Goal: Information Seeking & Learning: Find specific fact

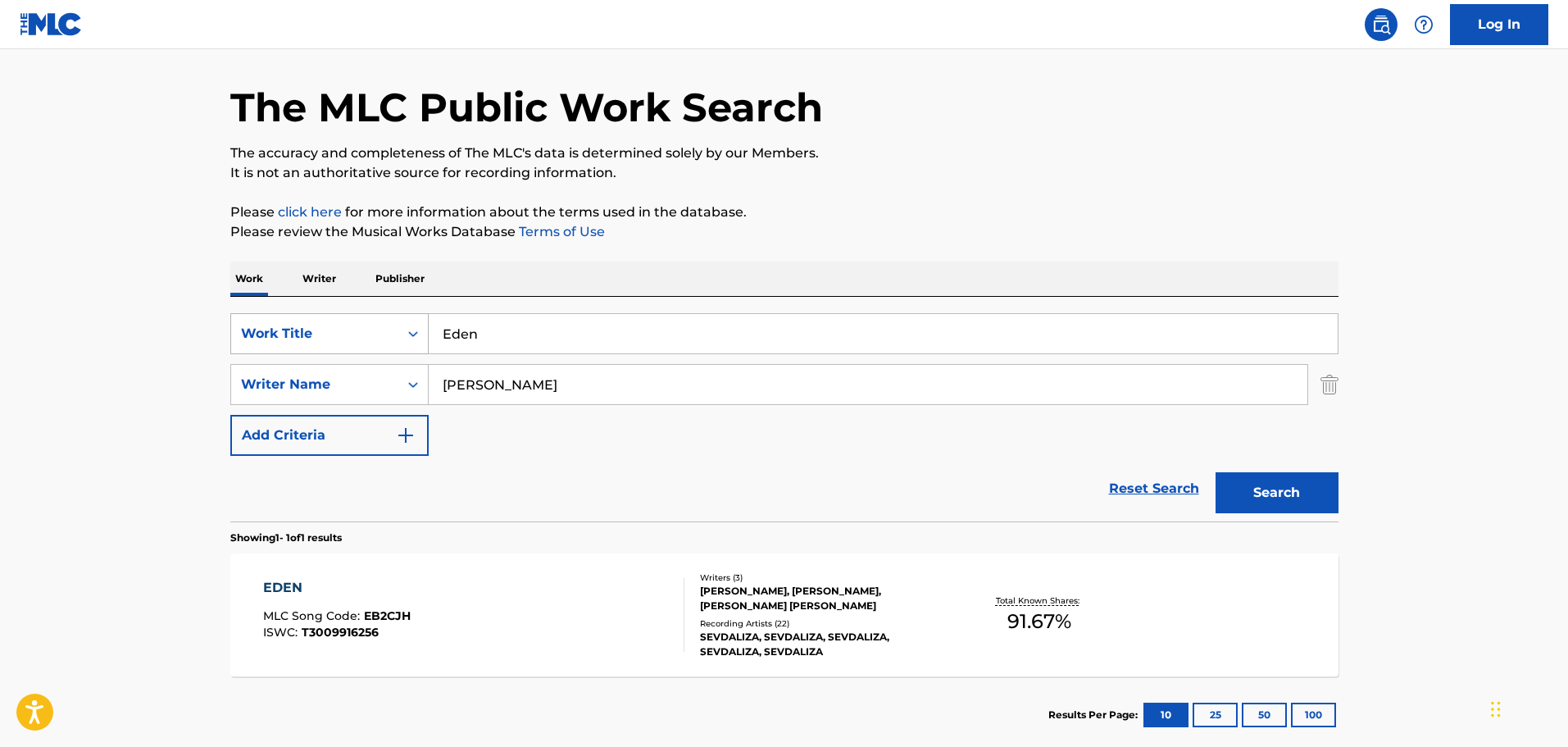
drag, startPoint x: 495, startPoint y: 349, endPoint x: 420, endPoint y: 342, distance: 75.3
click at [420, 342] on div "SearchWithCriteria26c71c12-ed18-47b8-95c8-2caf7843d4e2 Work Title Eden" at bounding box center [784, 334] width 1108 height 41
paste input "Gole Bi Goldoo"
type input "Gole Bi Goldoon"
click at [1307, 496] on button "Search" at bounding box center [1277, 492] width 123 height 41
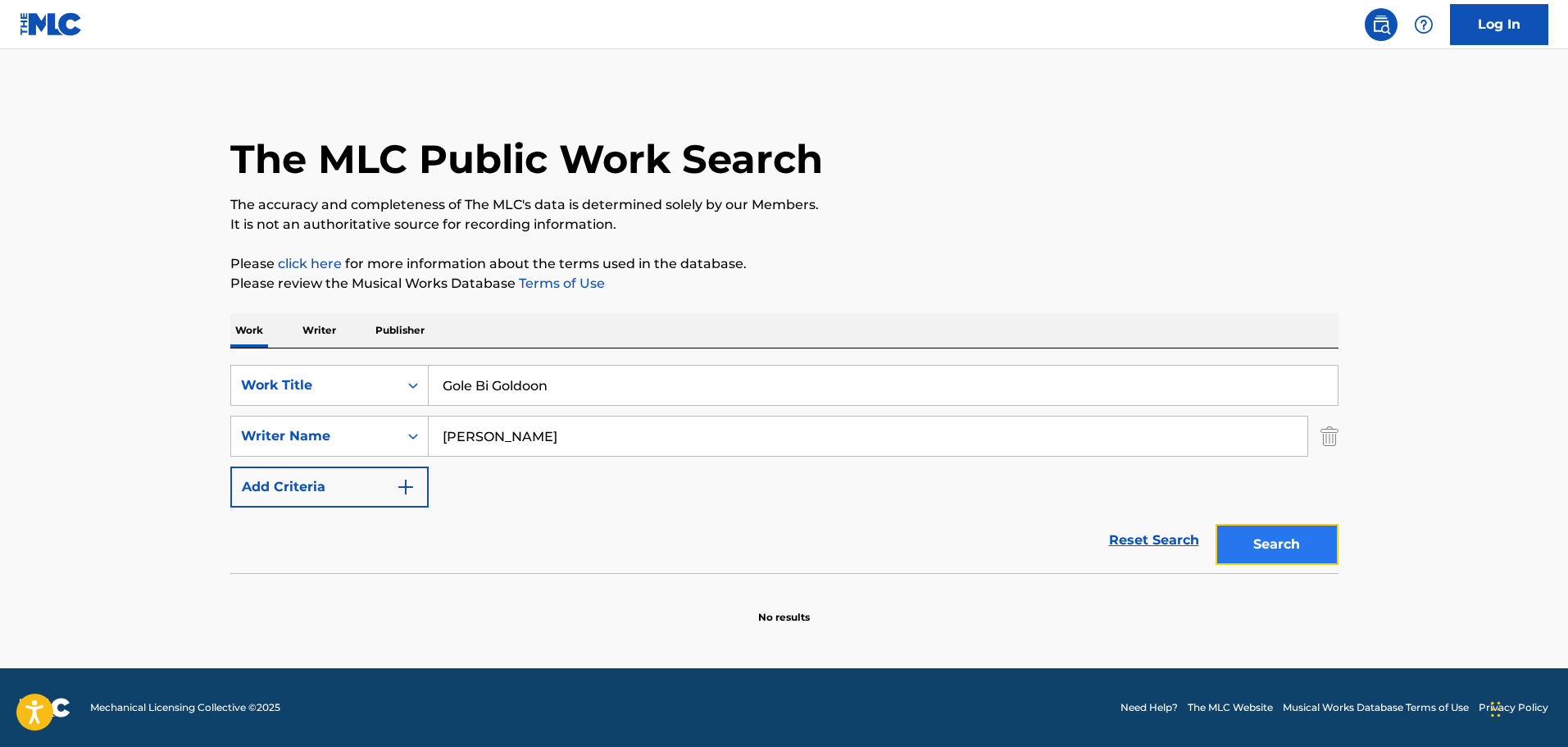
click at [1254, 526] on button "Search" at bounding box center [1277, 544] width 123 height 41
drag, startPoint x: 574, startPoint y: 432, endPoint x: 429, endPoint y: 437, distance: 145.1
click at [429, 437] on input "[PERSON_NAME]" at bounding box center [868, 436] width 879 height 39
paste input "[PERSON_NAME]"
type input "[PERSON_NAME]"
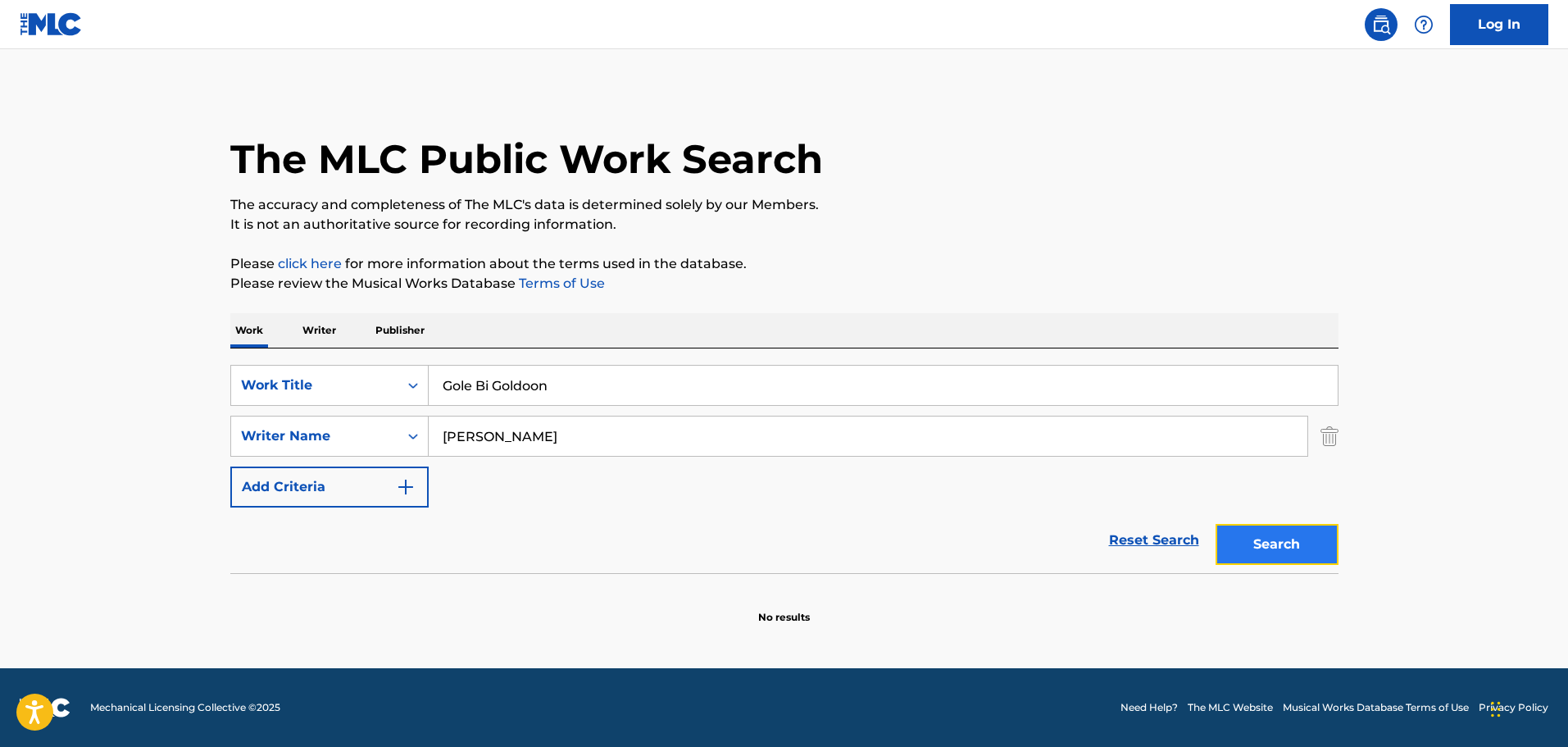
click at [1273, 546] on button "Search" at bounding box center [1277, 544] width 123 height 41
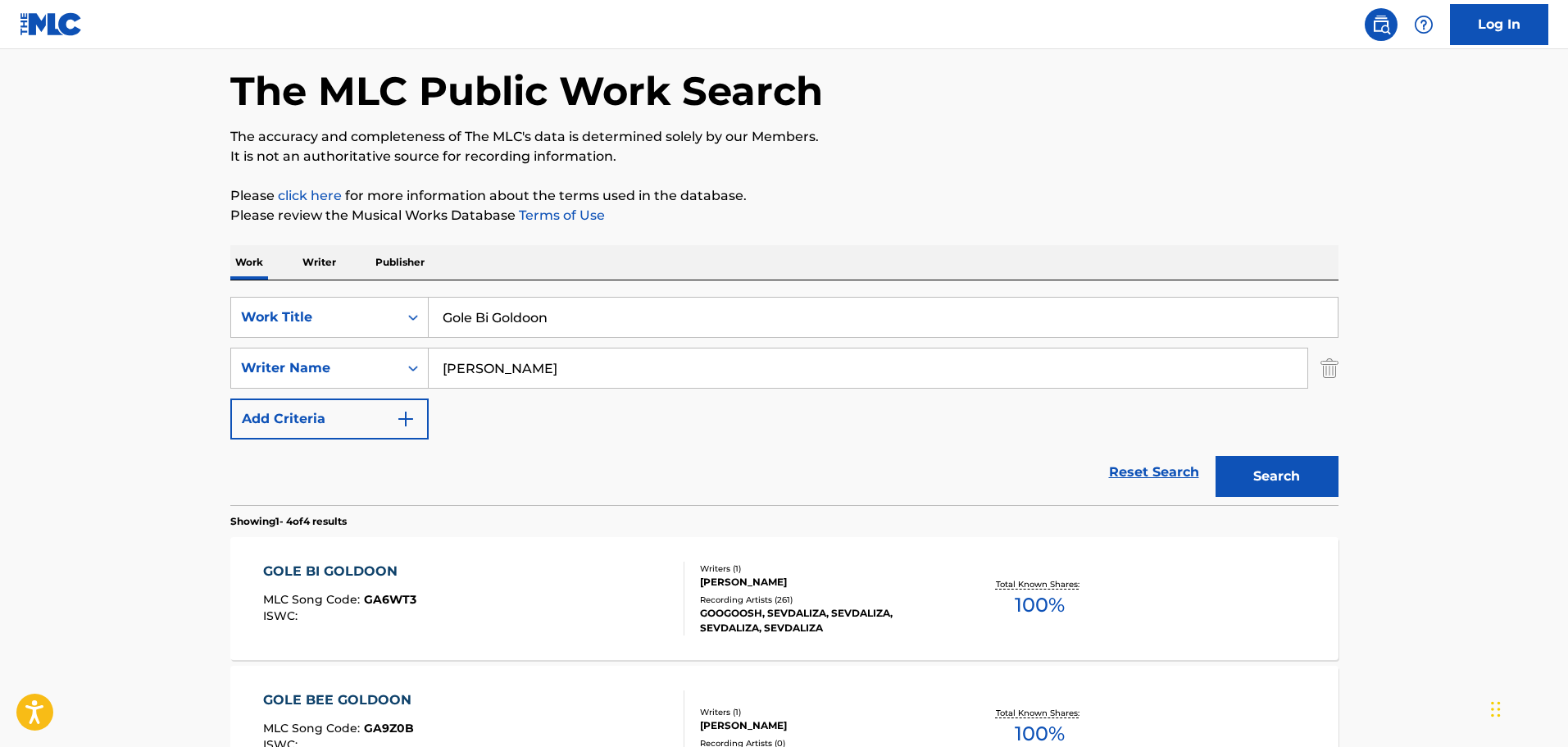
scroll to position [164, 0]
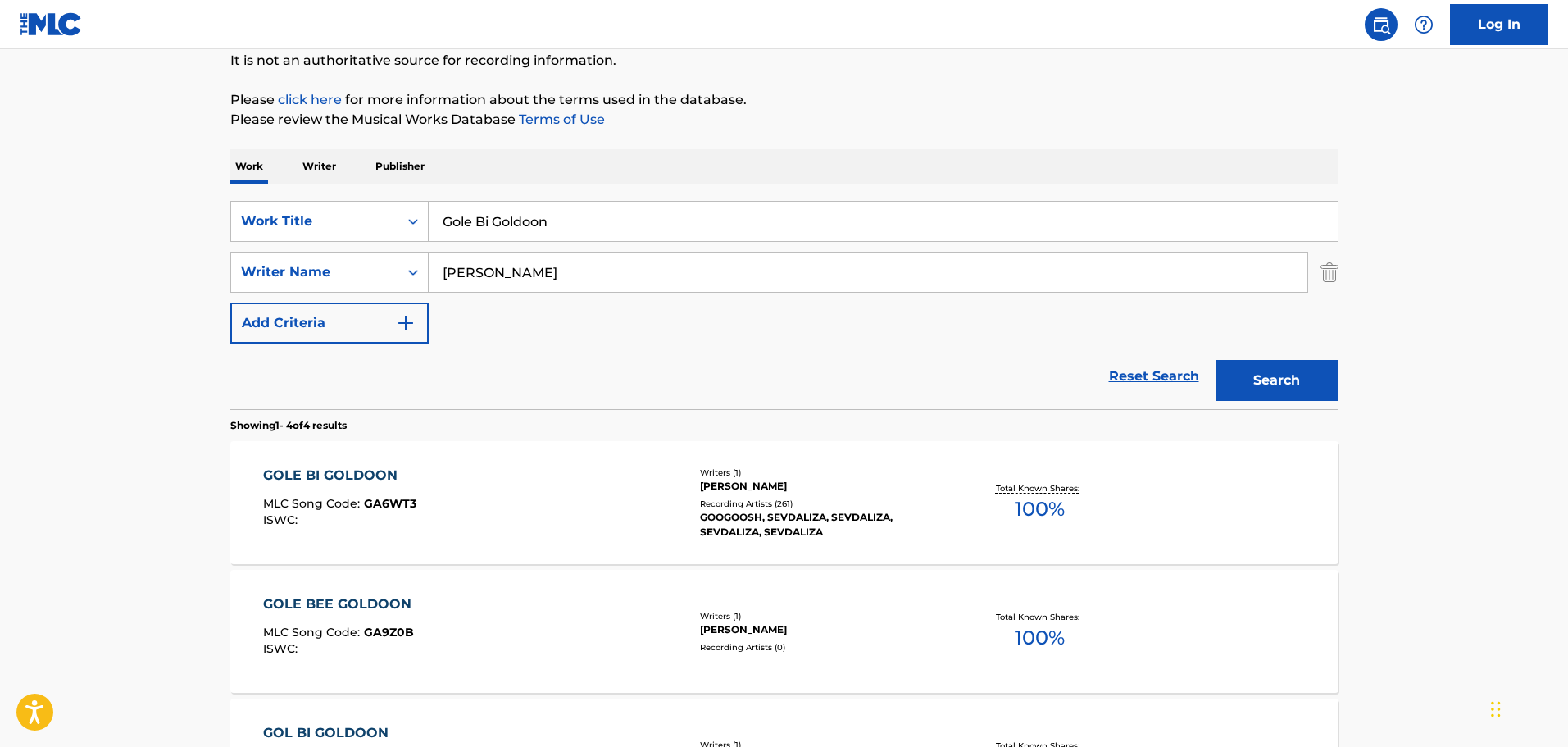
click at [744, 503] on div "Recording Artists ( 261 )" at bounding box center [824, 503] width 248 height 12
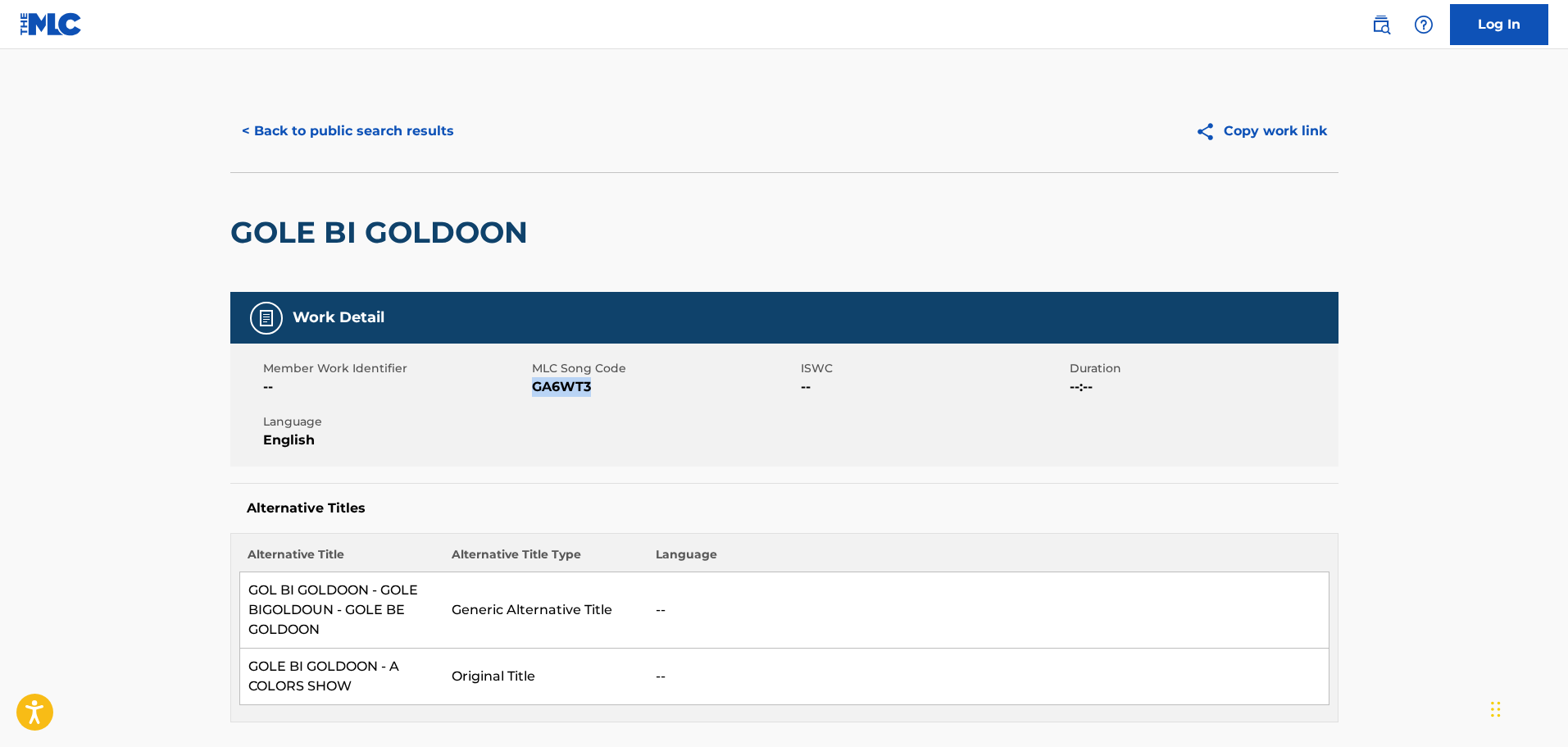
drag, startPoint x: 593, startPoint y: 385, endPoint x: 535, endPoint y: 389, distance: 58.1
click at [535, 389] on span "GA6WT3" at bounding box center [664, 386] width 265 height 20
copy span "GA6WT3"
click at [389, 144] on button "< Back to public search results" at bounding box center [347, 131] width 235 height 41
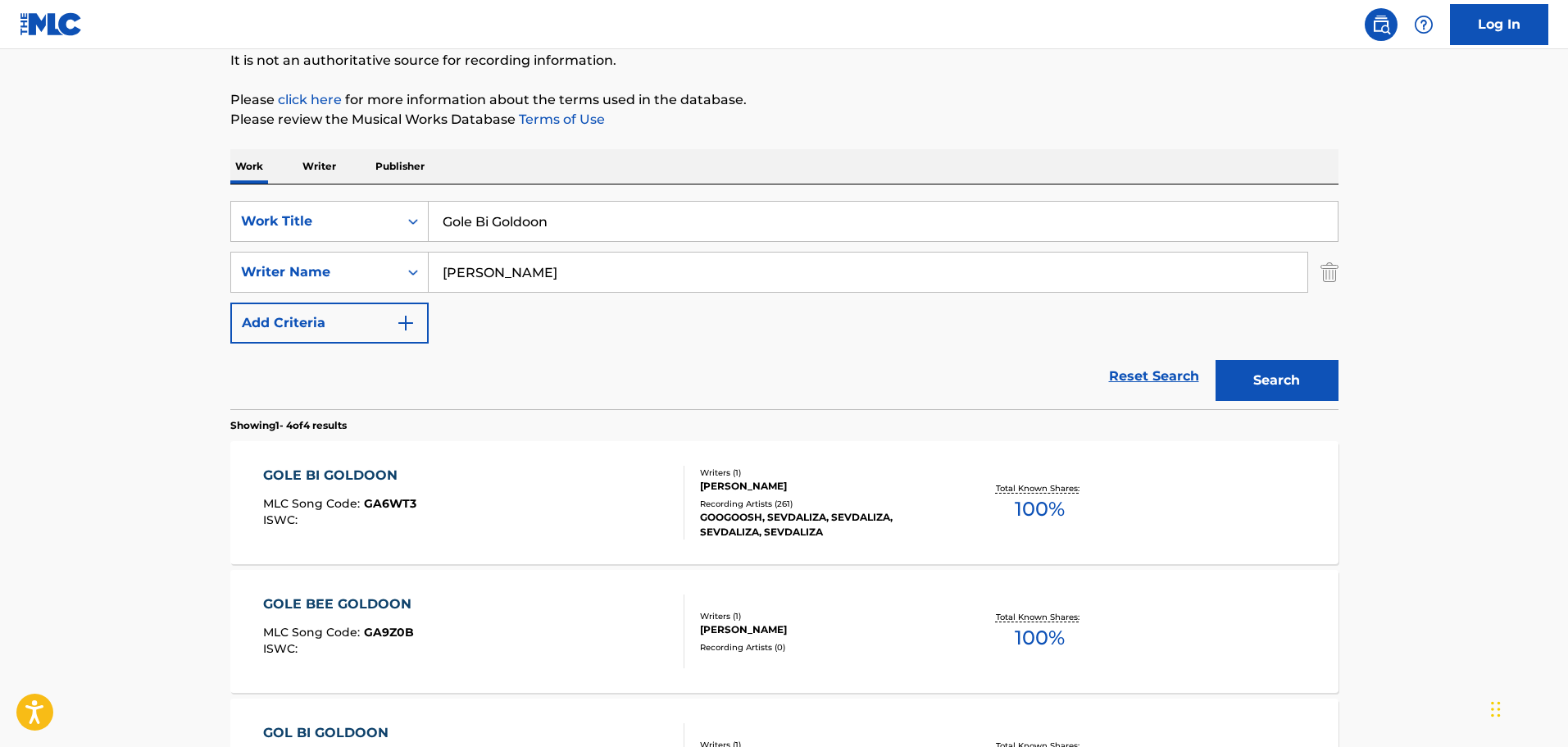
drag, startPoint x: 560, startPoint y: 219, endPoint x: 436, endPoint y: 219, distance: 124.0
click at [436, 219] on input "Gole Bi Goldoon" at bounding box center [882, 222] width 909 height 39
paste input "Habibi"
type input "Habibi"
click at [1261, 368] on button "Search" at bounding box center [1277, 380] width 123 height 41
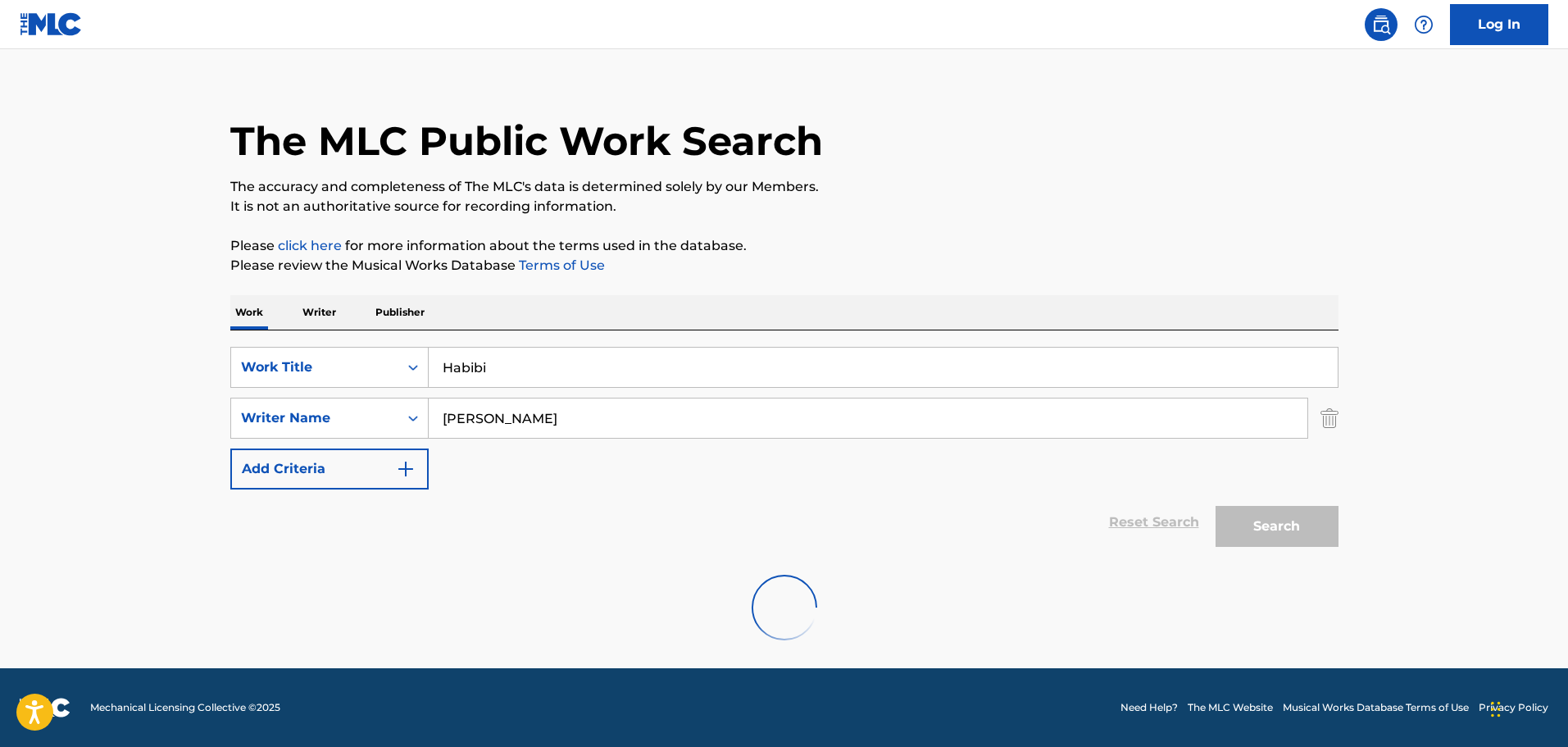
scroll to position [0, 0]
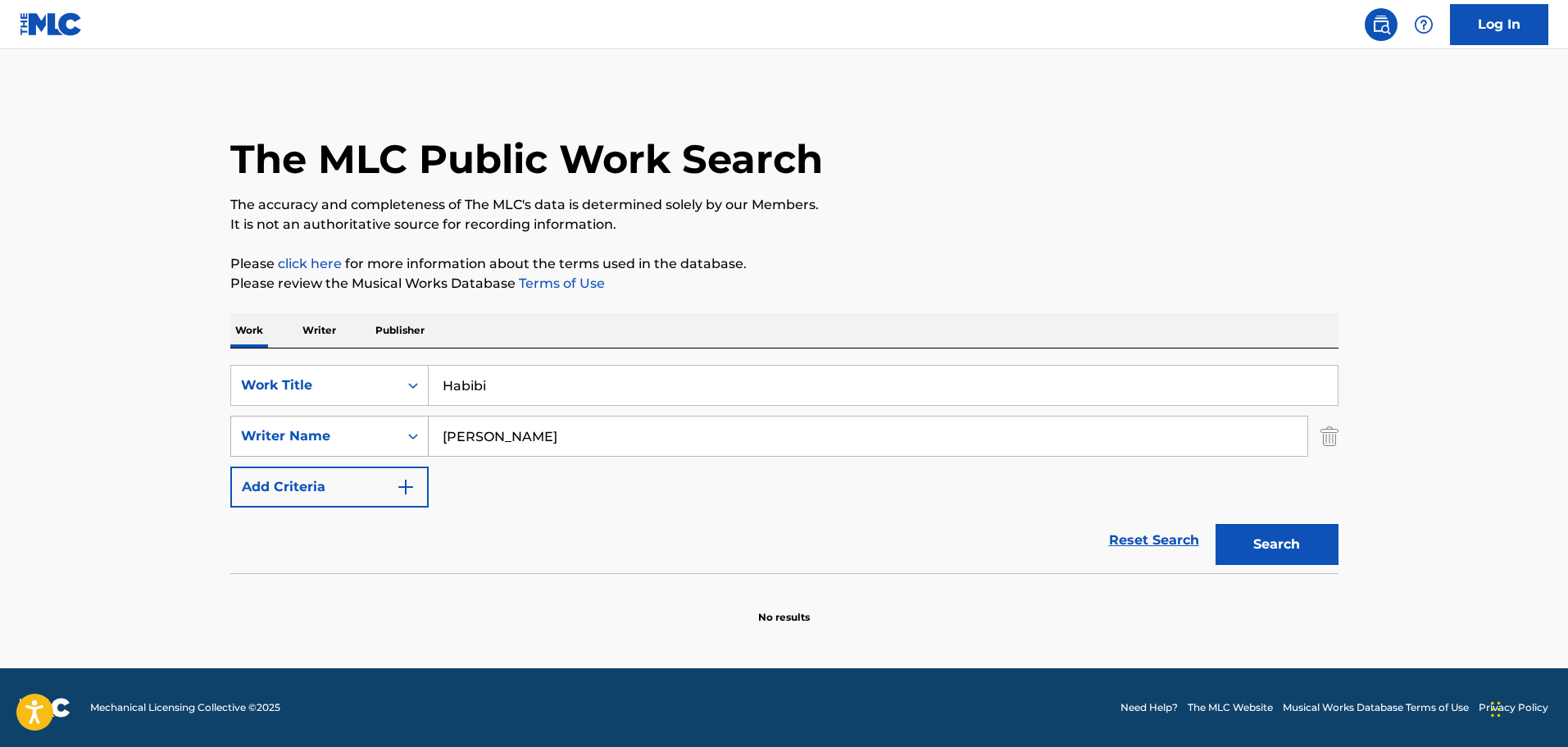
drag, startPoint x: 566, startPoint y: 432, endPoint x: 416, endPoint y: 427, distance: 150.1
click at [416, 427] on div "SearchWithCriteria96e691db-098d-4206-a36a-be81b279bee9 Writer Name [PERSON_NAME]" at bounding box center [784, 436] width 1108 height 41
paste input "GVCF7B"
drag, startPoint x: 487, startPoint y: 451, endPoint x: 415, endPoint y: 451, distance: 72.0
click at [415, 451] on div "SearchWithCriteria96e691db-098d-4206-a36a-be81b279bee9 Writer Name GVCF7B" at bounding box center [784, 436] width 1108 height 41
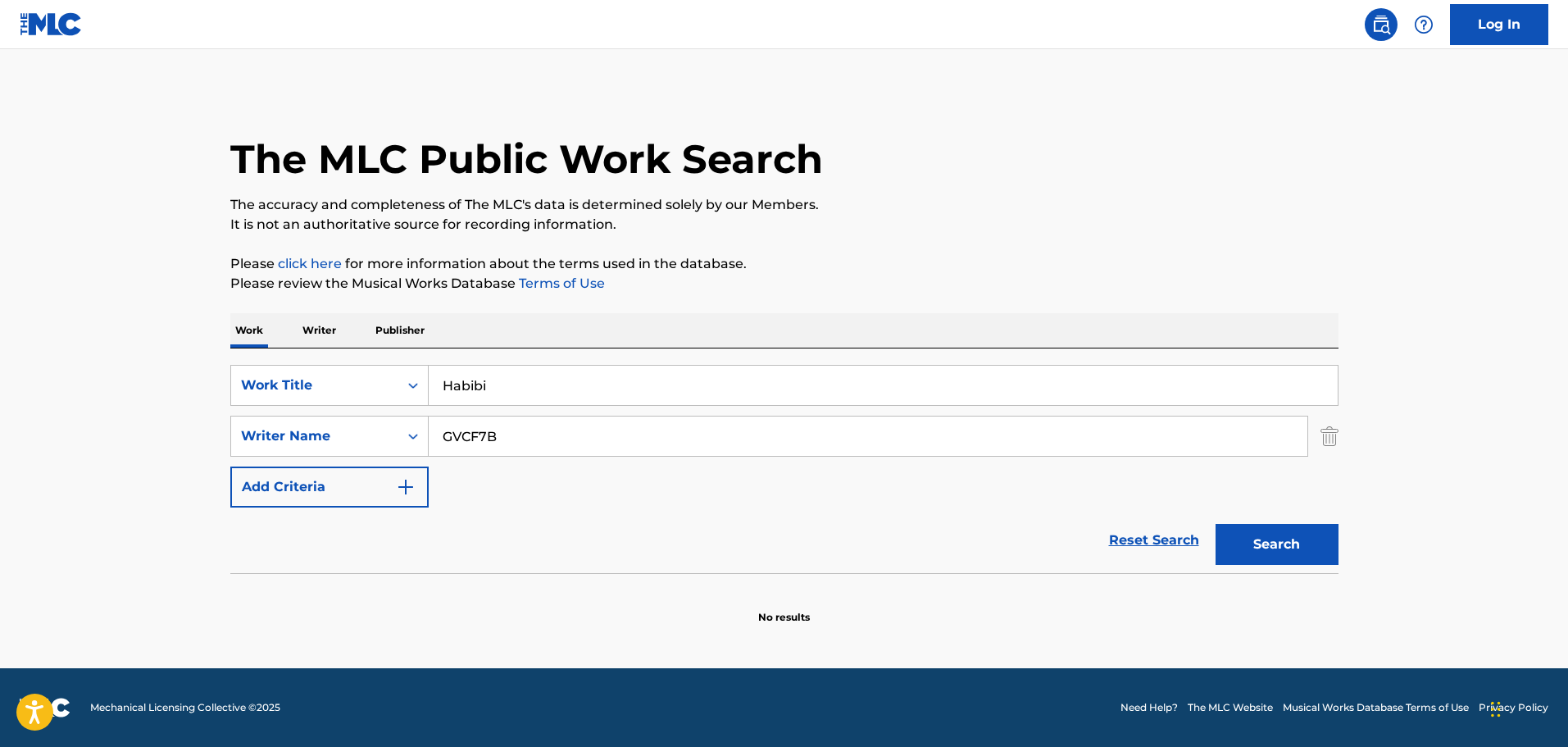
paste input "[PERSON_NAME]"
type input "[PERSON_NAME]"
click at [1294, 548] on button "Search" at bounding box center [1277, 544] width 123 height 41
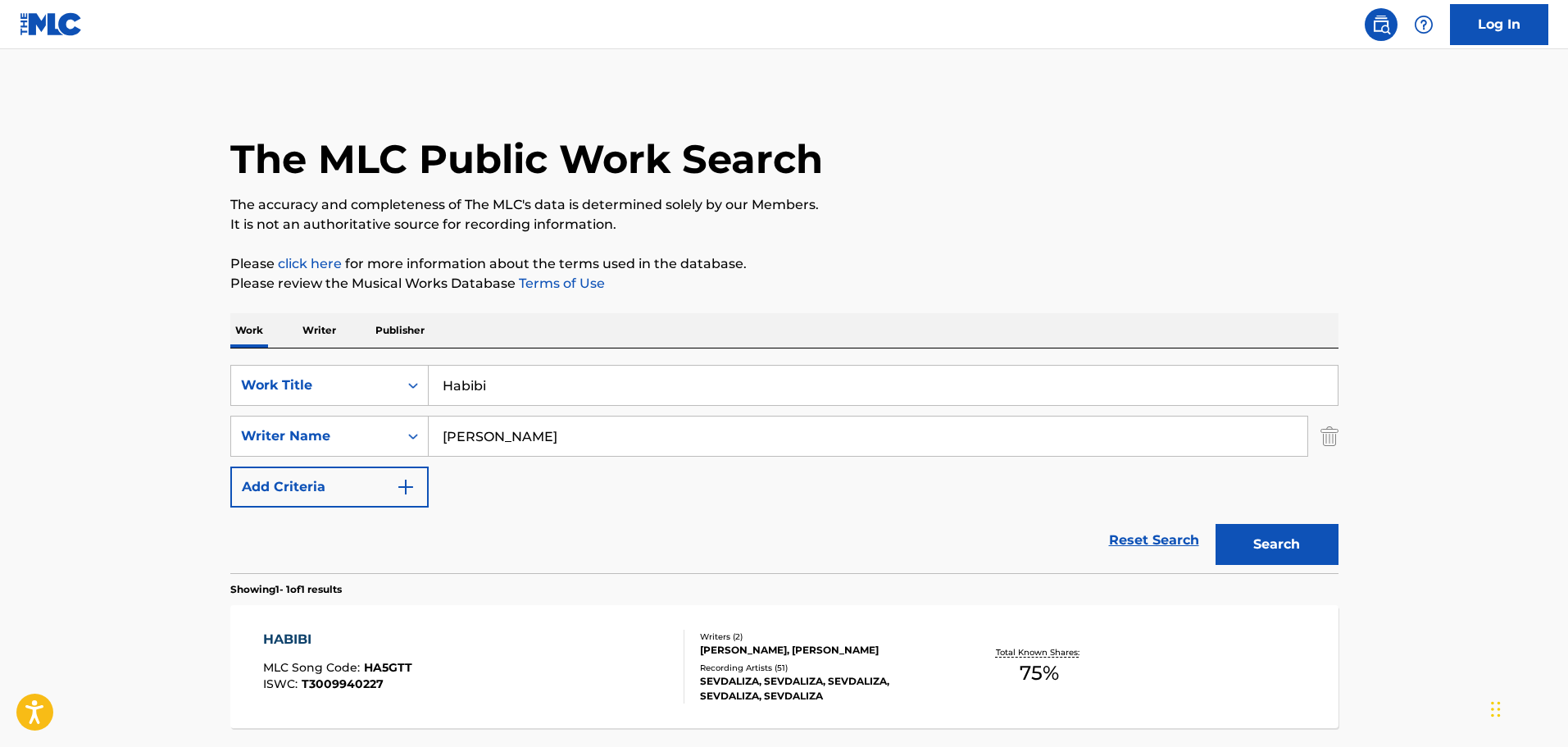
click at [803, 667] on div "Recording Artists ( 51 )" at bounding box center [824, 668] width 248 height 12
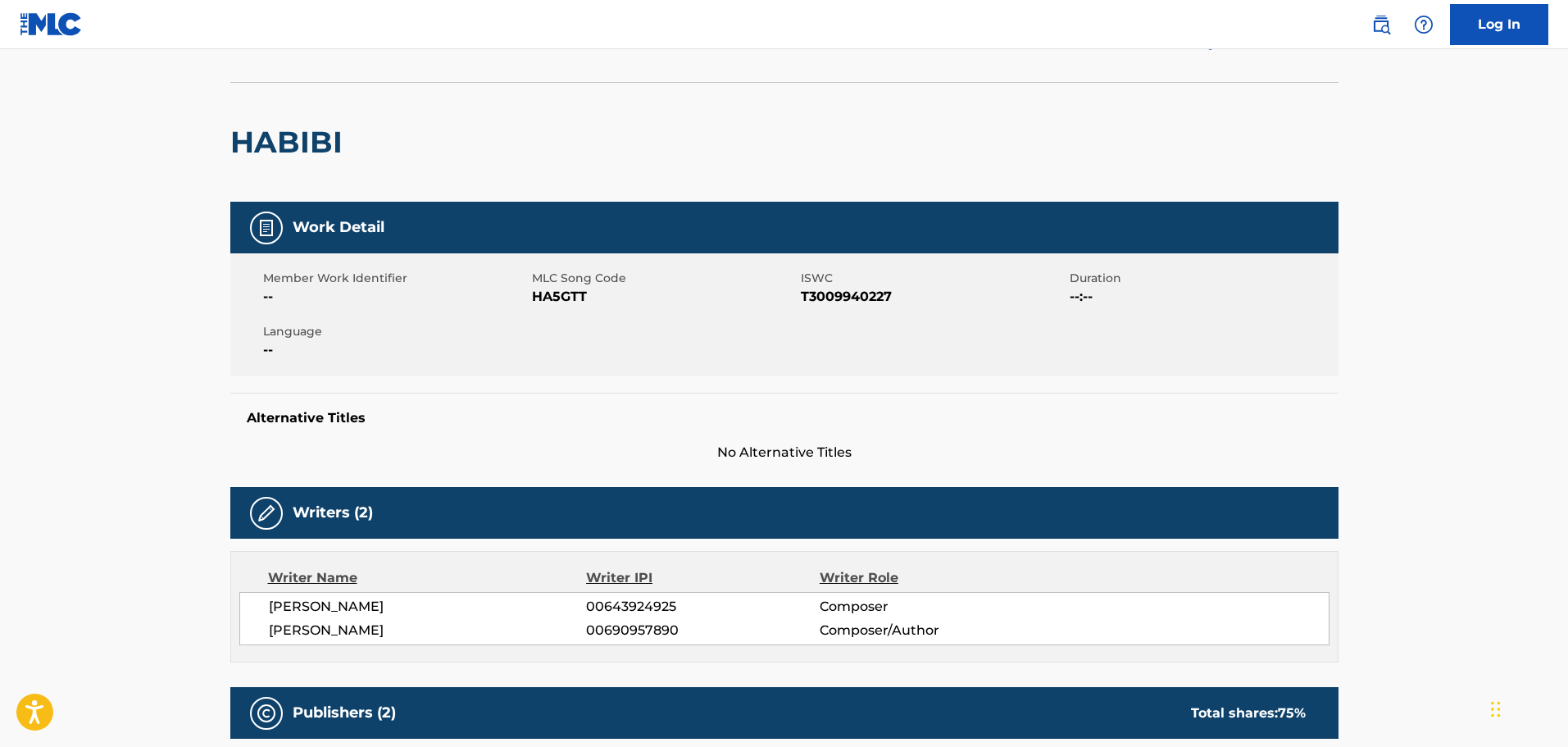
scroll to position [246, 0]
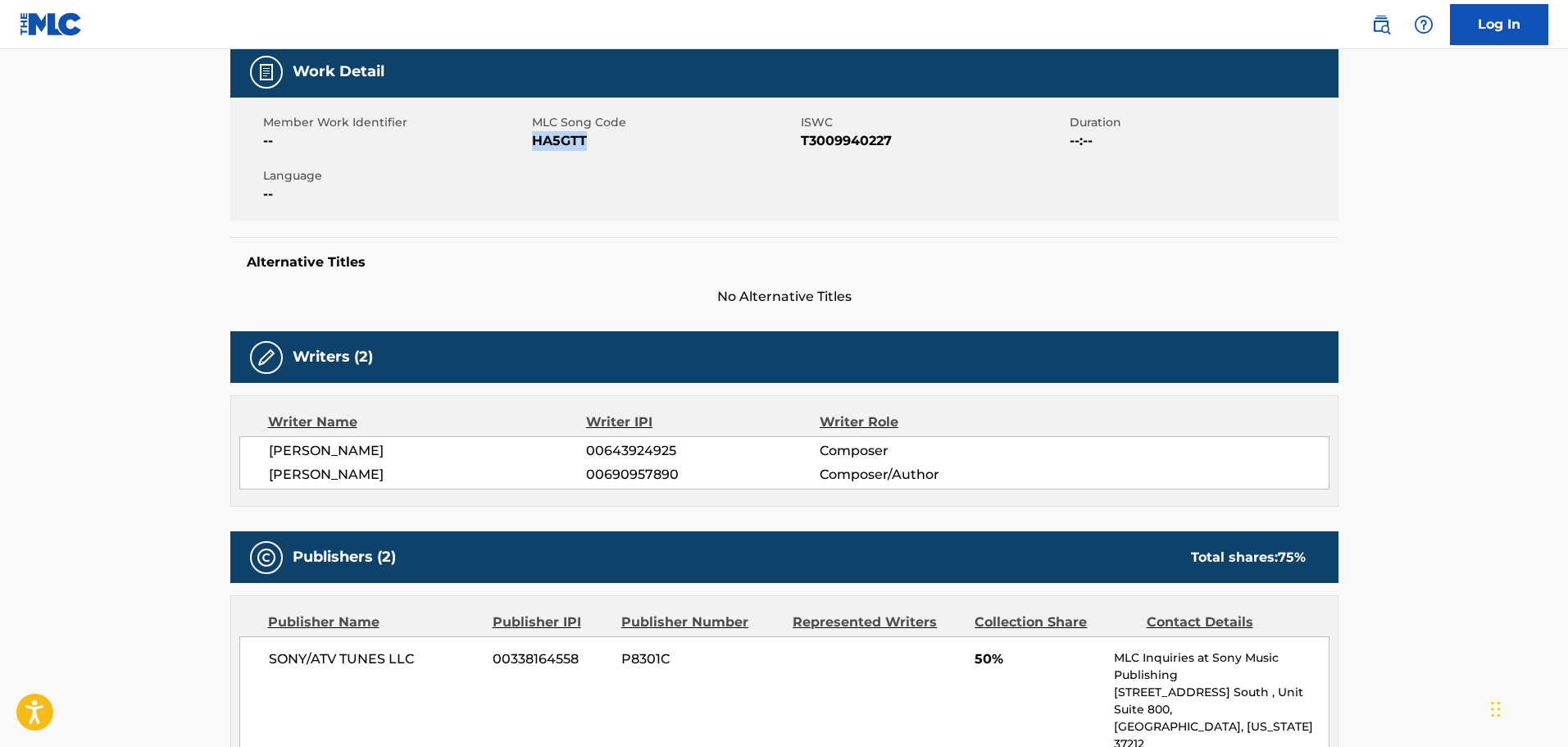
drag, startPoint x: 593, startPoint y: 144, endPoint x: 532, endPoint y: 144, distance: 61.0
click at [532, 144] on span "HA5GTT" at bounding box center [664, 141] width 265 height 20
copy span "HA5GTT"
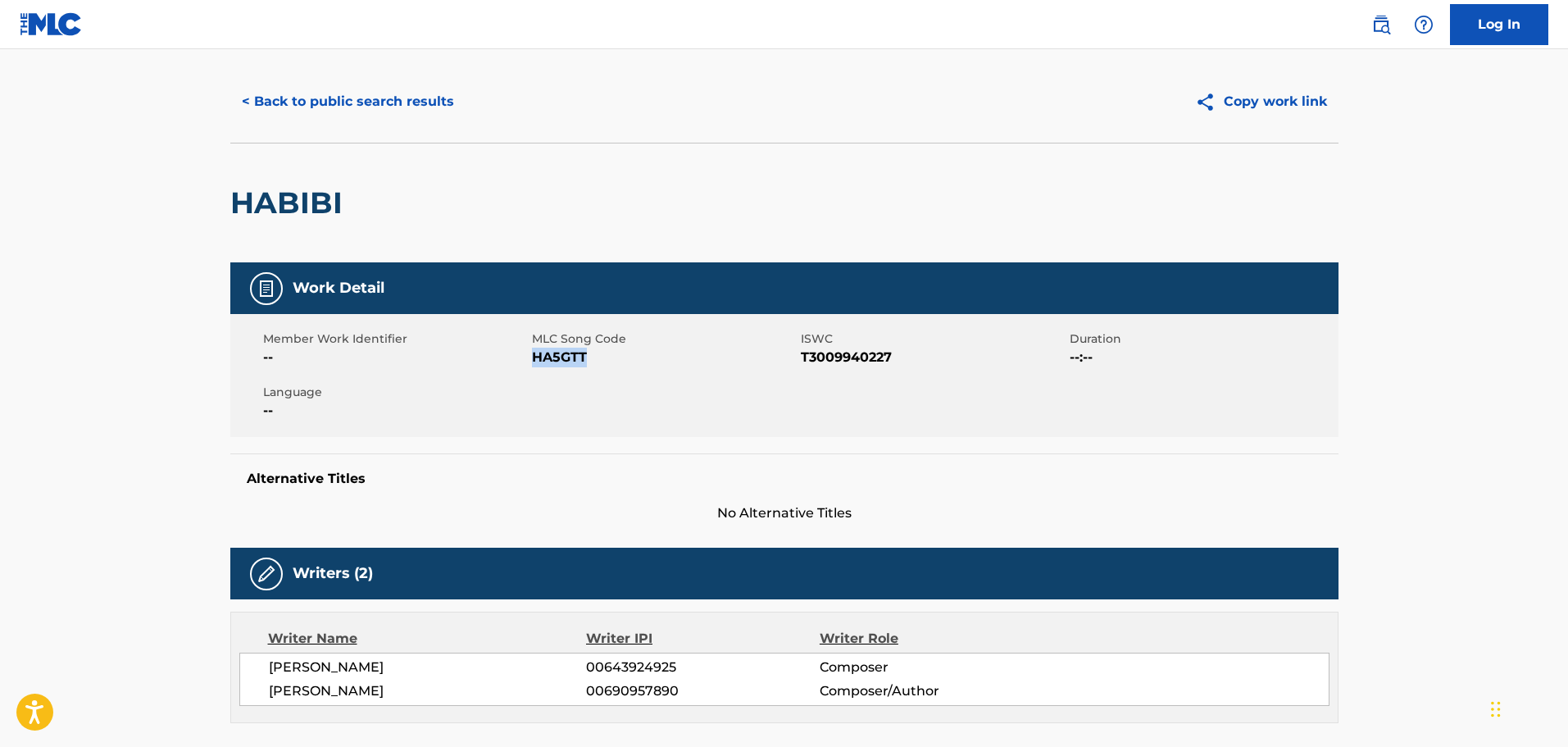
scroll to position [0, 0]
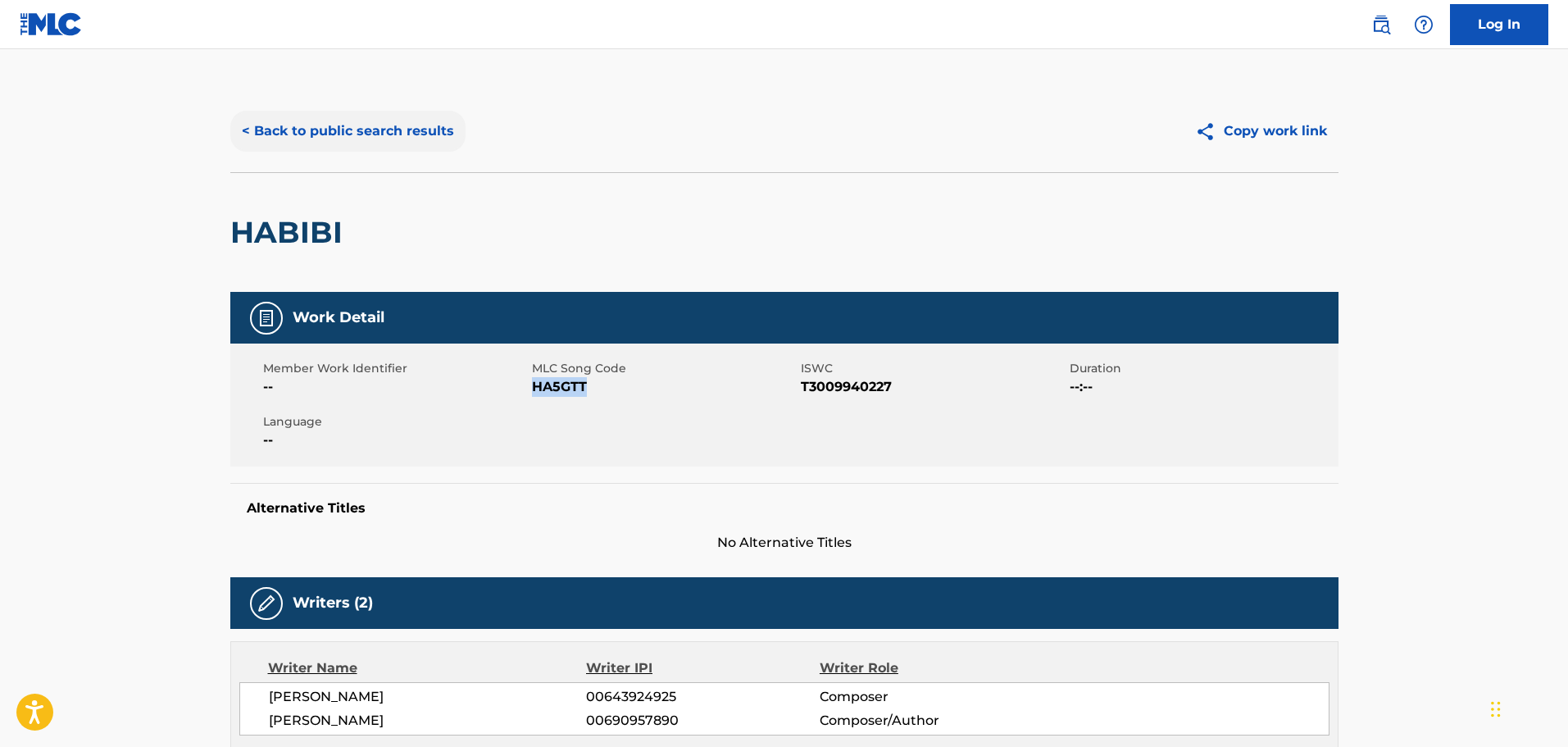
click at [384, 123] on button "< Back to public search results" at bounding box center [347, 131] width 235 height 41
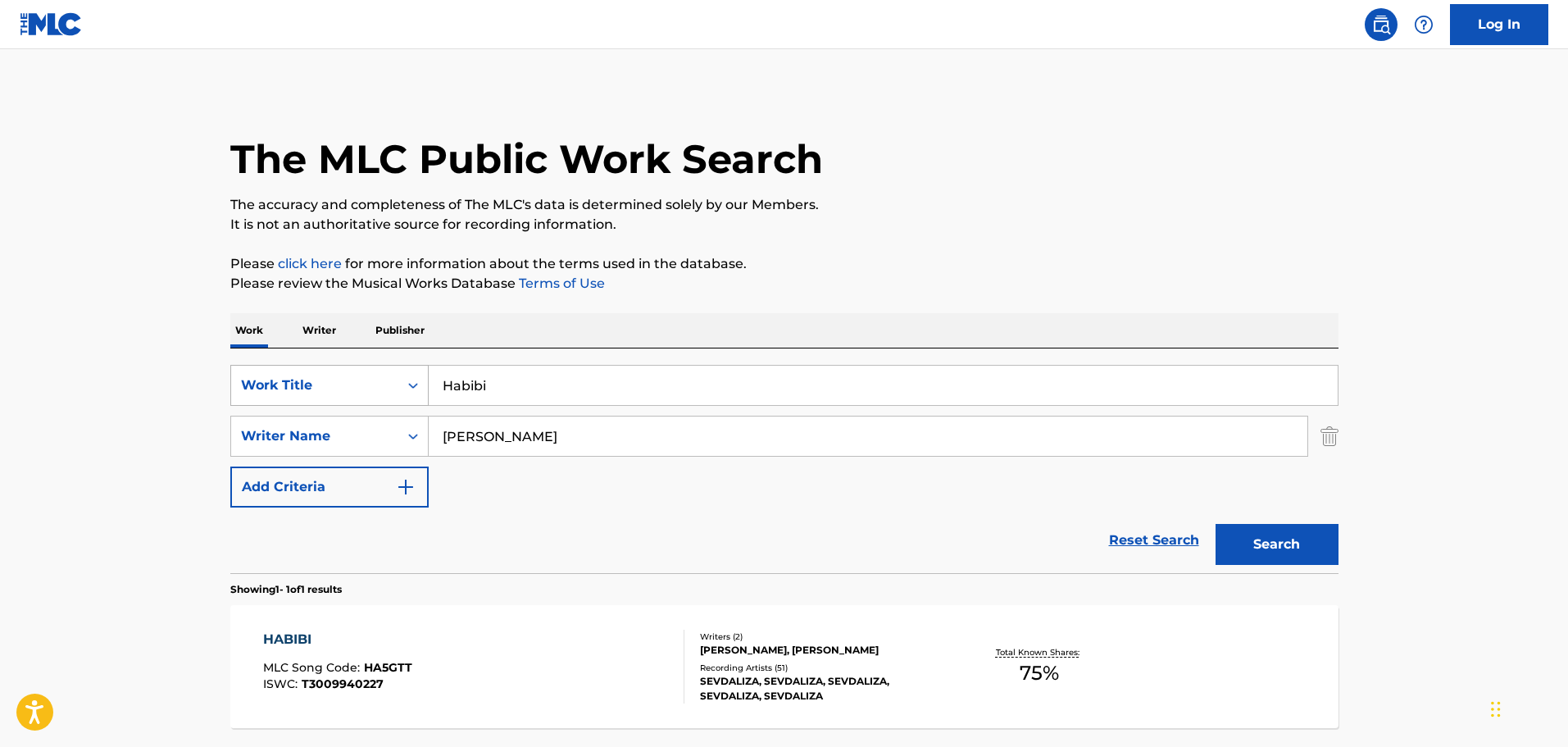
drag, startPoint x: 496, startPoint y: 392, endPoint x: 395, endPoint y: 402, distance: 101.5
click at [395, 402] on div "SearchWithCriteria26c71c12-ed18-47b8-95c8-2caf7843d4e2 Work Title Habibi" at bounding box center [784, 385] width 1108 height 41
paste input "ear My Pain Heal"
type input "Hear My Pain Heal"
click at [1315, 536] on button "Search" at bounding box center [1277, 544] width 123 height 41
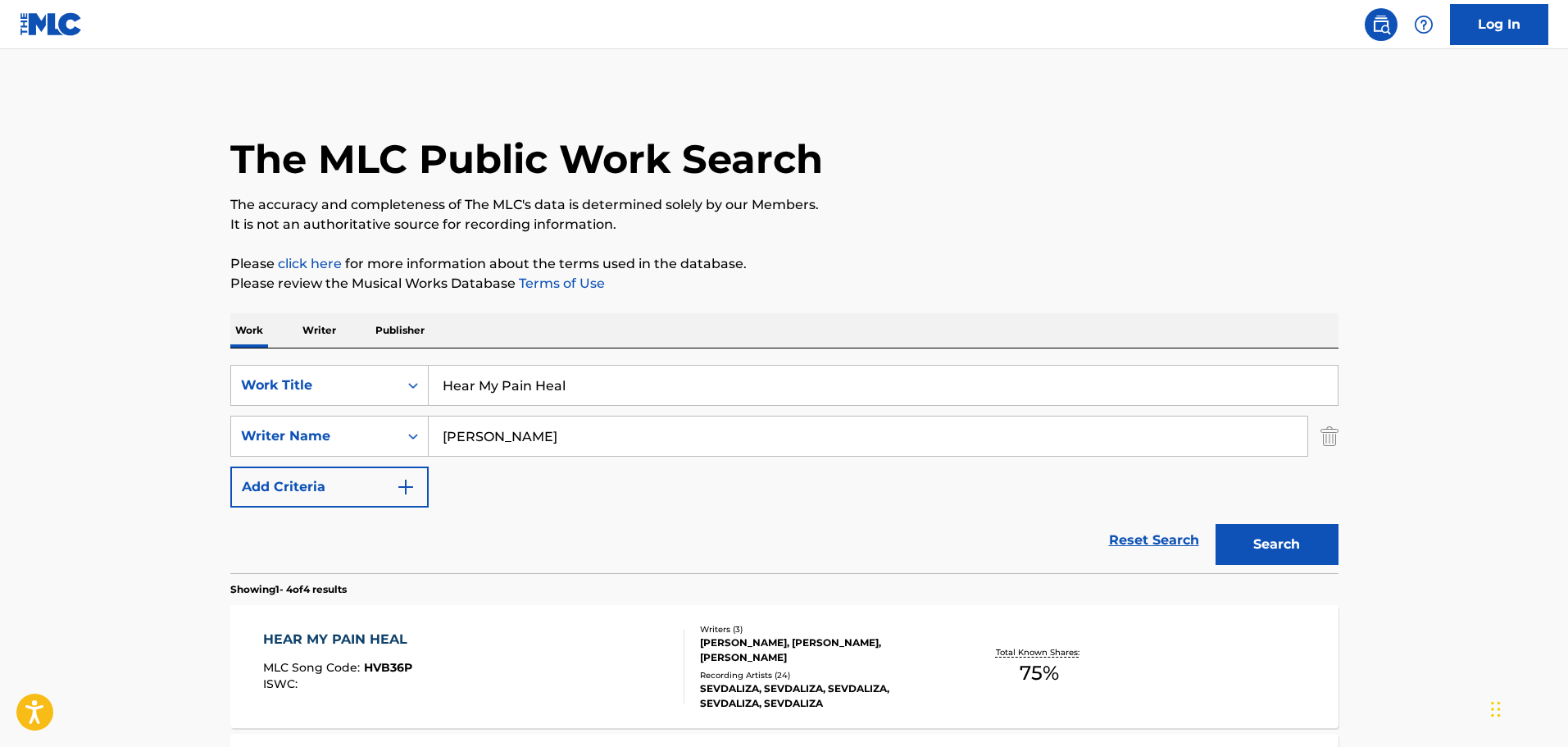
scroll to position [246, 0]
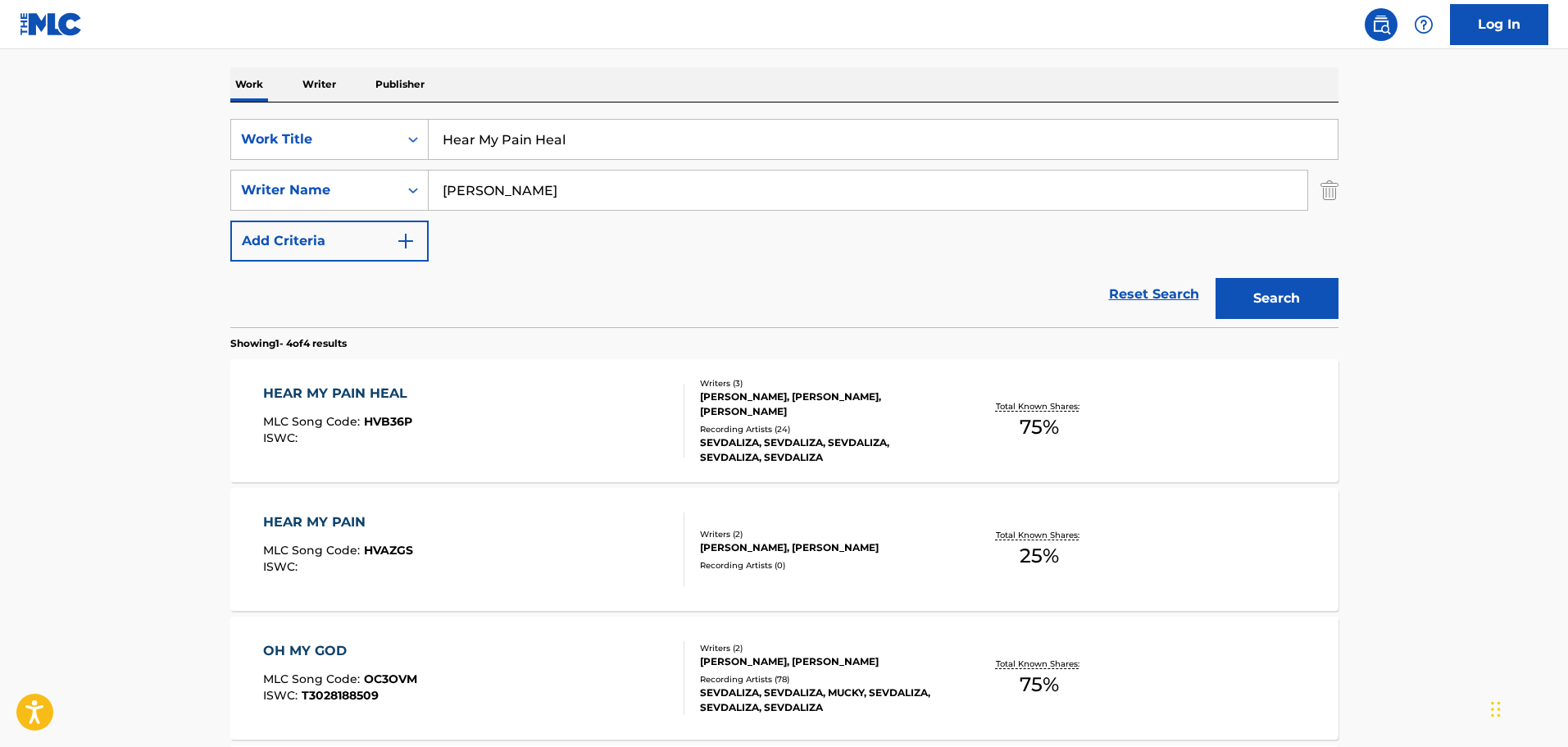
click at [755, 399] on div "[PERSON_NAME], [PERSON_NAME], [PERSON_NAME]" at bounding box center [824, 404] width 248 height 30
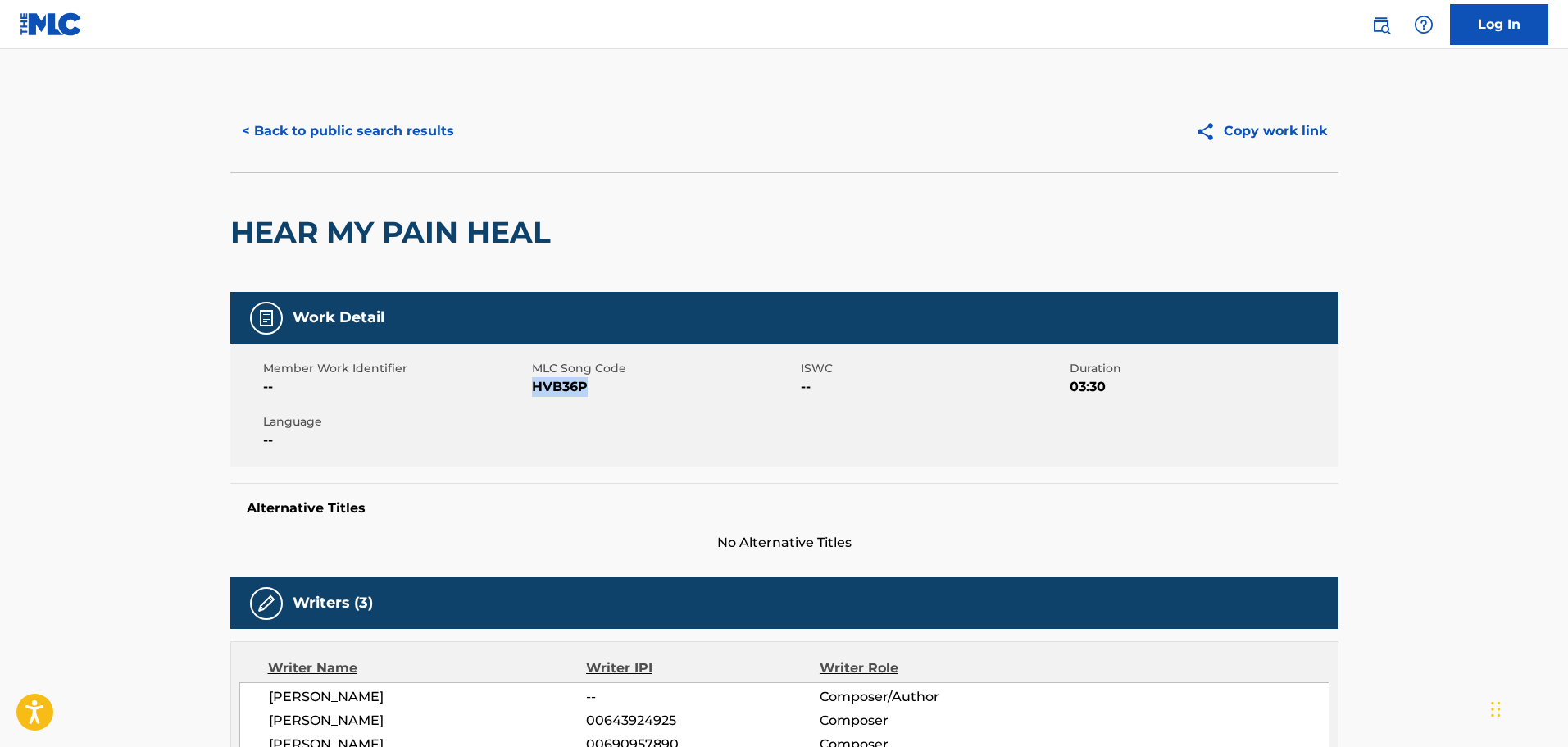
drag, startPoint x: 591, startPoint y: 390, endPoint x: 532, endPoint y: 394, distance: 59.1
click at [532, 394] on span "HVB36P" at bounding box center [664, 386] width 265 height 20
copy span "HVB36P"
click at [403, 126] on button "< Back to public search results" at bounding box center [347, 131] width 235 height 41
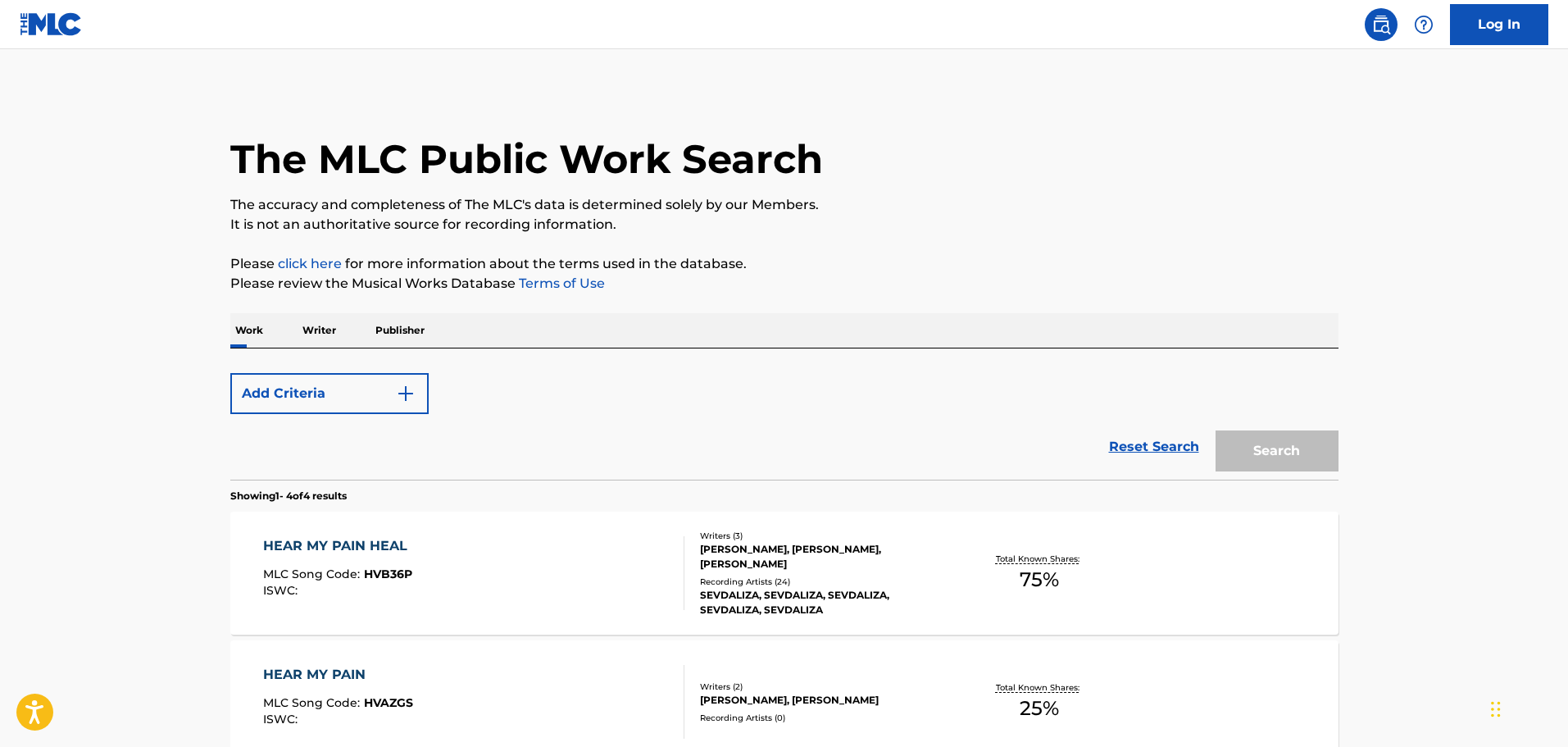
scroll to position [246, 0]
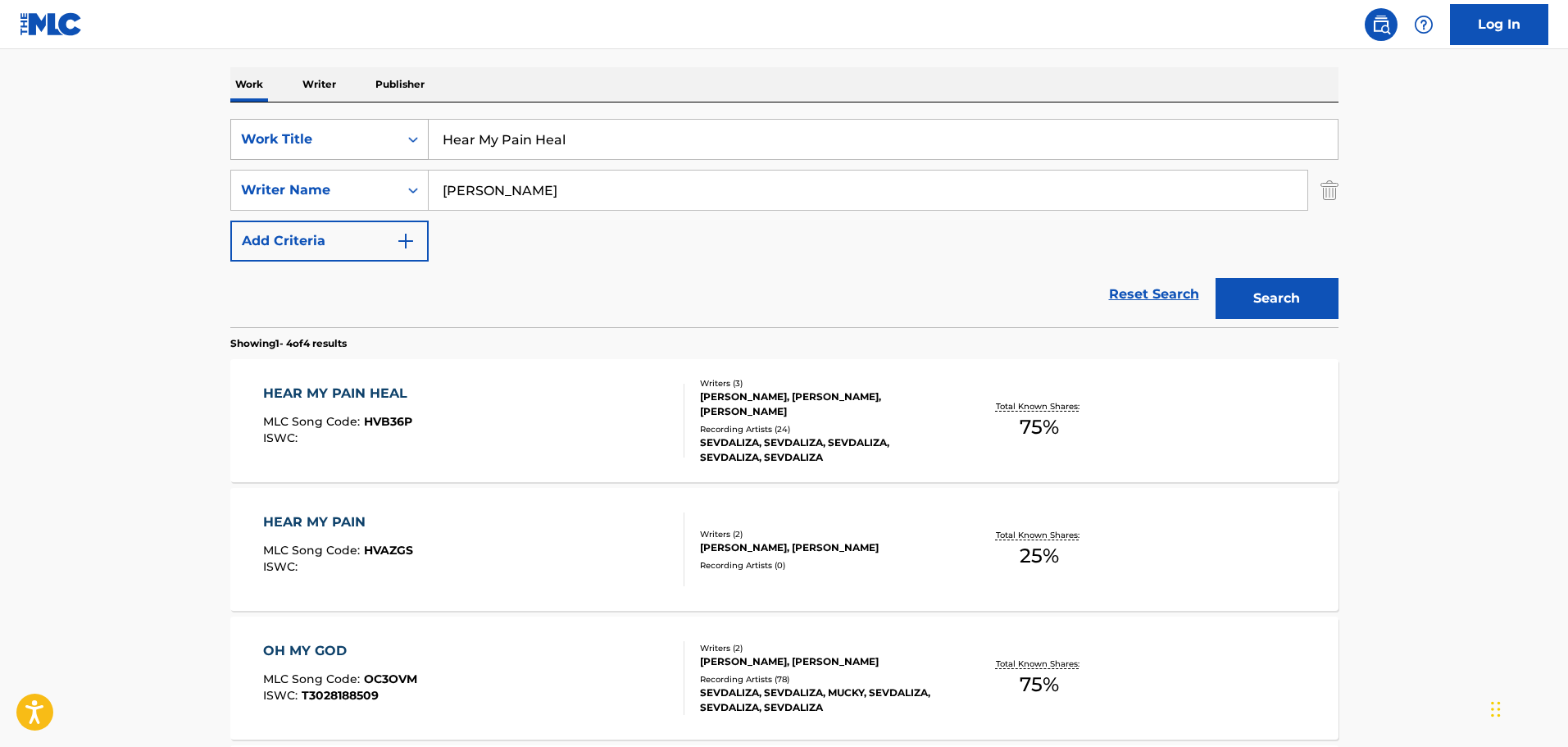
drag, startPoint x: 576, startPoint y: 142, endPoint x: 399, endPoint y: 146, distance: 177.0
click at [399, 146] on div "SearchWithCriteria26c71c12-ed18-47b8-95c8-2caf7843d4e2 Work Title Hear My Pain …" at bounding box center [784, 139] width 1108 height 41
paste input "ro"
type input "Hero"
click at [1276, 289] on button "Search" at bounding box center [1277, 299] width 123 height 41
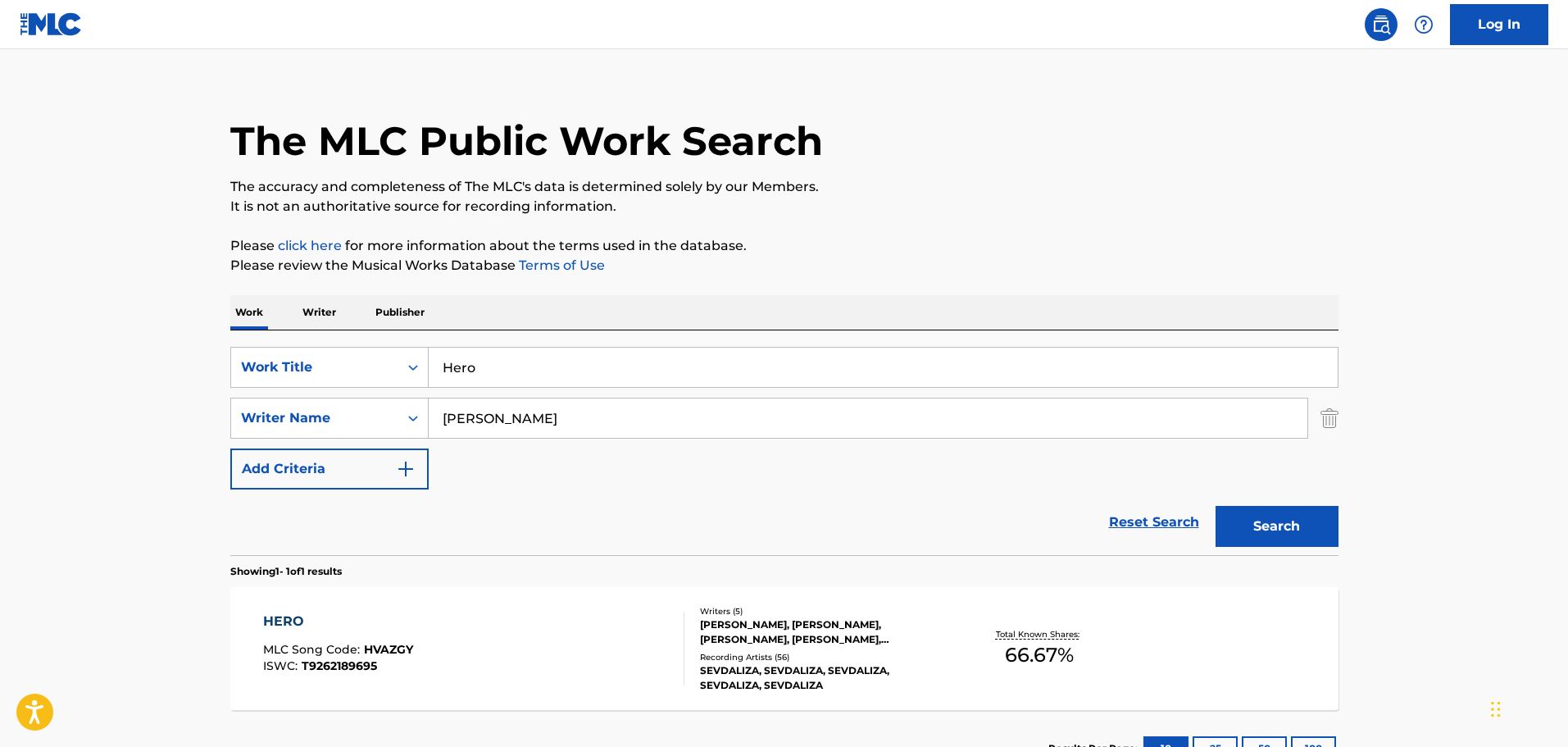
scroll to position [145, 0]
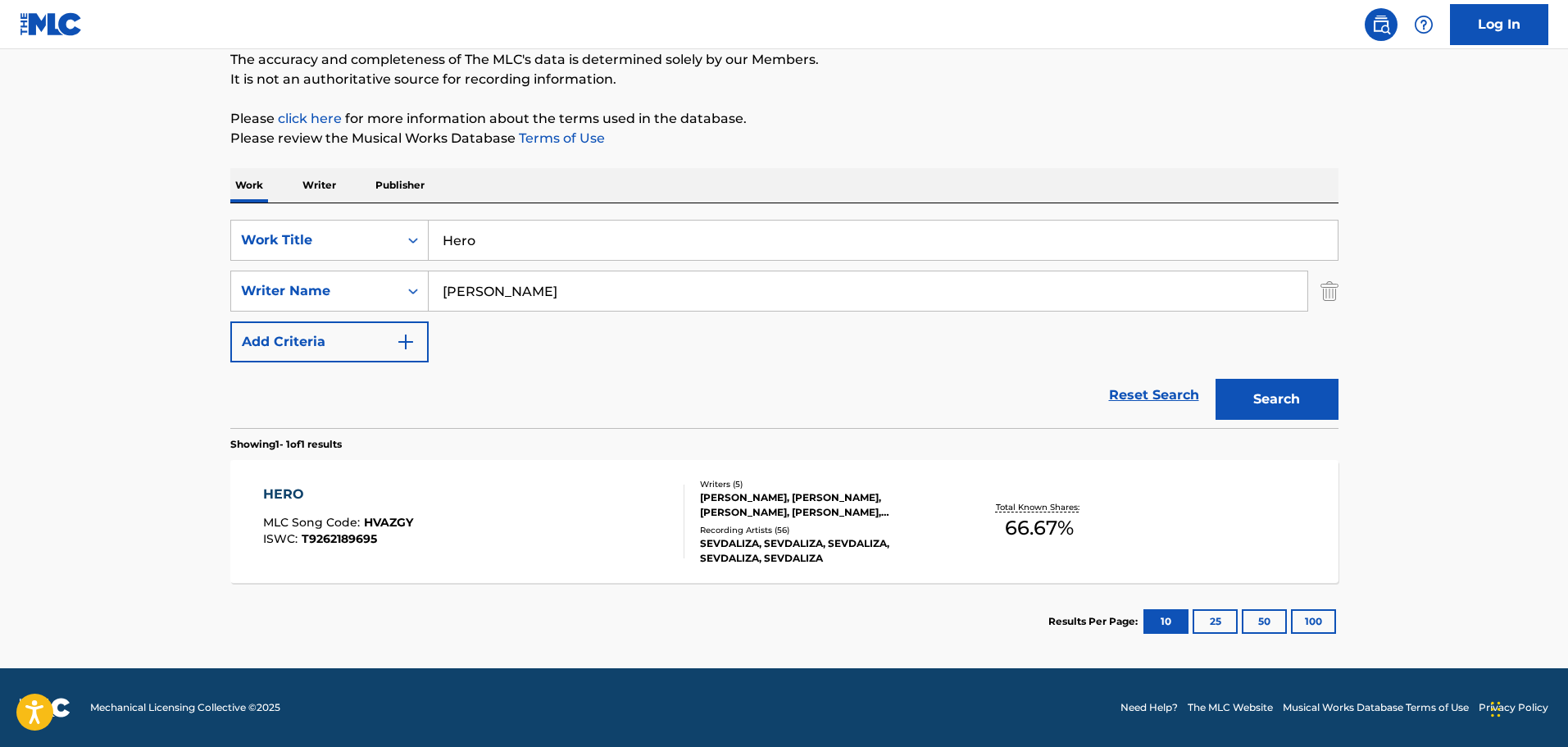
click at [752, 497] on div "[PERSON_NAME], [PERSON_NAME], [PERSON_NAME], [PERSON_NAME], [PERSON_NAME]" at bounding box center [824, 505] width 248 height 30
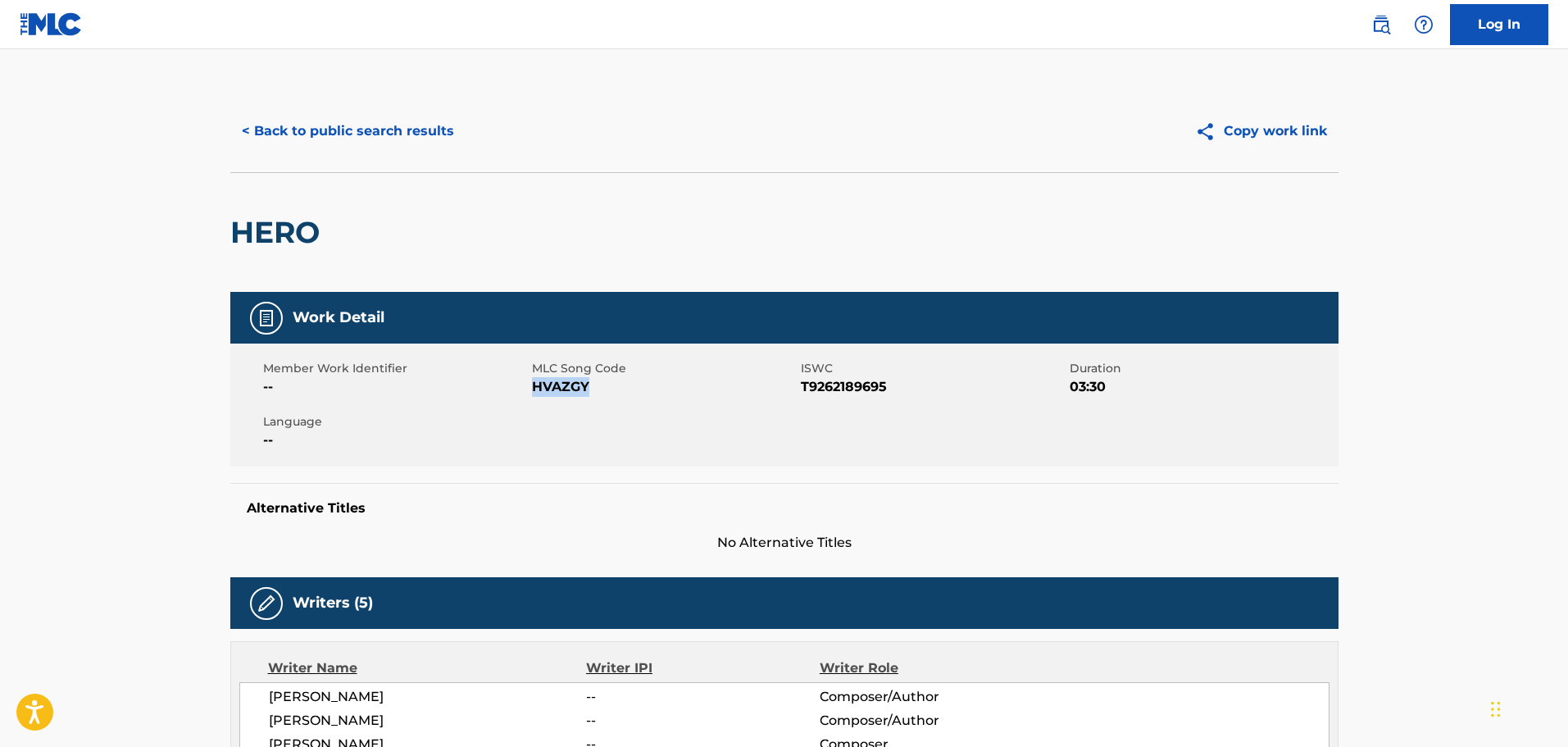
drag, startPoint x: 595, startPoint y: 396, endPoint x: 531, endPoint y: 394, distance: 64.0
click at [532, 394] on span "HVAZGY" at bounding box center [664, 386] width 265 height 20
copy span "HVAZGY"
click at [390, 149] on button "< Back to public search results" at bounding box center [347, 131] width 235 height 41
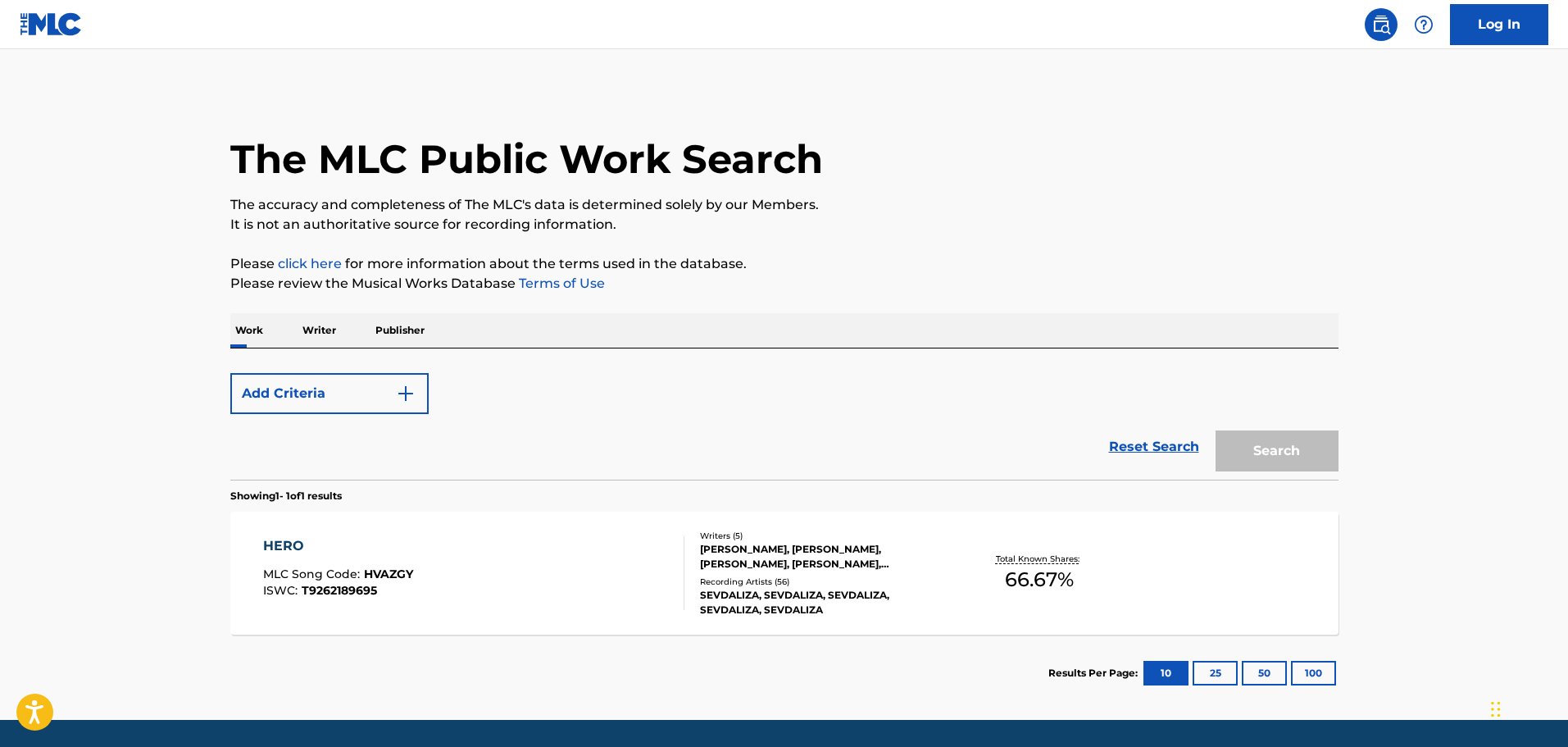
scroll to position [52, 0]
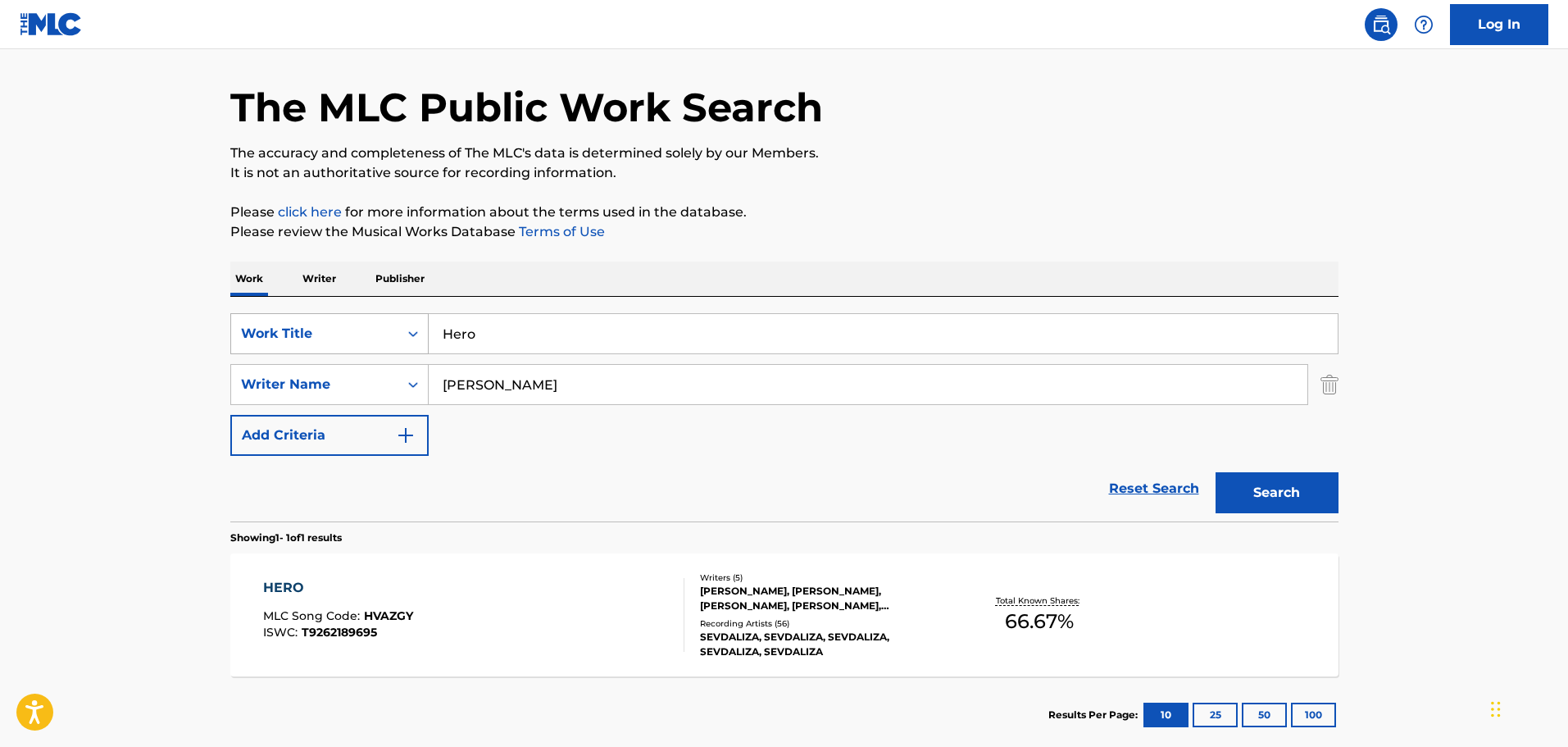
drag, startPoint x: 474, startPoint y: 336, endPoint x: 423, endPoint y: 340, distance: 51.2
click at [423, 340] on div "SearchWithCriteria26c71c12-ed18-47b8-95c8-2caf7843d4e2 Work Title Hero" at bounding box center [784, 334] width 1108 height 41
paste input "igh Alone"
type input "High Alone"
click at [1286, 489] on button "Search" at bounding box center [1277, 492] width 123 height 41
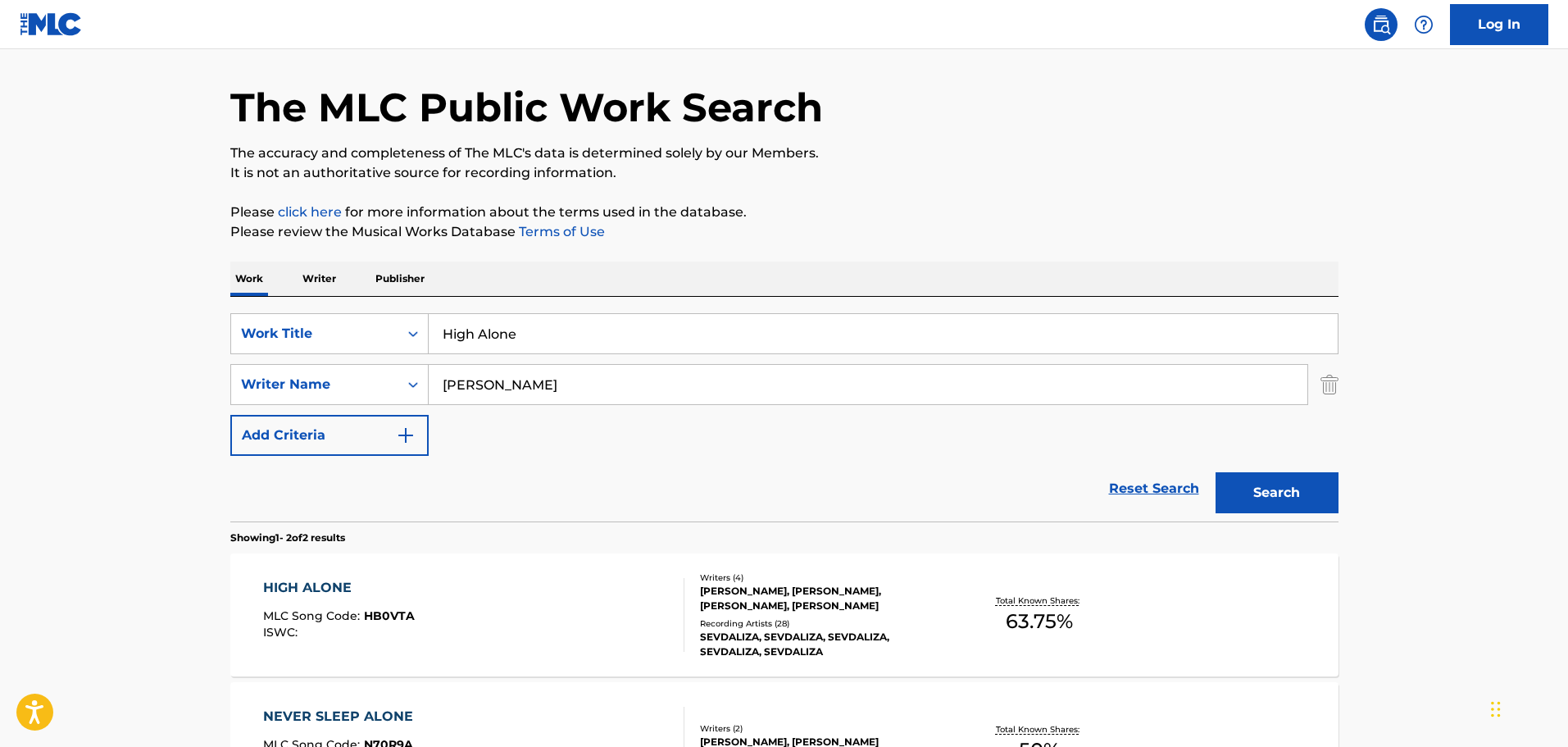
click at [749, 605] on div "[PERSON_NAME], [PERSON_NAME], [PERSON_NAME], [PERSON_NAME]" at bounding box center [824, 598] width 248 height 30
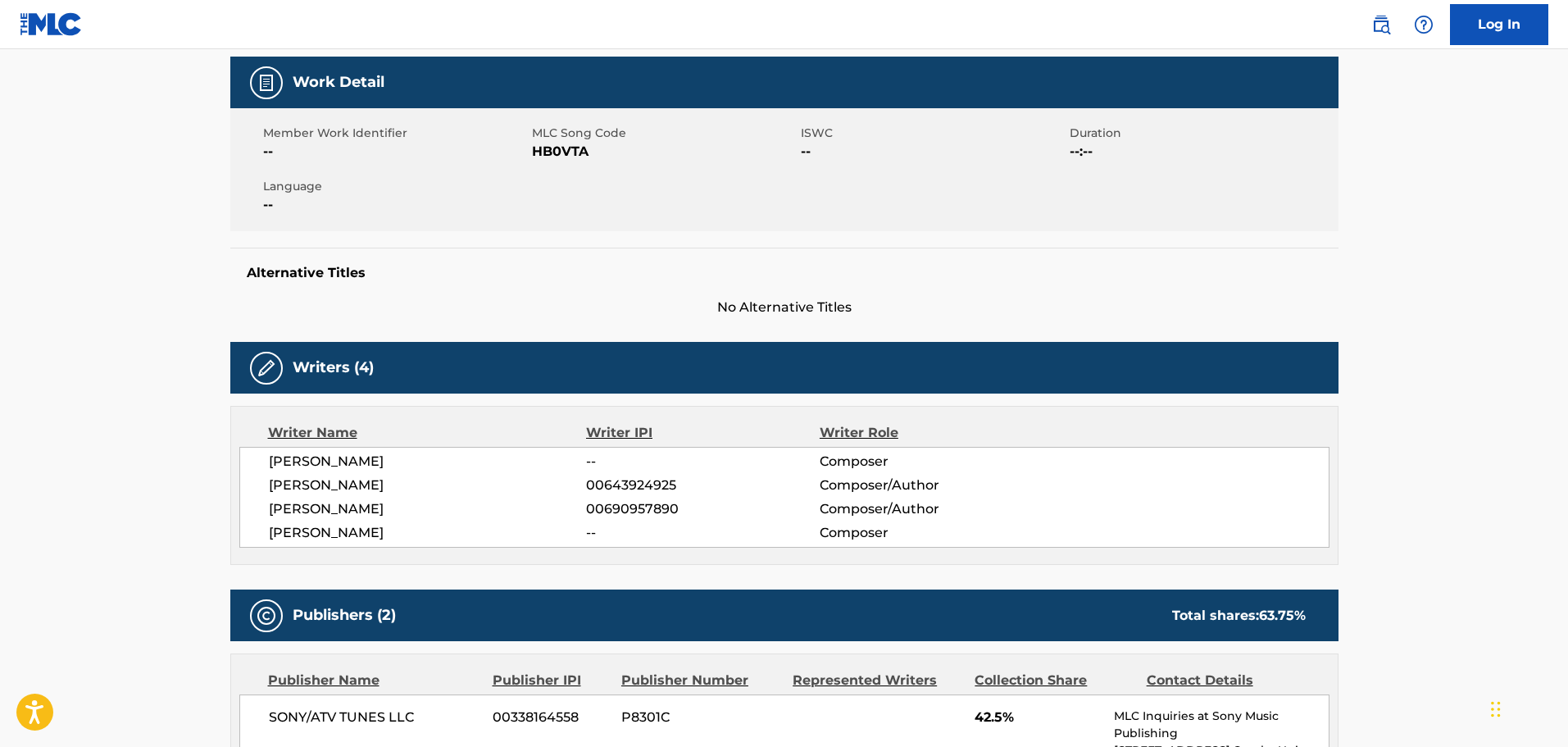
scroll to position [246, 0]
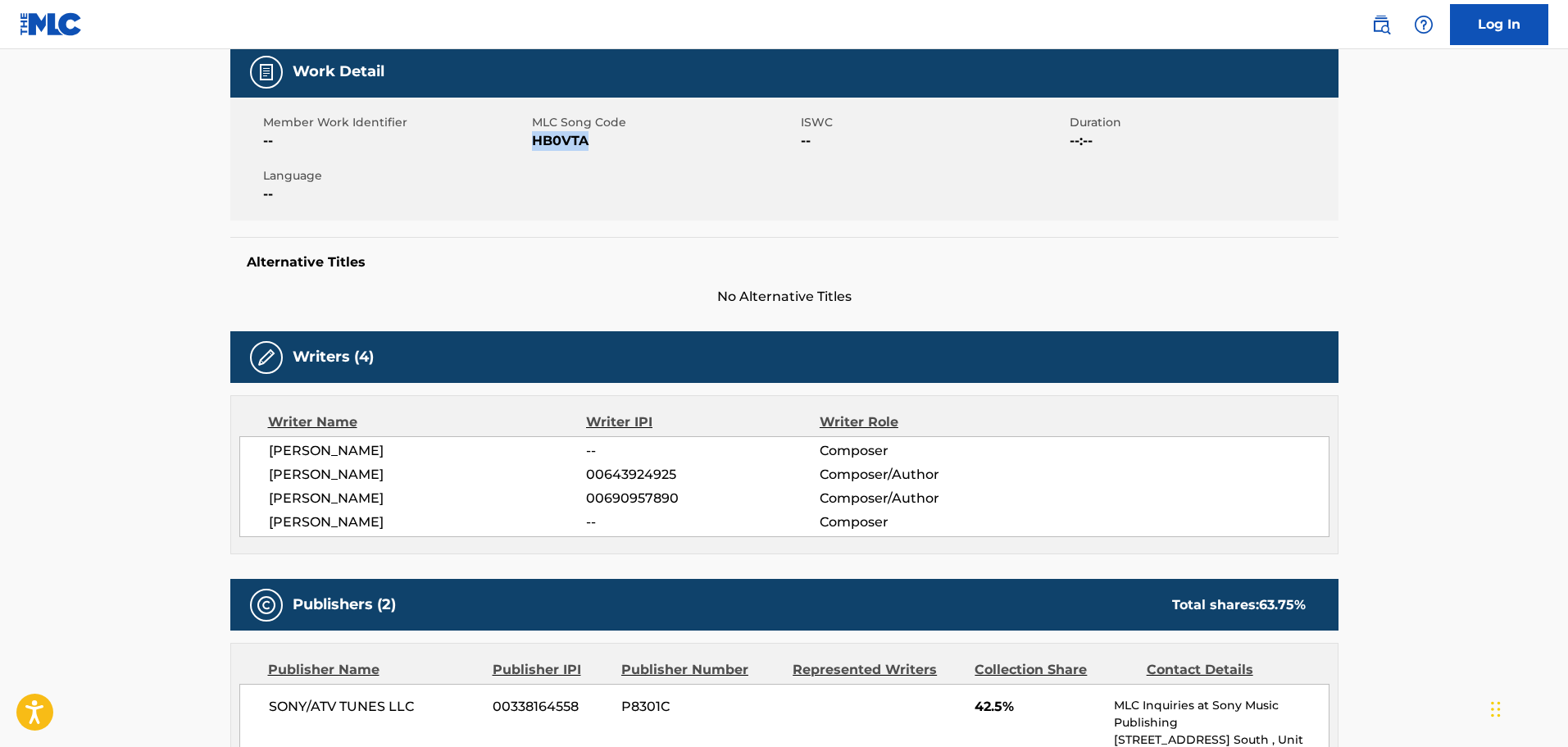
drag, startPoint x: 592, startPoint y: 143, endPoint x: 533, endPoint y: 137, distance: 59.3
click at [533, 137] on span "HB0VTA" at bounding box center [664, 141] width 265 height 20
copy span "HB0VTA"
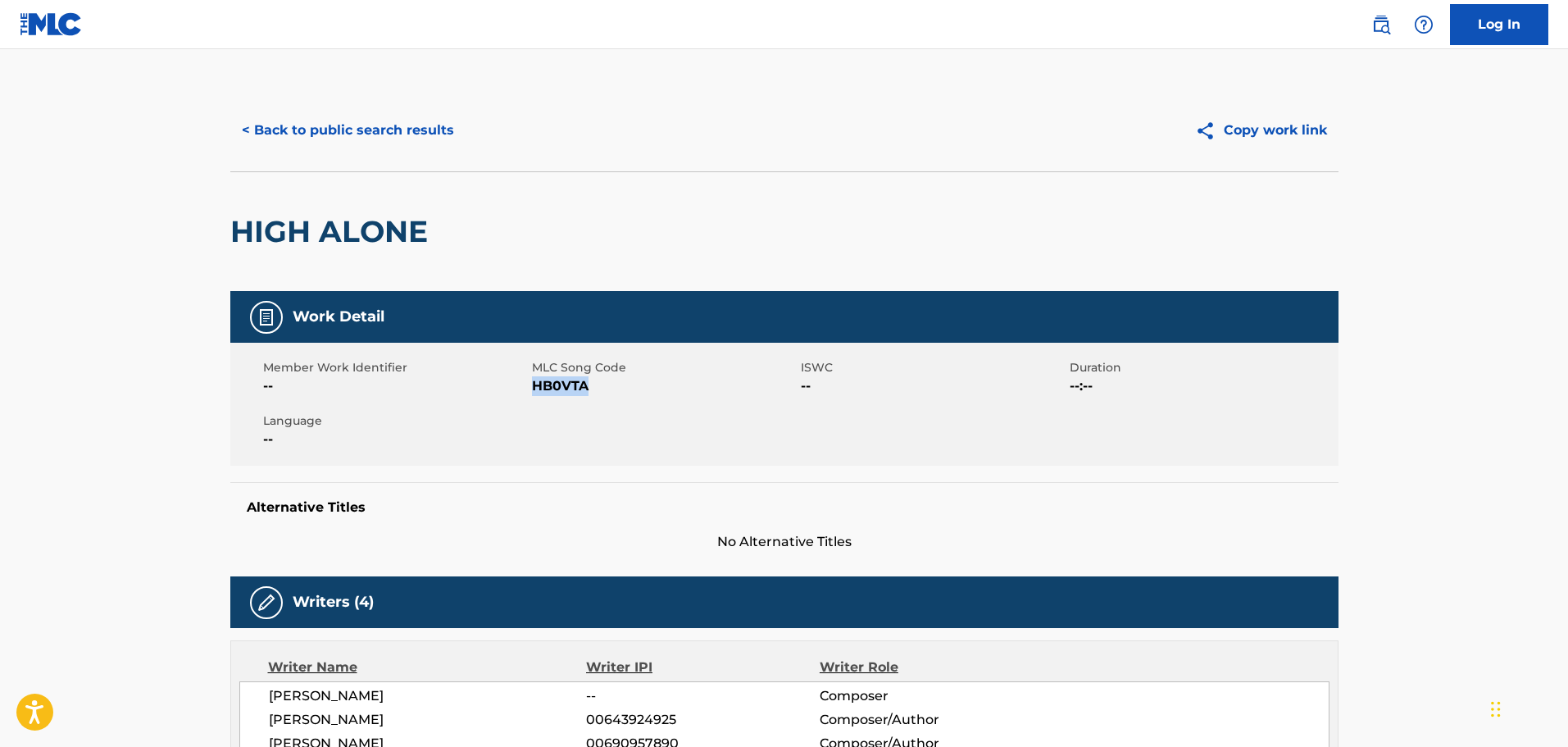
scroll to position [0, 0]
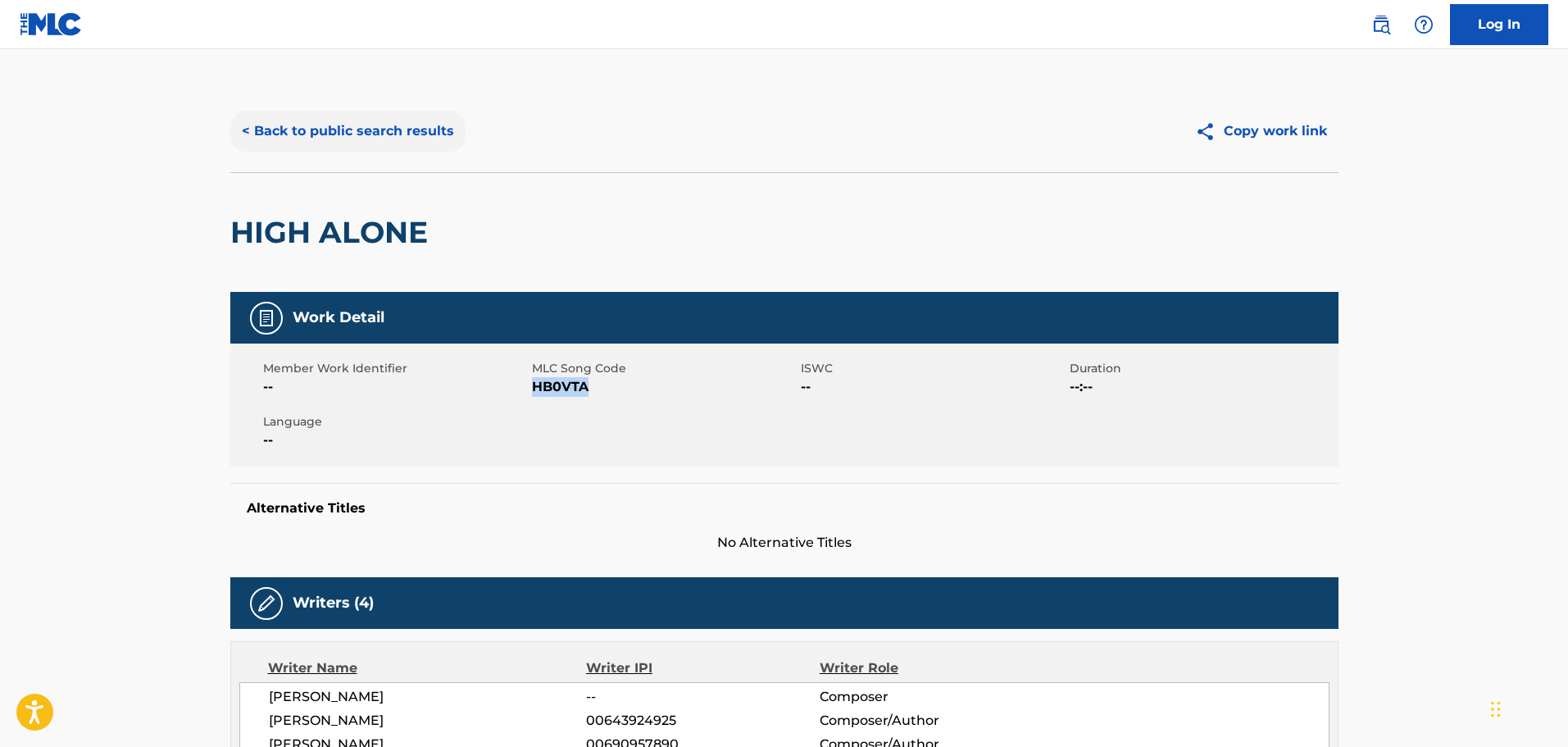
click at [374, 132] on button "< Back to public search results" at bounding box center [347, 131] width 235 height 41
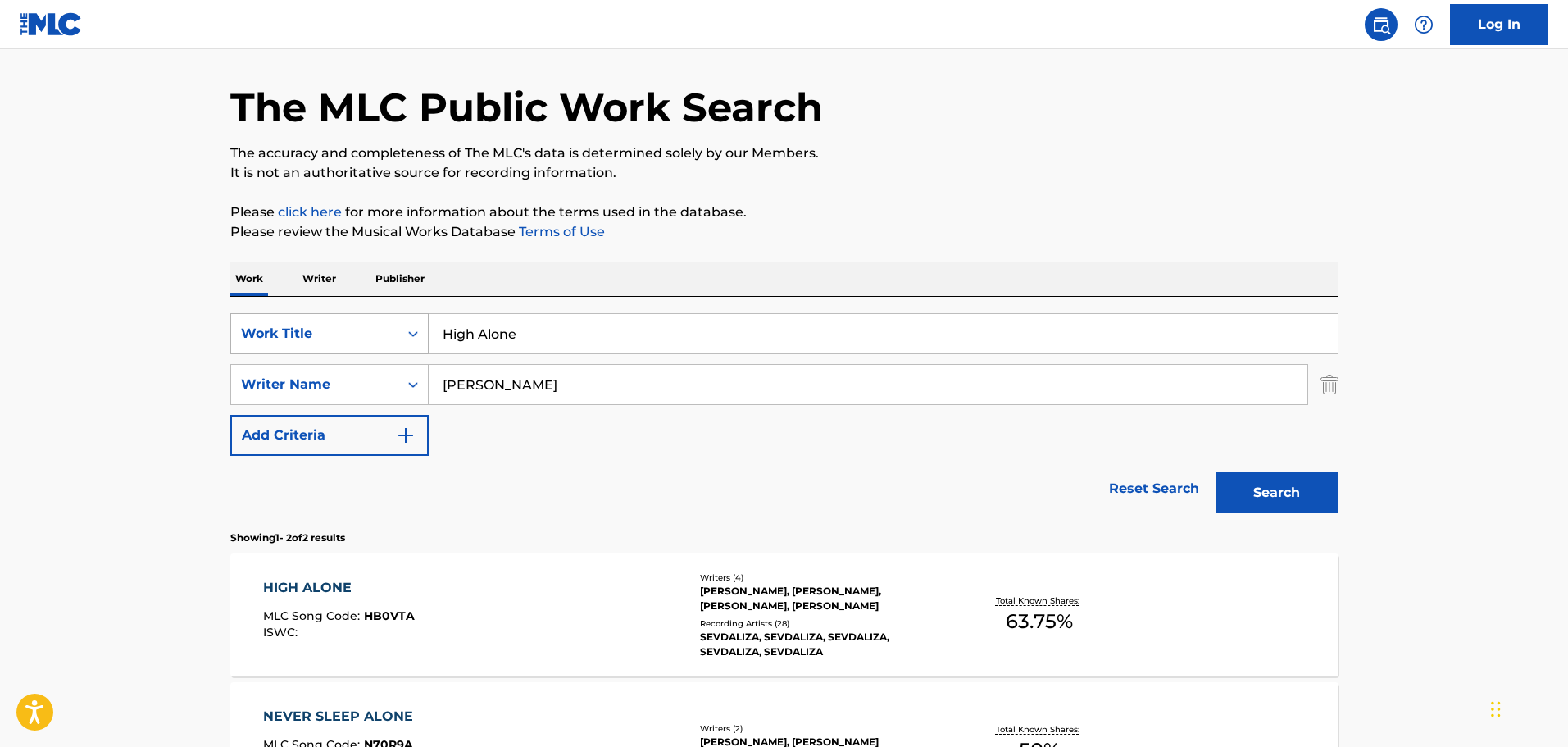
drag, startPoint x: 540, startPoint y: 340, endPoint x: 389, endPoint y: 334, distance: 151.1
click at [389, 334] on div "SearchWithCriteria26c71c12-ed18-47b8-95c8-2caf7843d4e2 Work Title High Alone" at bounding box center [784, 334] width 1108 height 41
type input "human"
click at [1216, 472] on button "Search" at bounding box center [1277, 492] width 123 height 41
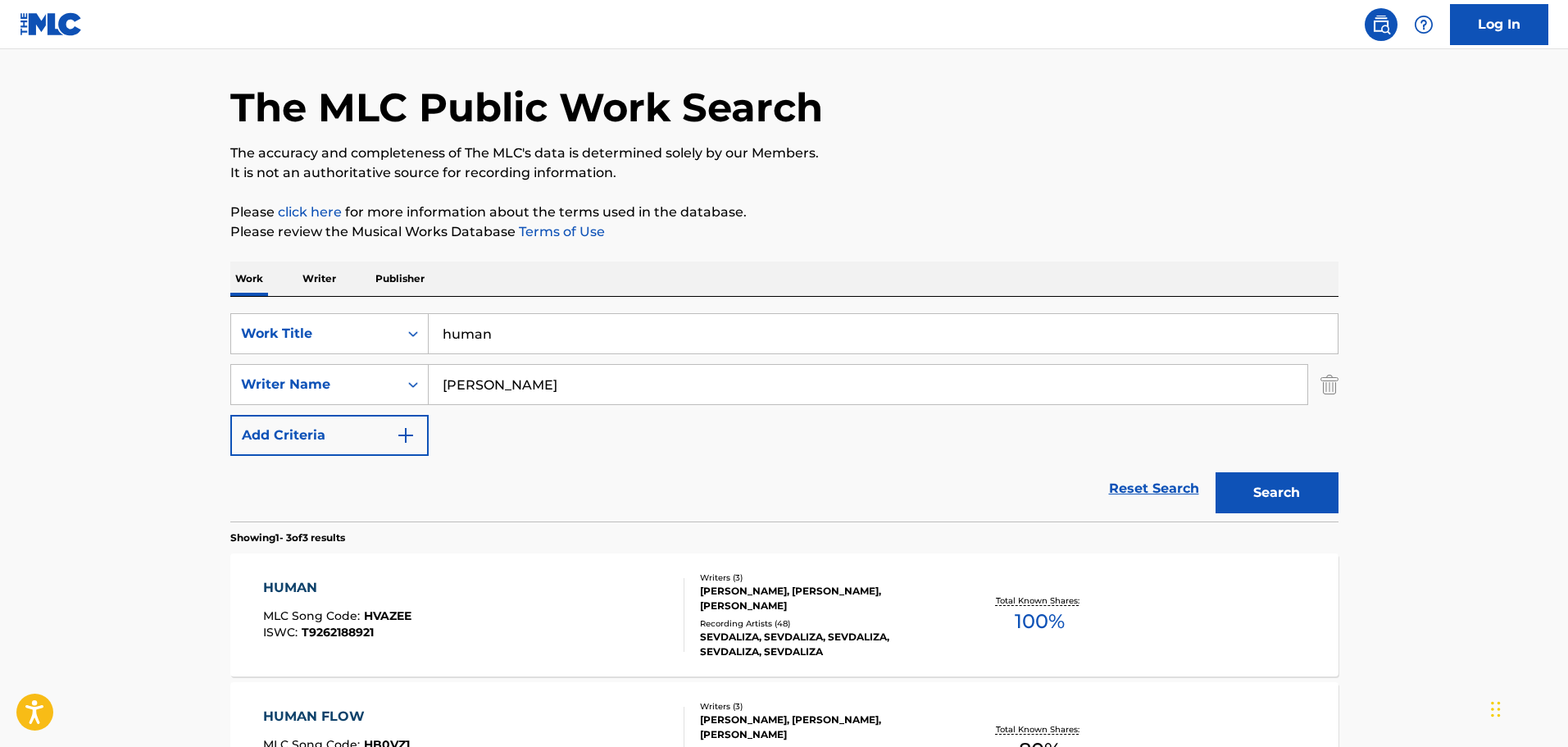
click at [744, 599] on div "[PERSON_NAME], [PERSON_NAME], [PERSON_NAME]" at bounding box center [824, 598] width 248 height 30
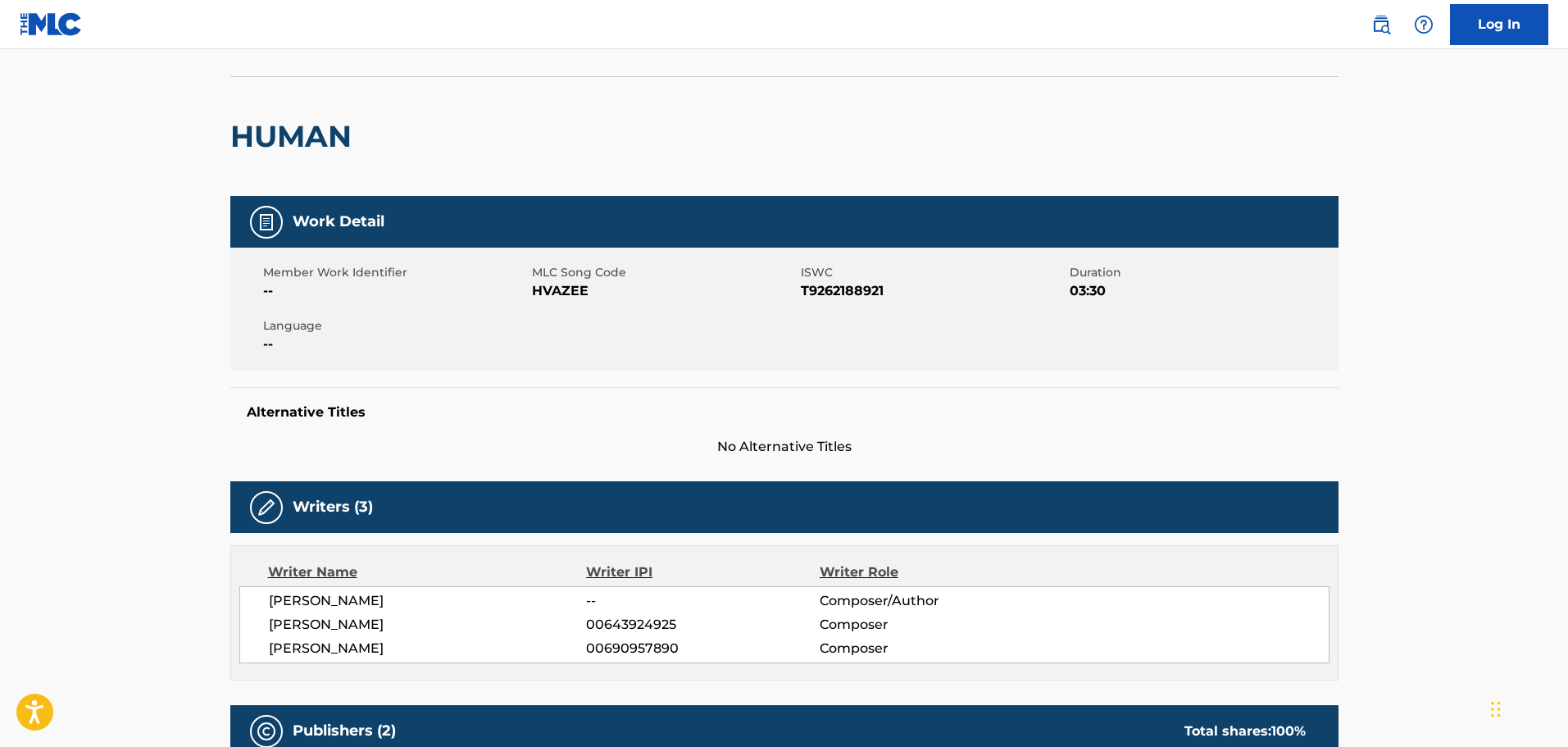
scroll to position [246, 0]
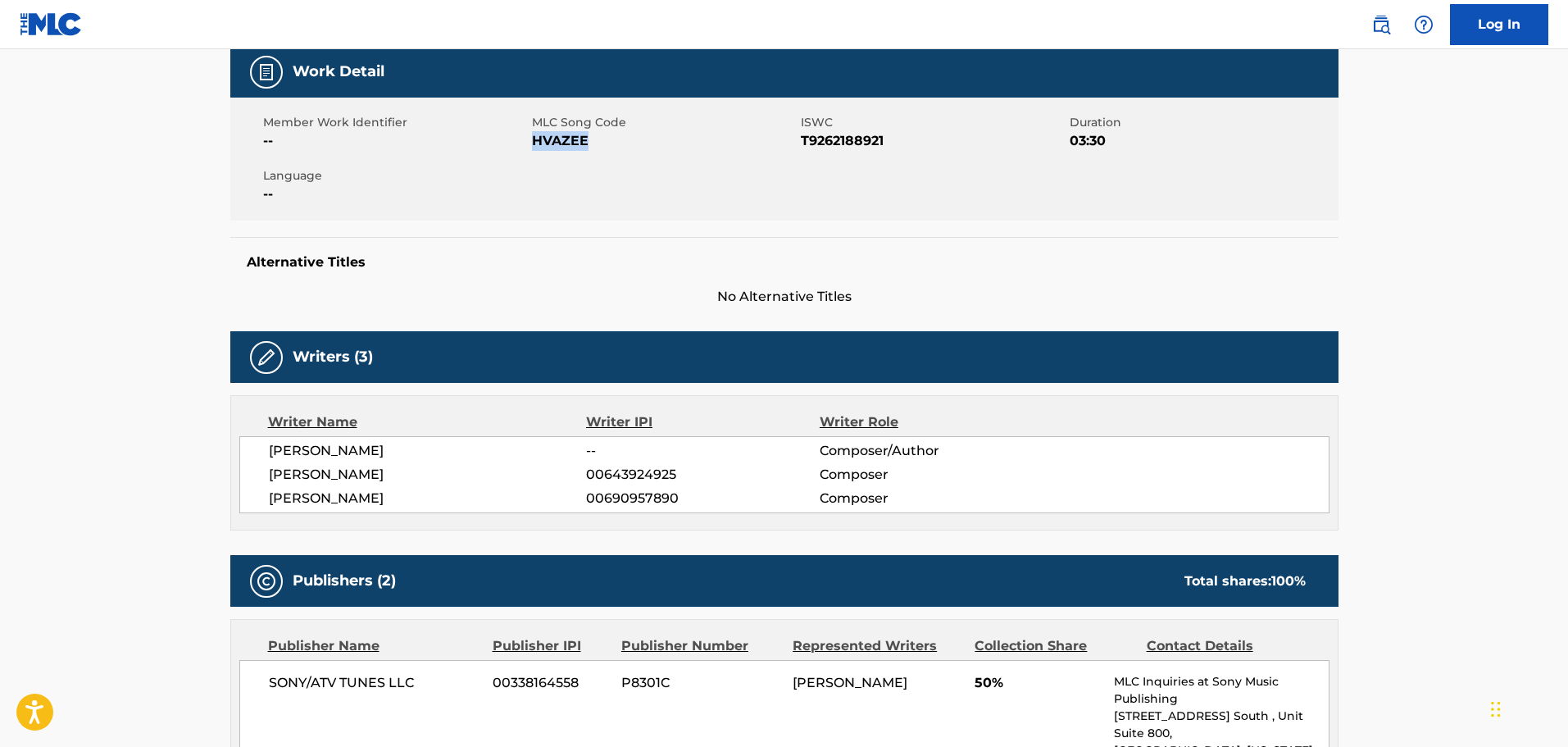
drag, startPoint x: 590, startPoint y: 143, endPoint x: 534, endPoint y: 143, distance: 56.0
click at [534, 143] on span "HVAZEE" at bounding box center [664, 141] width 265 height 20
copy span "HVAZEE"
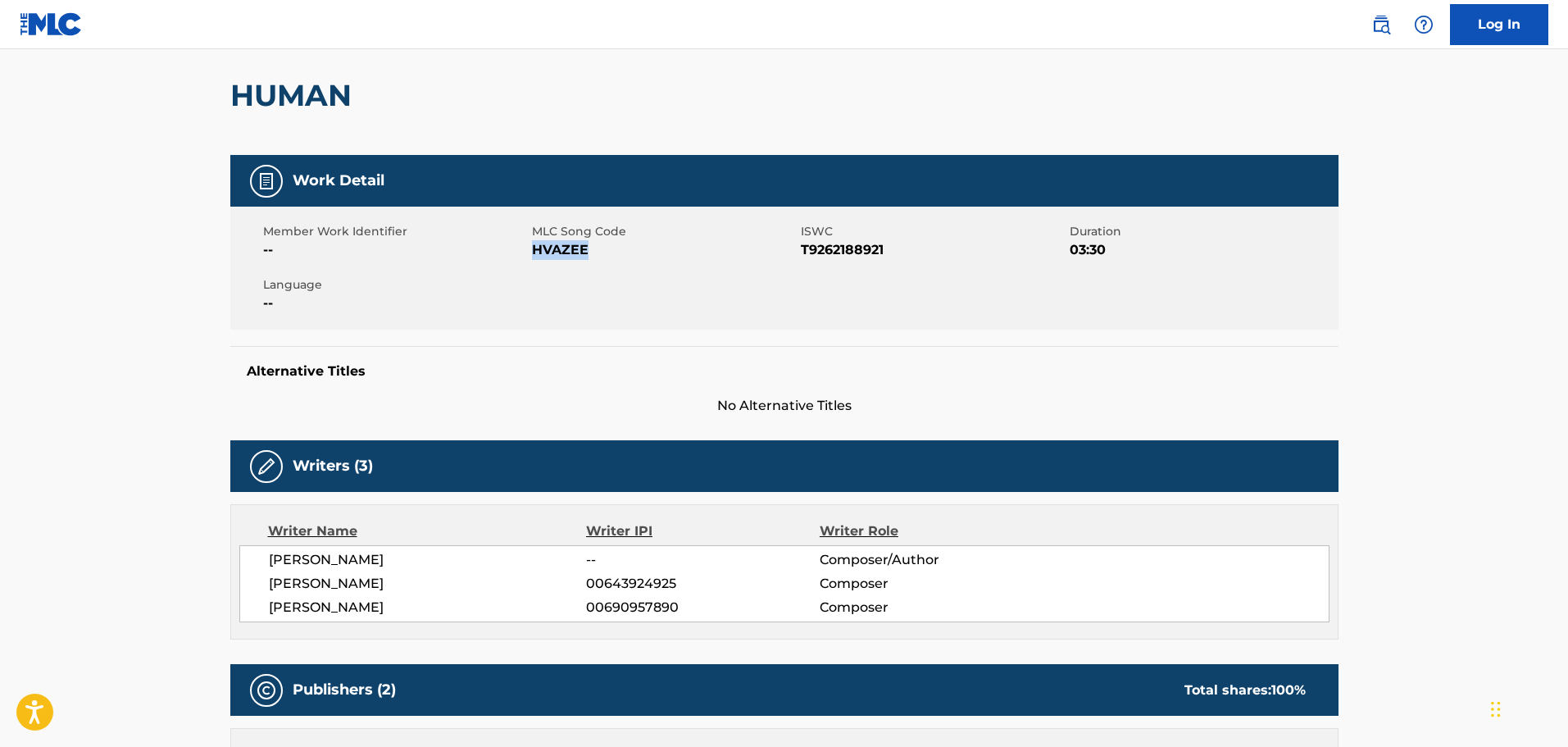
scroll to position [82, 0]
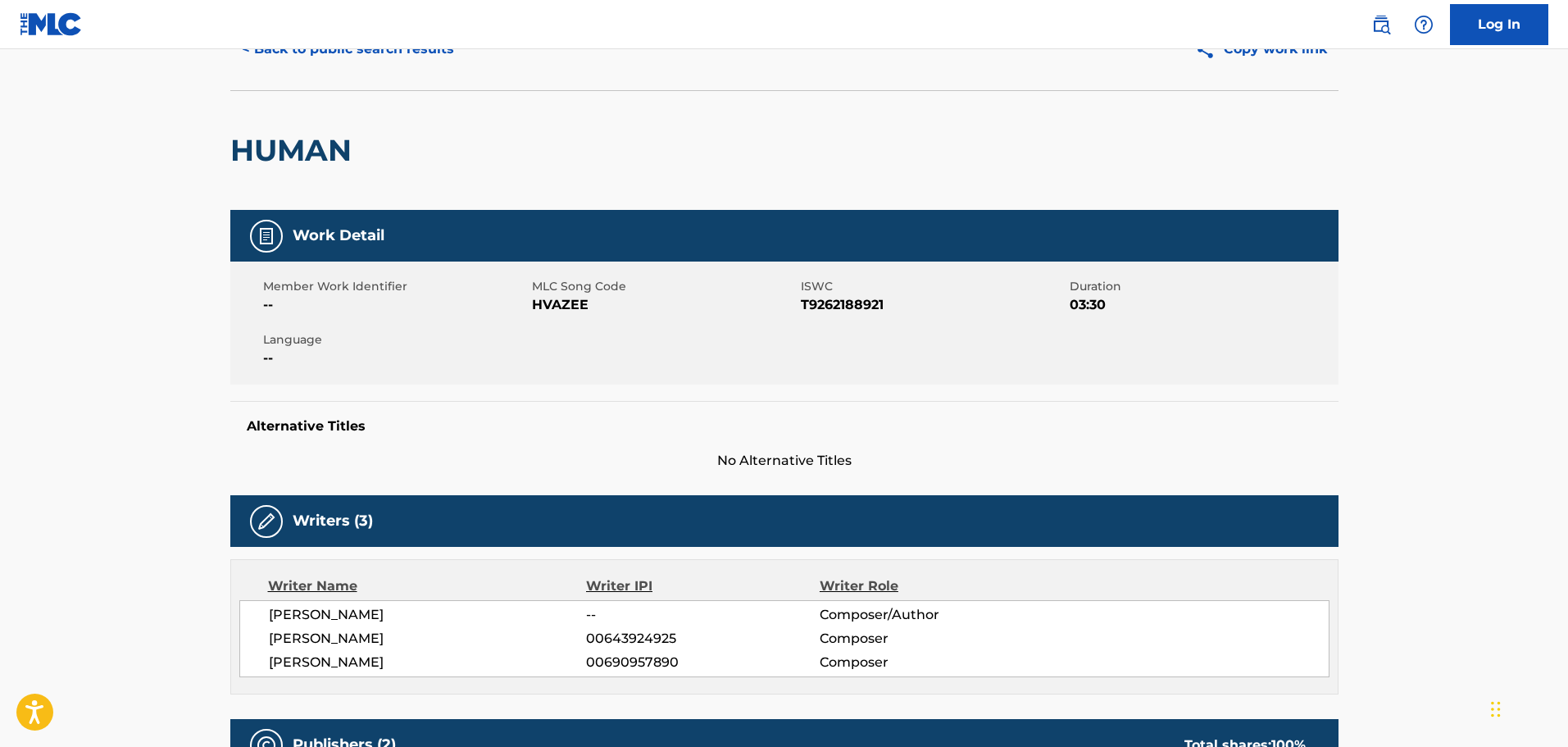
click at [1238, 601] on div "[PERSON_NAME] -- Composer/Author [PERSON_NAME] 00643924925 Composer [PERSON_NAM…" at bounding box center [784, 638] width 1090 height 77
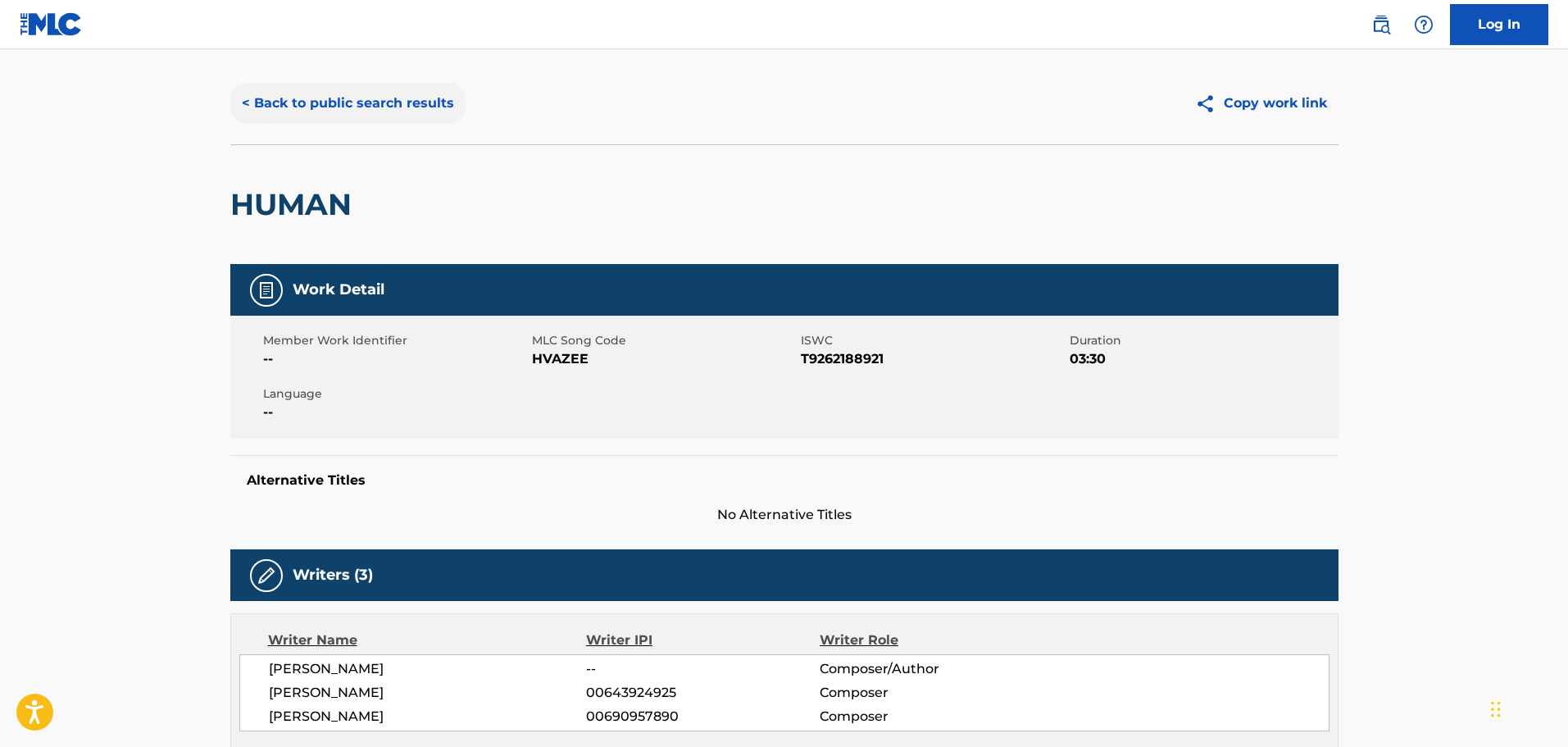
scroll to position [0, 0]
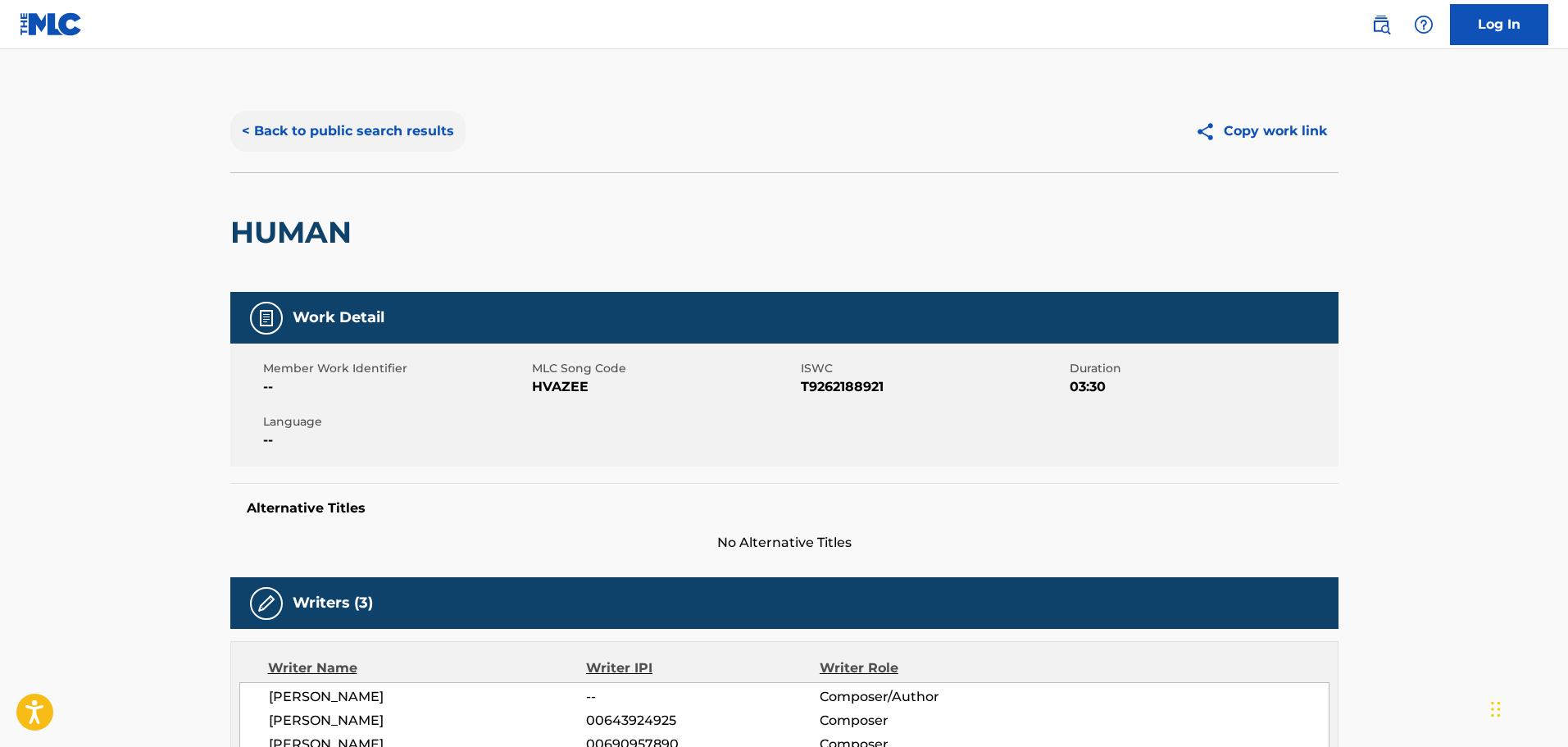
click at [342, 136] on button "< Back to public search results" at bounding box center [347, 131] width 235 height 41
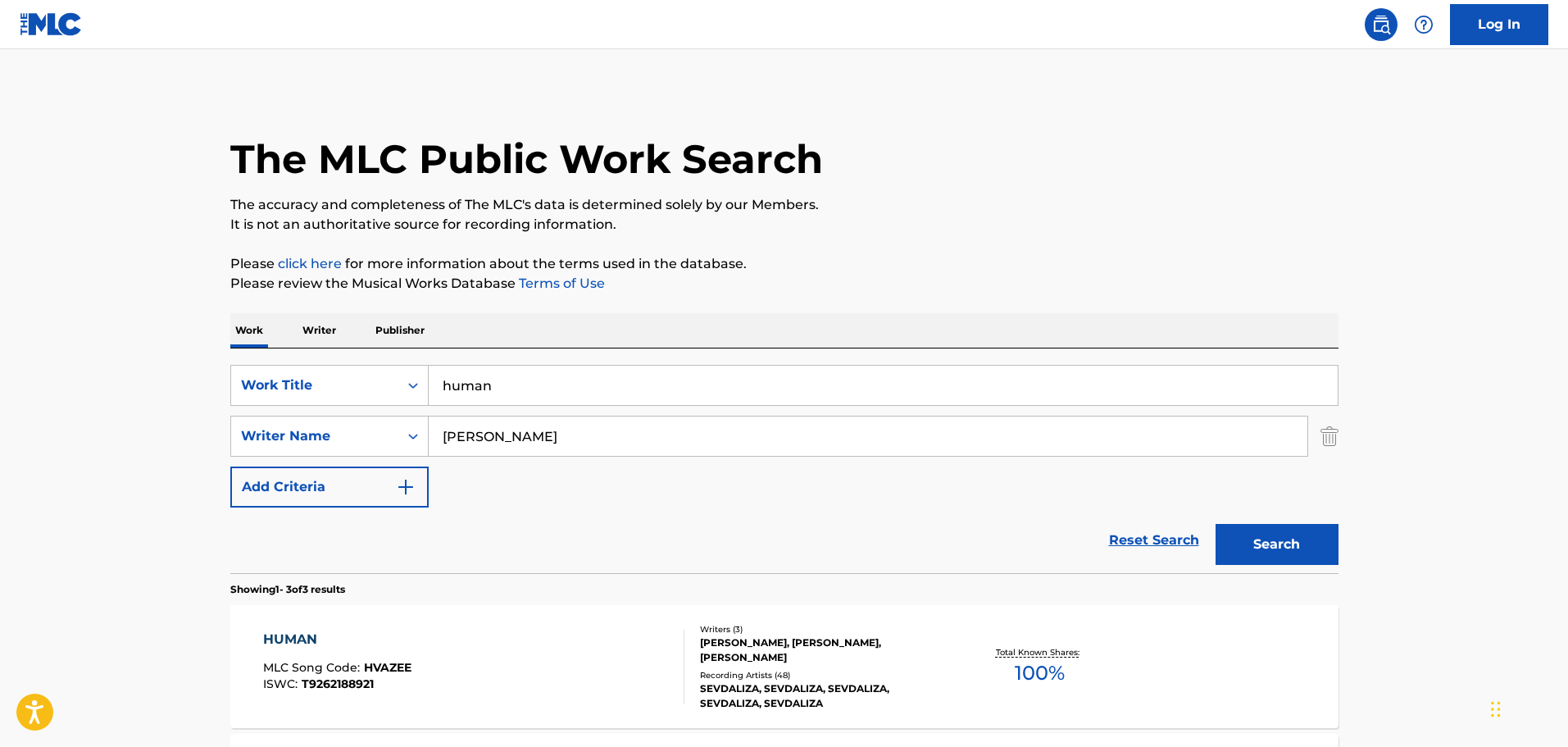
scroll to position [52, 0]
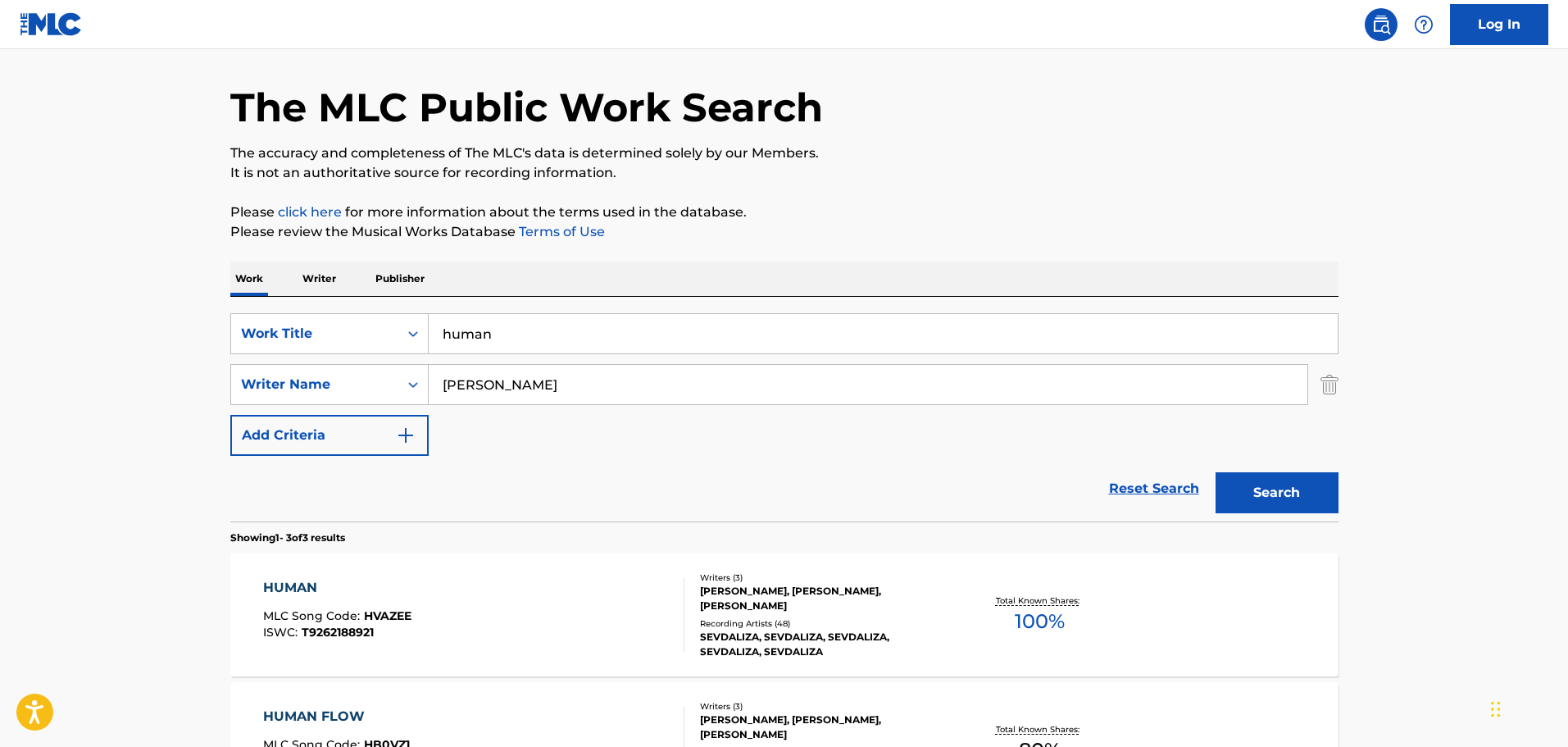
drag, startPoint x: 502, startPoint y: 335, endPoint x: 423, endPoint y: 354, distance: 81.3
click at [423, 354] on div "SearchWithCriteria26c71c12-ed18-47b8-95c8-2caf7843d4e2 Work Title human SearchW…" at bounding box center [784, 385] width 1108 height 143
paste input "Human Flow"
type input "Human Flow"
click at [1306, 493] on button "Search" at bounding box center [1277, 492] width 123 height 41
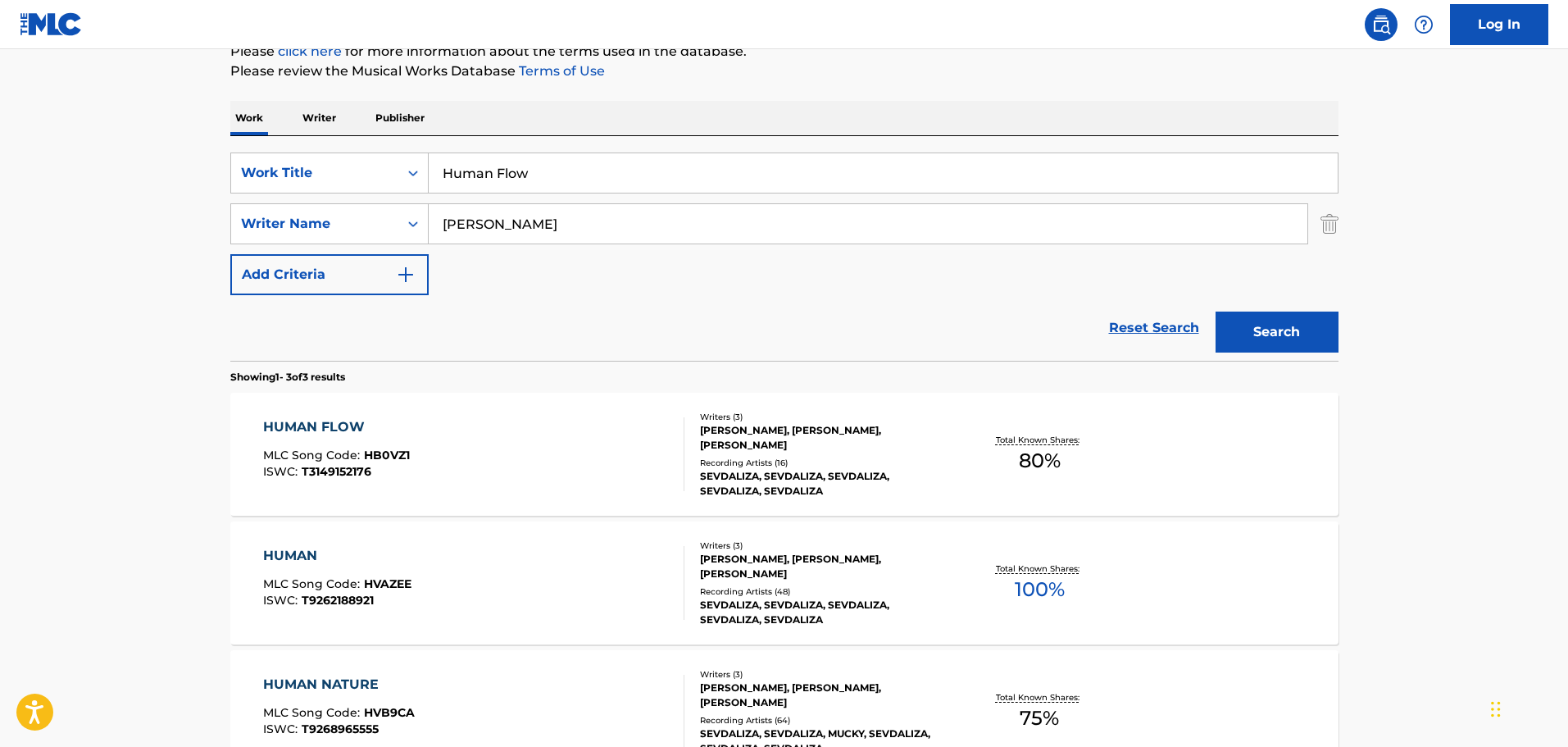
scroll to position [298, 0]
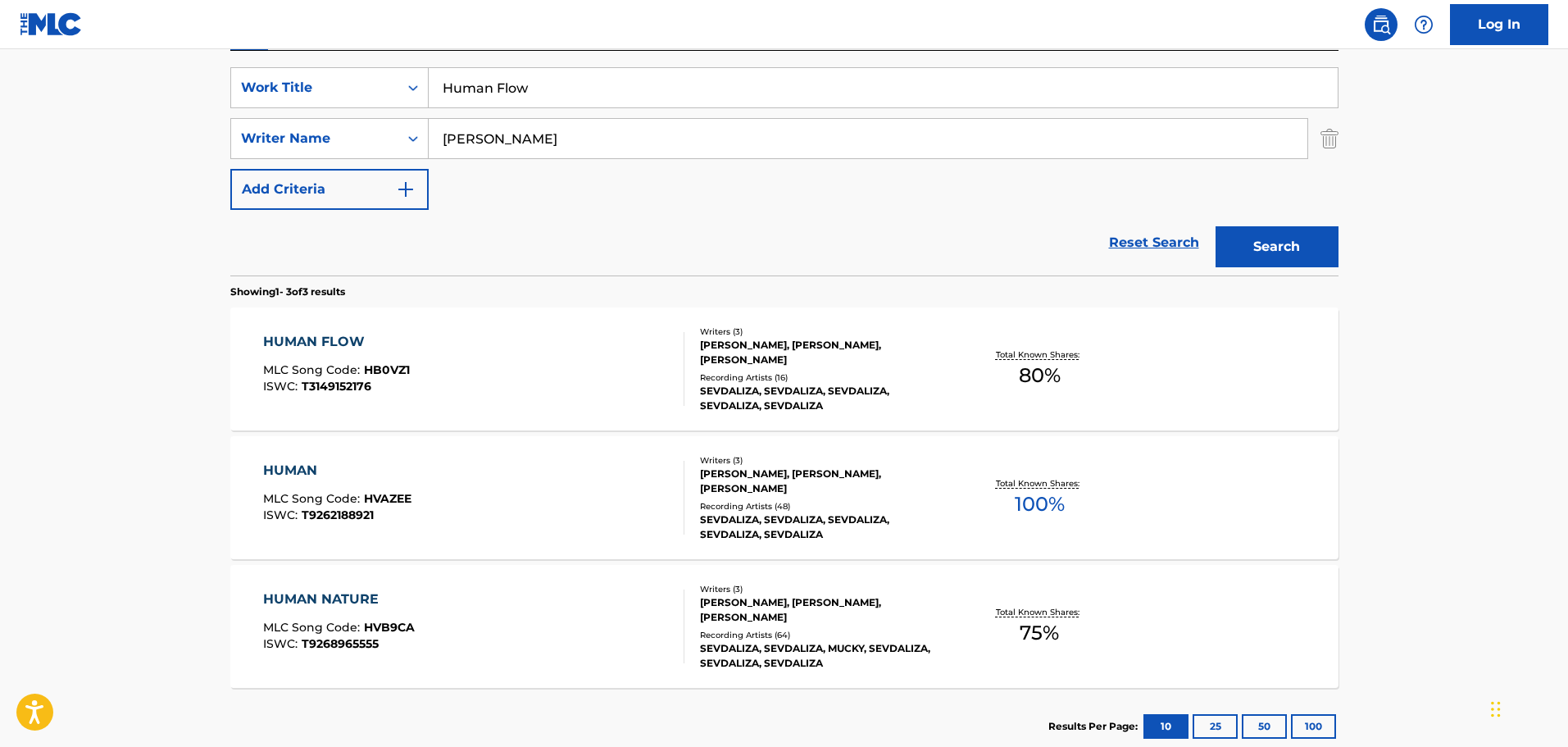
click at [751, 364] on div "[PERSON_NAME], [PERSON_NAME], [PERSON_NAME]" at bounding box center [824, 352] width 248 height 30
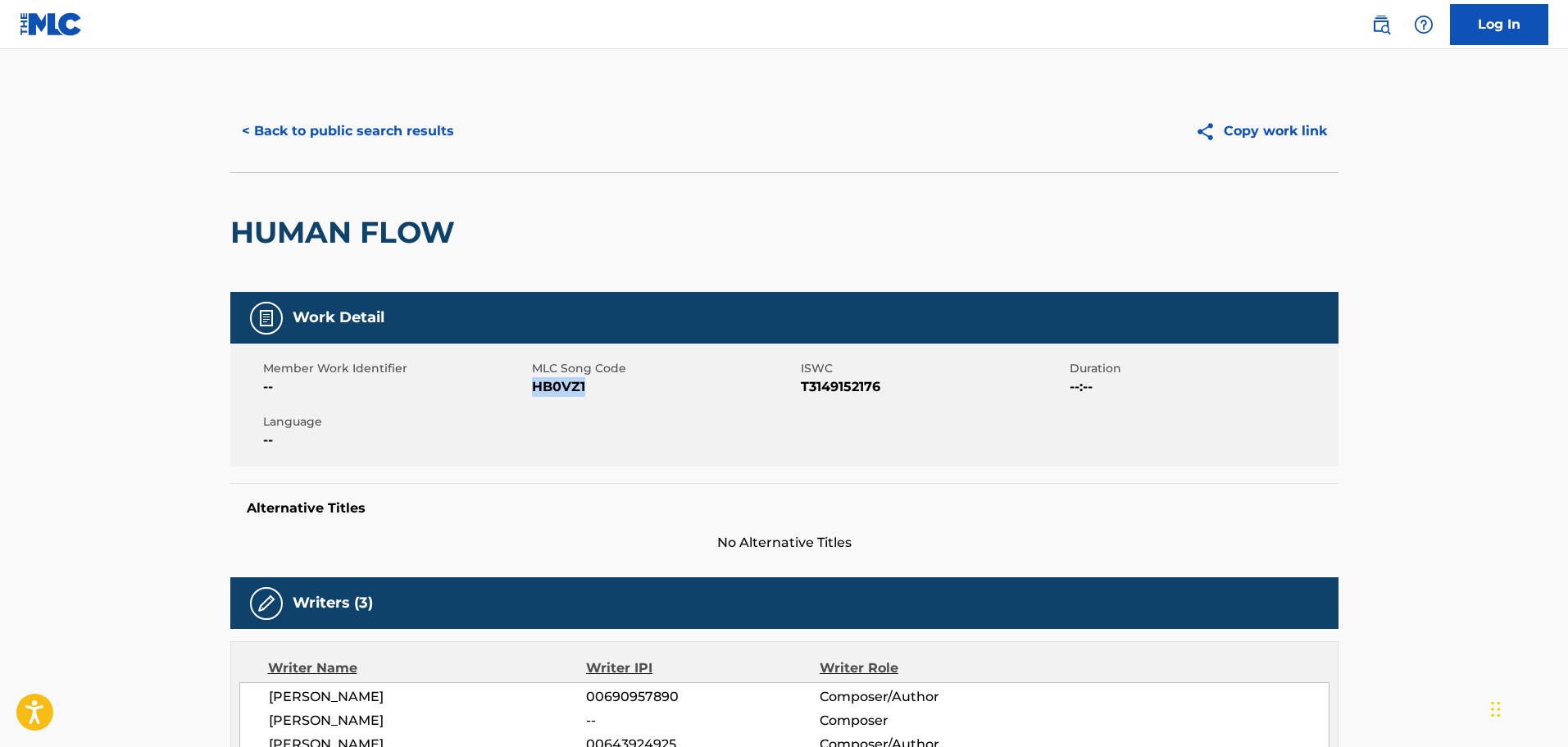
drag, startPoint x: 591, startPoint y: 397, endPoint x: 535, endPoint y: 397, distance: 56.0
click at [535, 397] on div "Member Work Identifier -- MLC Song Code HB0VZ1 ISWC T3149152176 Duration --:-- …" at bounding box center [784, 405] width 1108 height 123
copy span "HB0VZ1"
click at [362, 132] on button "< Back to public search results" at bounding box center [347, 131] width 235 height 41
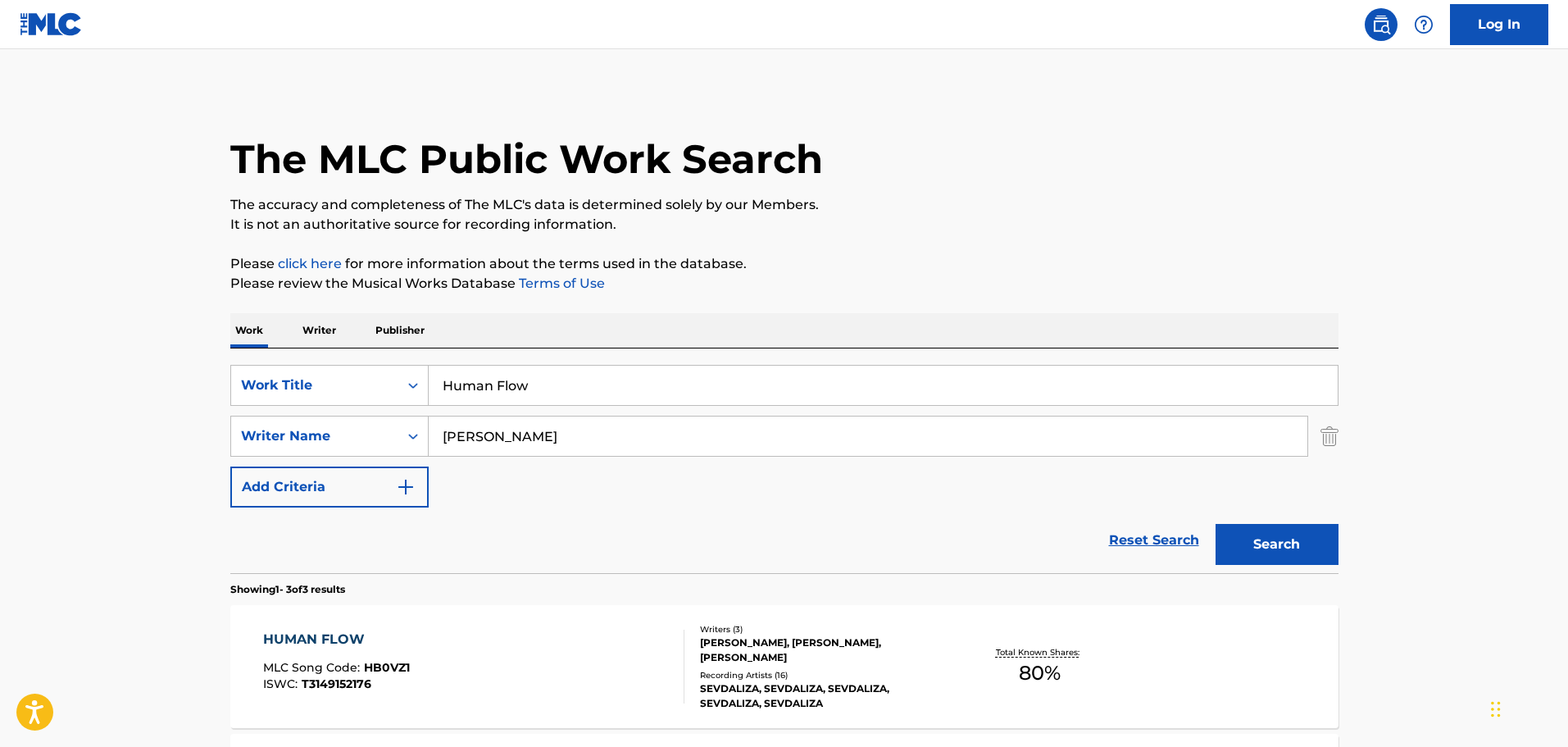
scroll to position [298, 0]
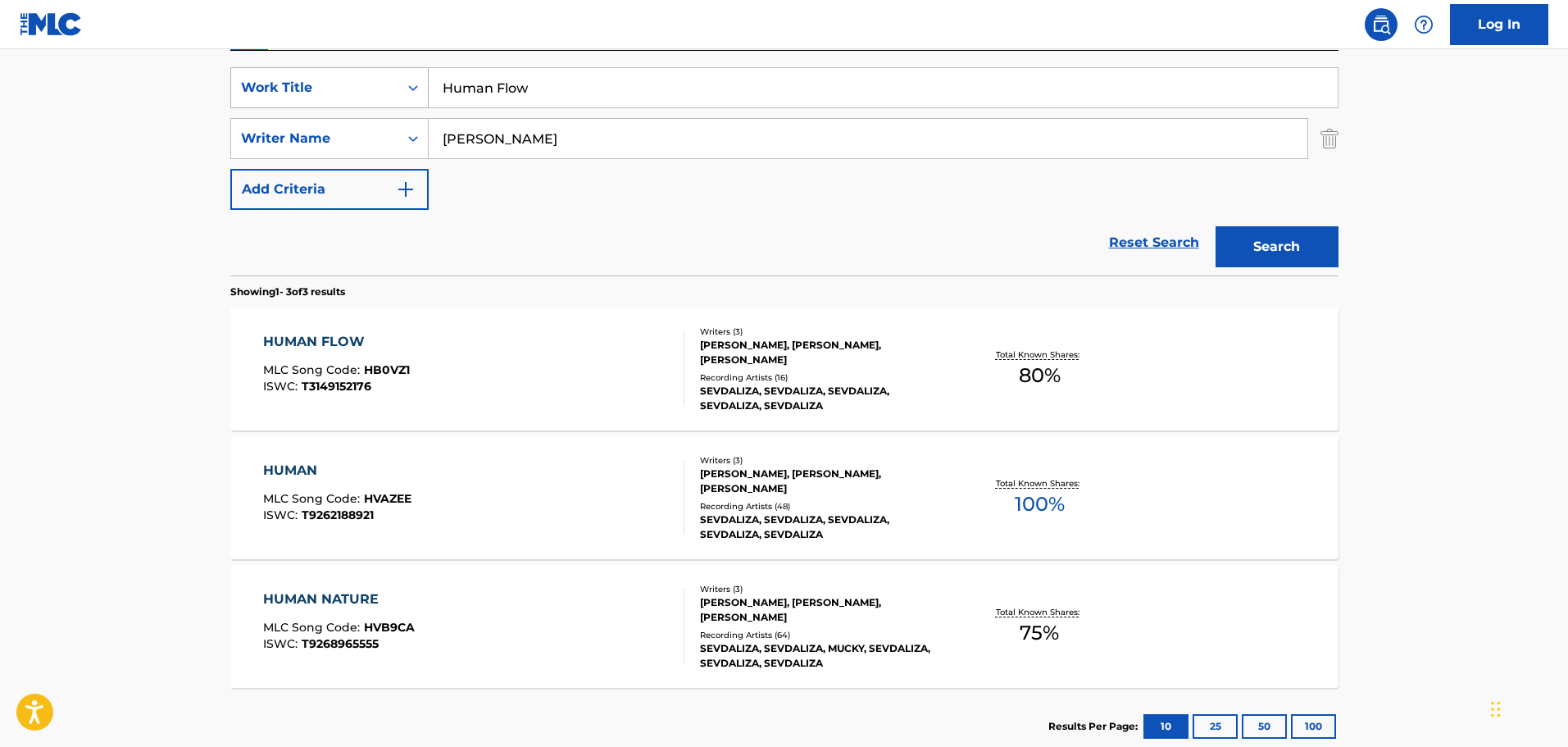
click at [372, 87] on div "SearchWithCriteria26c71c12-ed18-47b8-95c8-2caf7843d4e2 Work Title Human Flow" at bounding box center [784, 87] width 1108 height 41
paste input "Nature"
click at [1277, 225] on div "Search" at bounding box center [1273, 242] width 132 height 65
click at [1284, 254] on button "Search" at bounding box center [1277, 247] width 123 height 41
drag, startPoint x: 544, startPoint y: 85, endPoint x: 433, endPoint y: 112, distance: 114.2
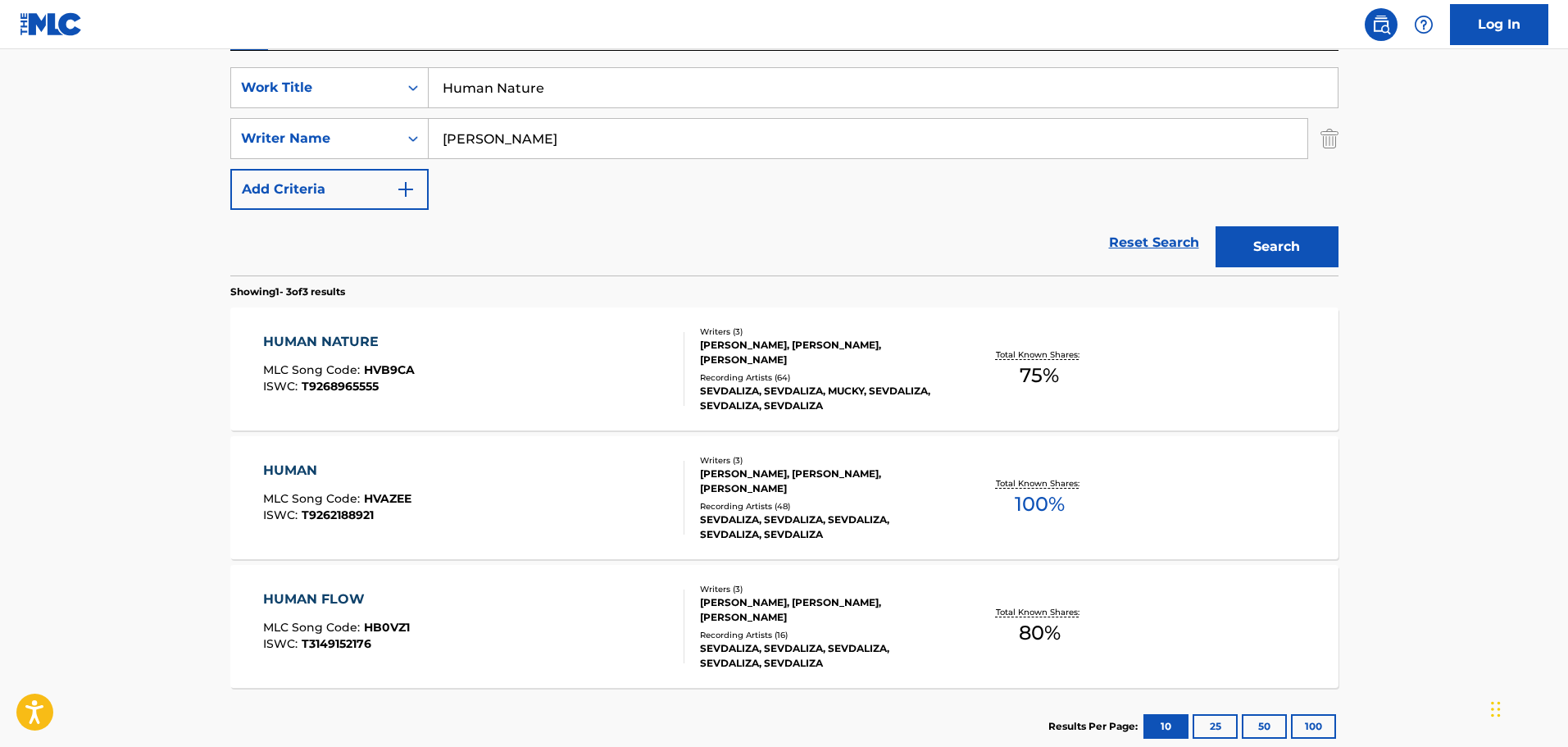
click at [433, 112] on div "SearchWithCriteria26c71c12-ed18-47b8-95c8-2caf7843d4e2 Work Title Human Nature …" at bounding box center [784, 138] width 1108 height 143
paste input "[PERSON_NAME]"
type input "[PERSON_NAME]"
click at [1293, 256] on button "Search" at bounding box center [1277, 247] width 123 height 41
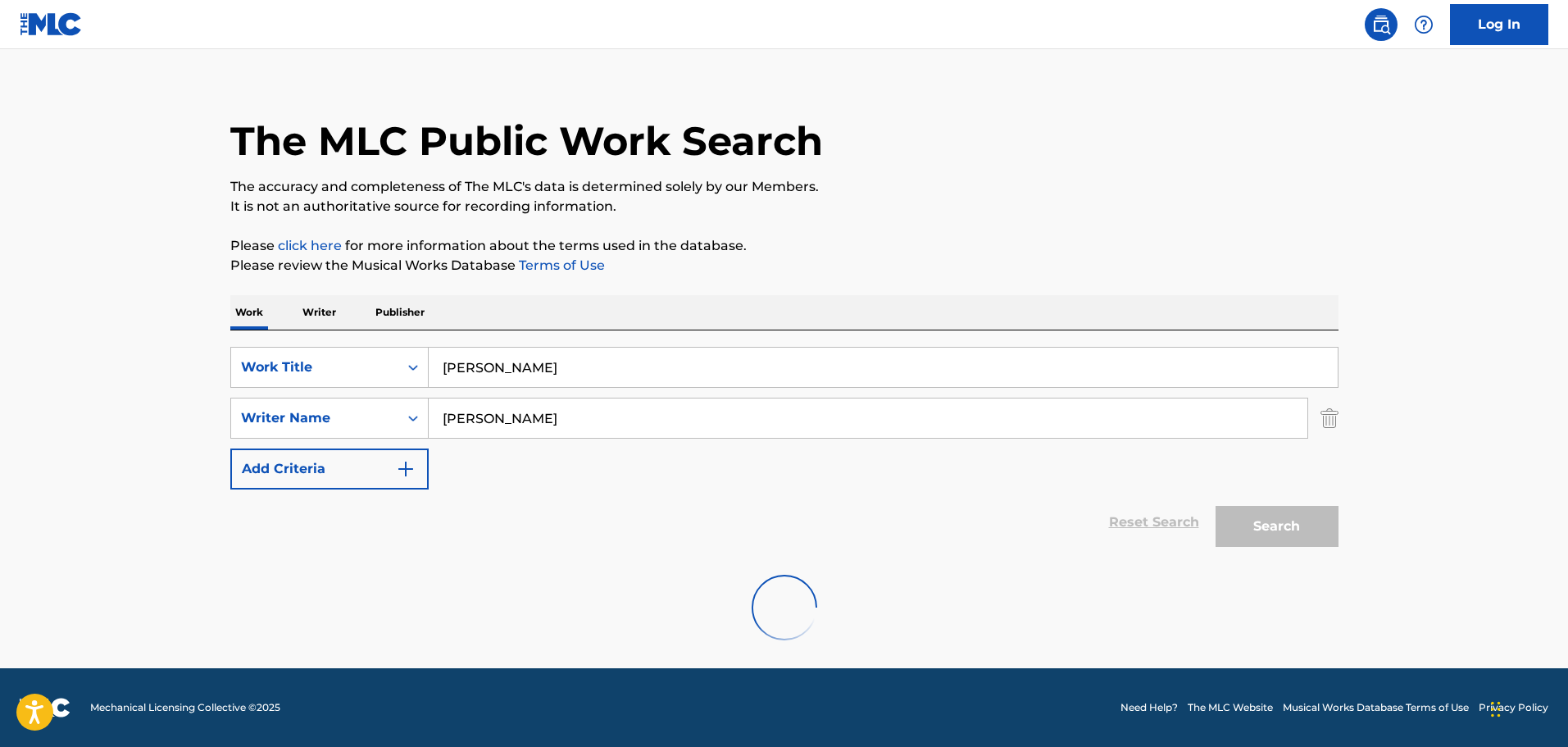
scroll to position [145, 0]
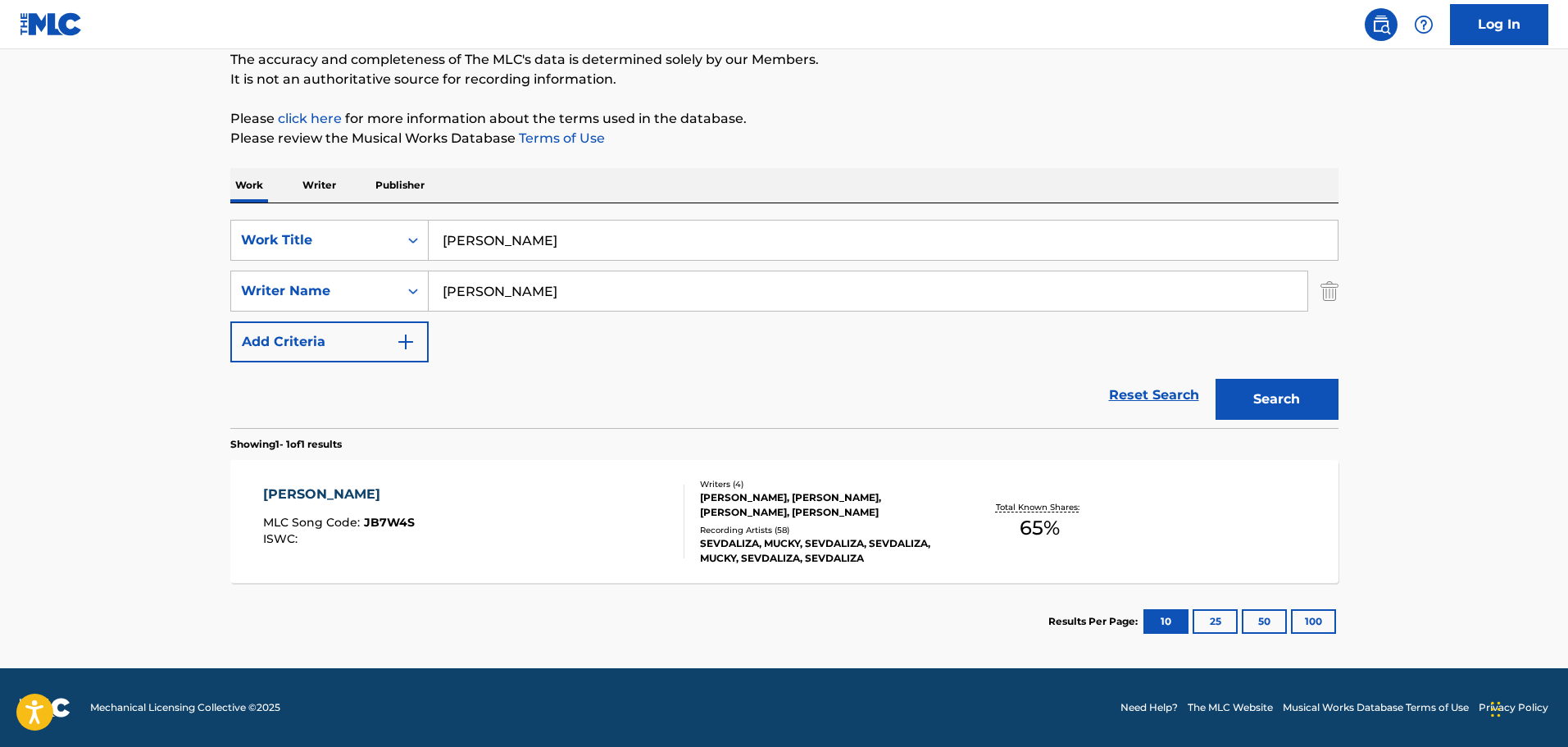
click at [736, 524] on div "Recording Artists ( 58 )" at bounding box center [824, 530] width 248 height 12
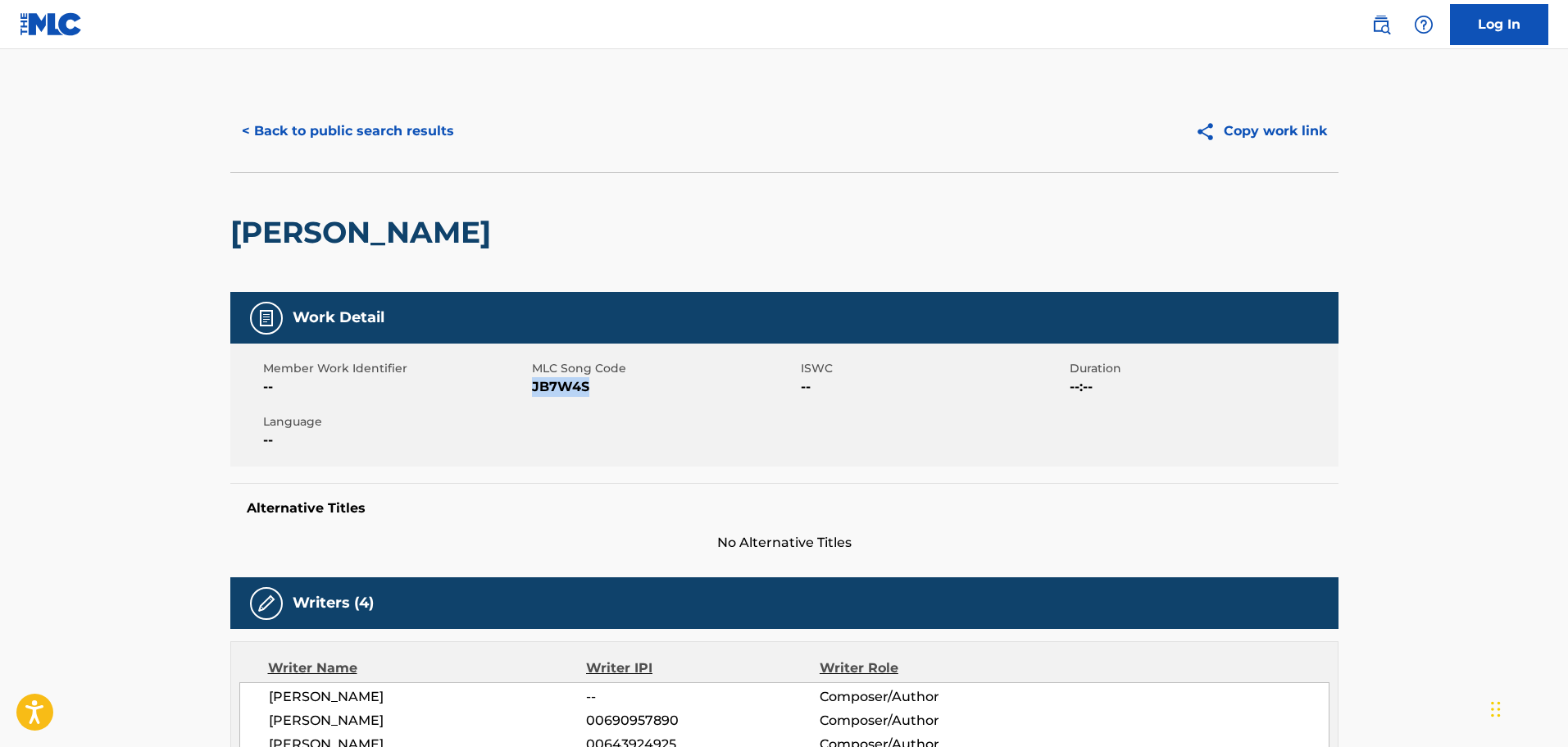
drag, startPoint x: 577, startPoint y: 396, endPoint x: 533, endPoint y: 395, distance: 44.0
click at [533, 395] on span "JB7W4S" at bounding box center [664, 386] width 265 height 20
copy span "JB7W4S"
click at [423, 124] on button "< Back to public search results" at bounding box center [347, 131] width 235 height 41
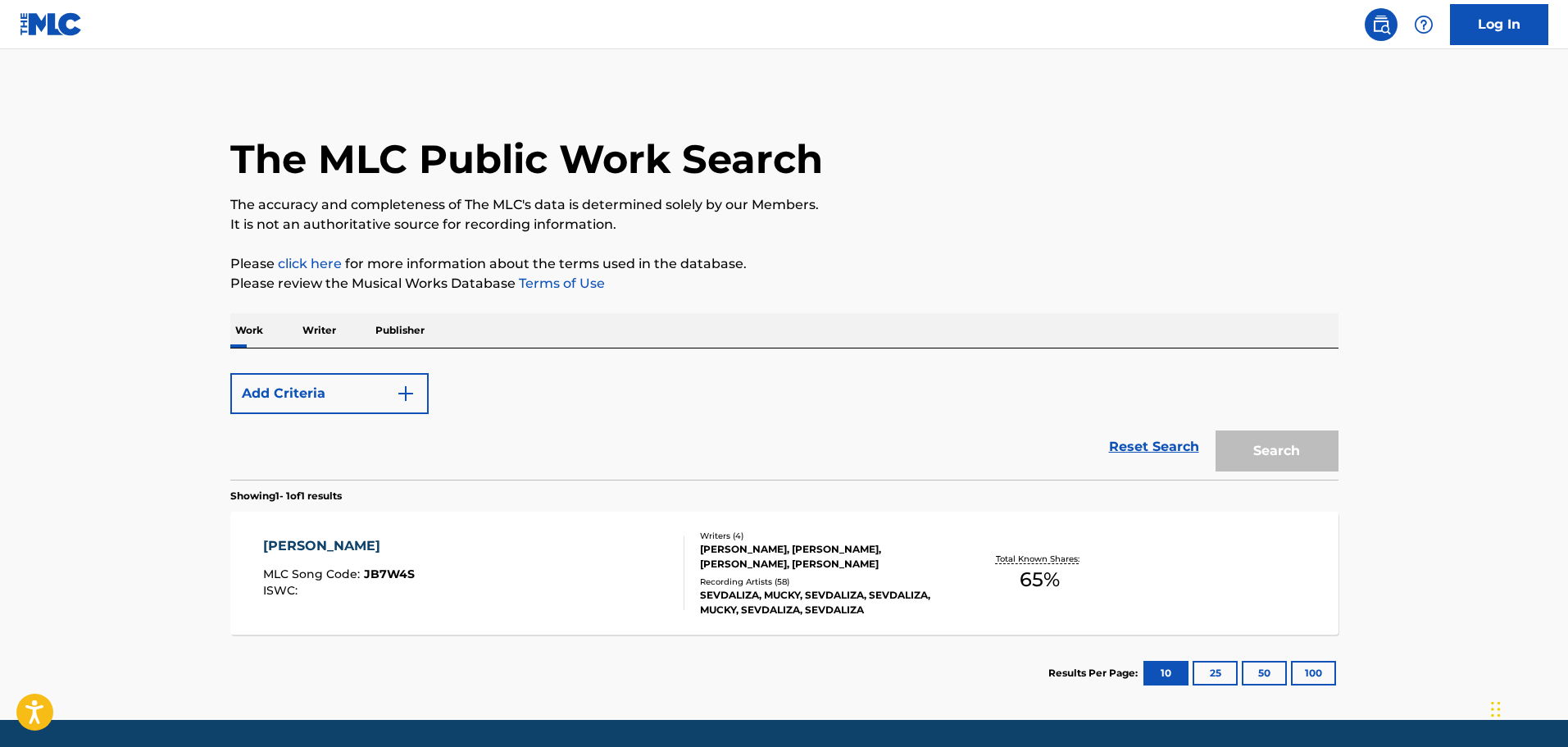
scroll to position [52, 0]
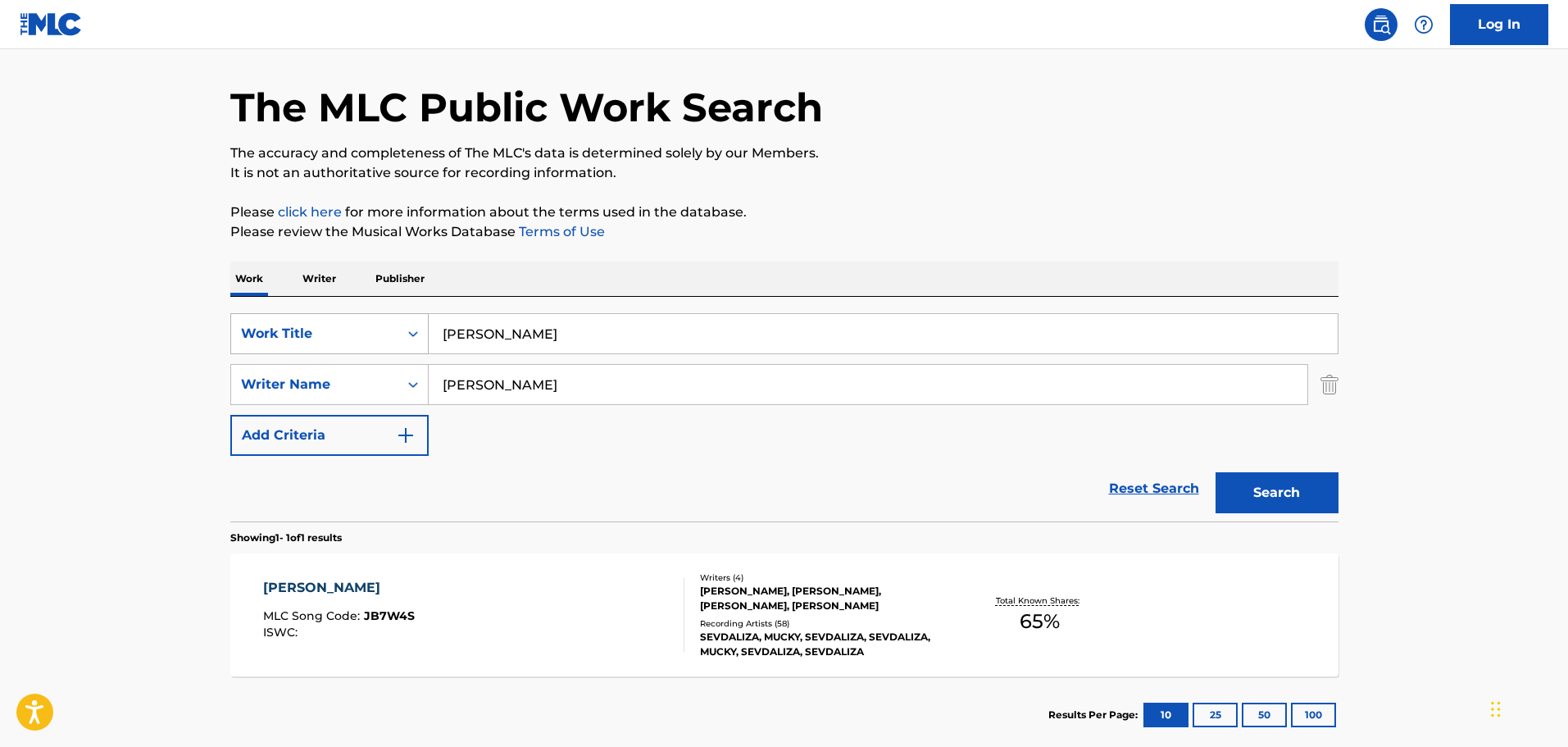
drag, startPoint x: 546, startPoint y: 318, endPoint x: 417, endPoint y: 339, distance: 130.7
click at [417, 339] on div "SearchWithCriteria26c71c12-ed18-47b8-95c8-2caf7843d4e2 Work Title [PERSON_NAME]" at bounding box center [784, 334] width 1108 height 41
paste input "Lamp [DEMOGRAPHIC_DATA]"
type input "Lamp [DEMOGRAPHIC_DATA]"
click at [1286, 492] on button "Search" at bounding box center [1277, 492] width 123 height 41
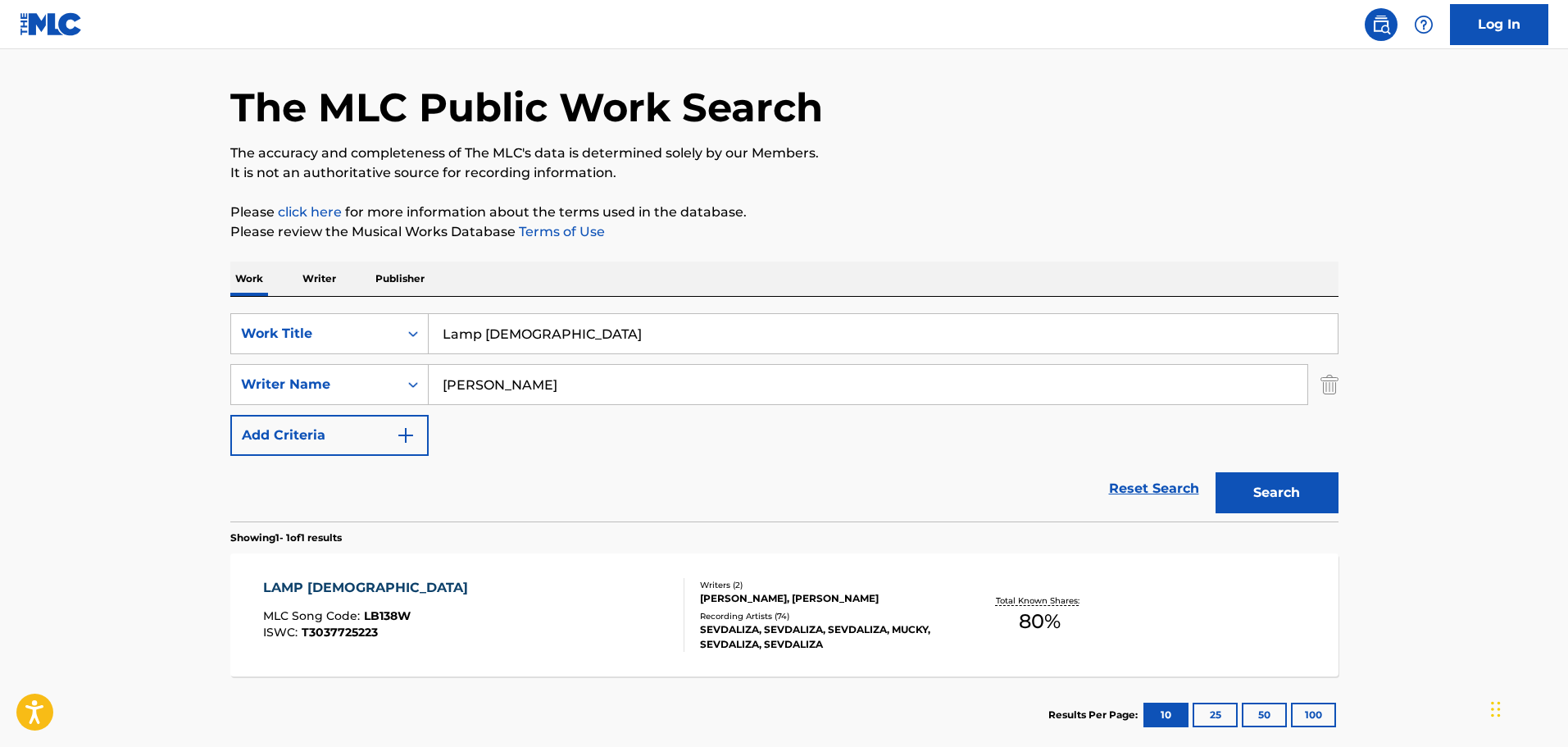
click at [767, 599] on div "[PERSON_NAME], [PERSON_NAME]" at bounding box center [824, 598] width 248 height 14
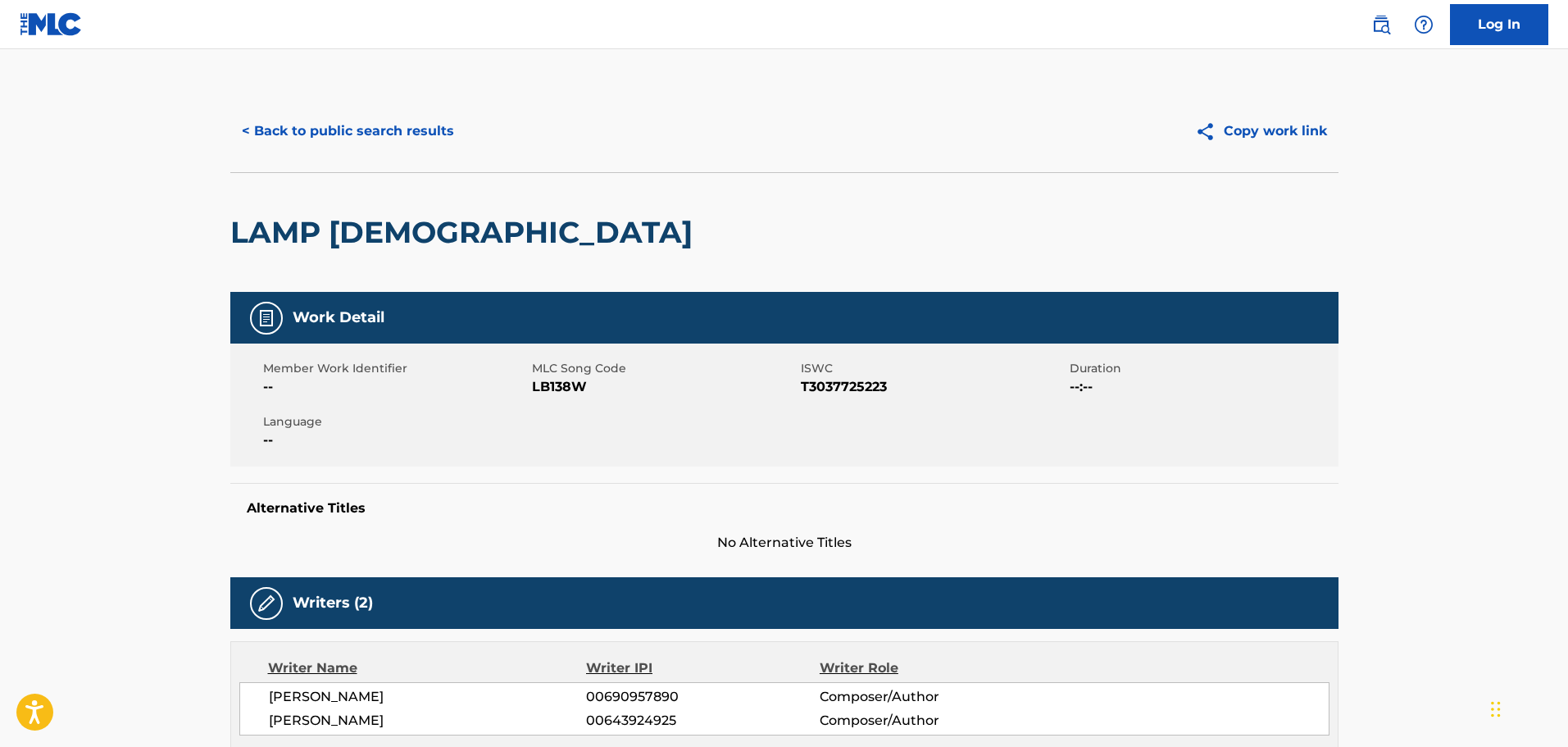
drag, startPoint x: 584, startPoint y: 395, endPoint x: 592, endPoint y: 390, distance: 9.4
click at [585, 392] on span "LB138W" at bounding box center [664, 386] width 265 height 20
drag, startPoint x: 592, startPoint y: 390, endPoint x: 535, endPoint y: 400, distance: 57.9
click at [535, 400] on div "Member Work Identifier -- MLC Song Code LB138W ISWC T3037725223 Duration --:-- …" at bounding box center [784, 405] width 1108 height 123
copy span "LB138W"
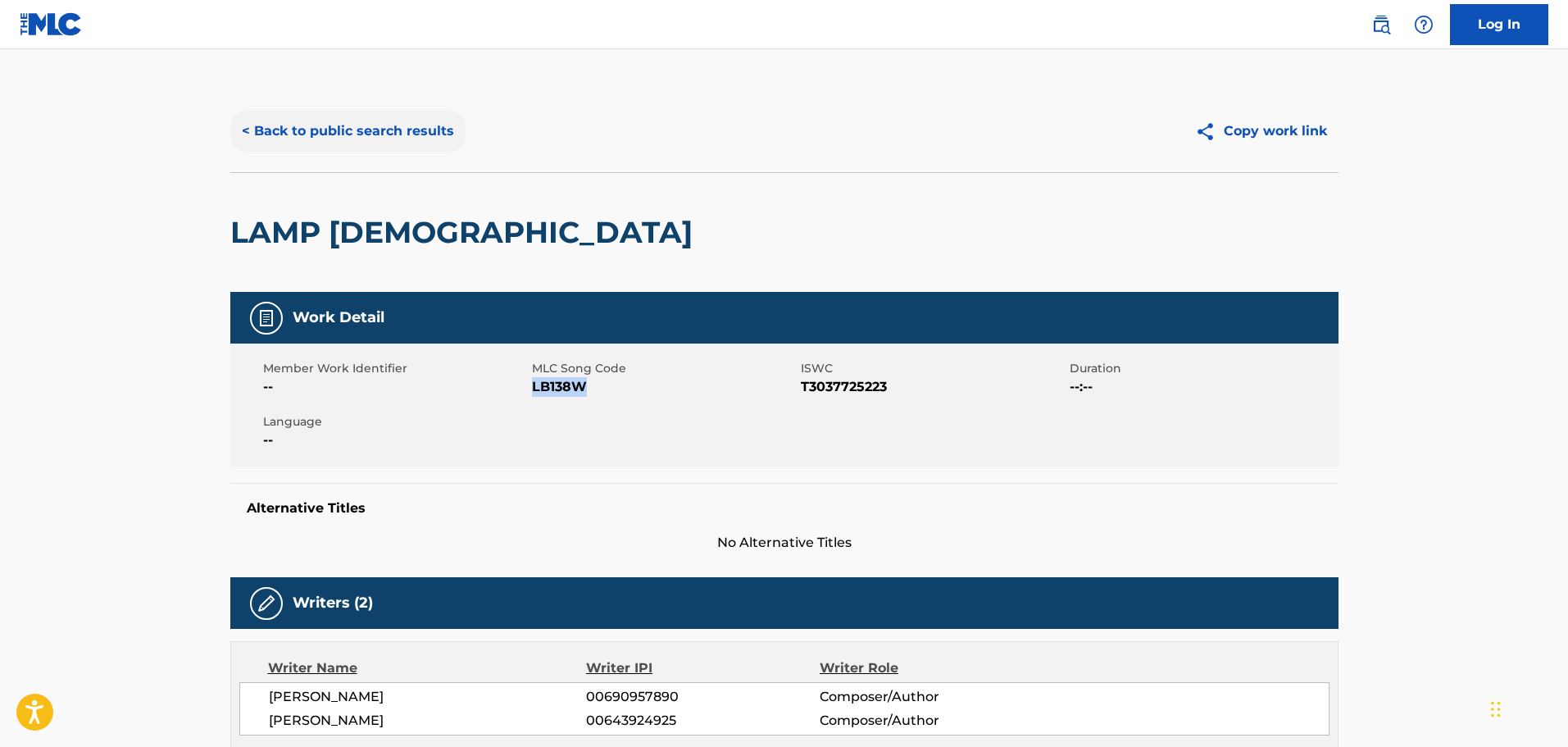
click at [397, 128] on button "< Back to public search results" at bounding box center [347, 131] width 235 height 41
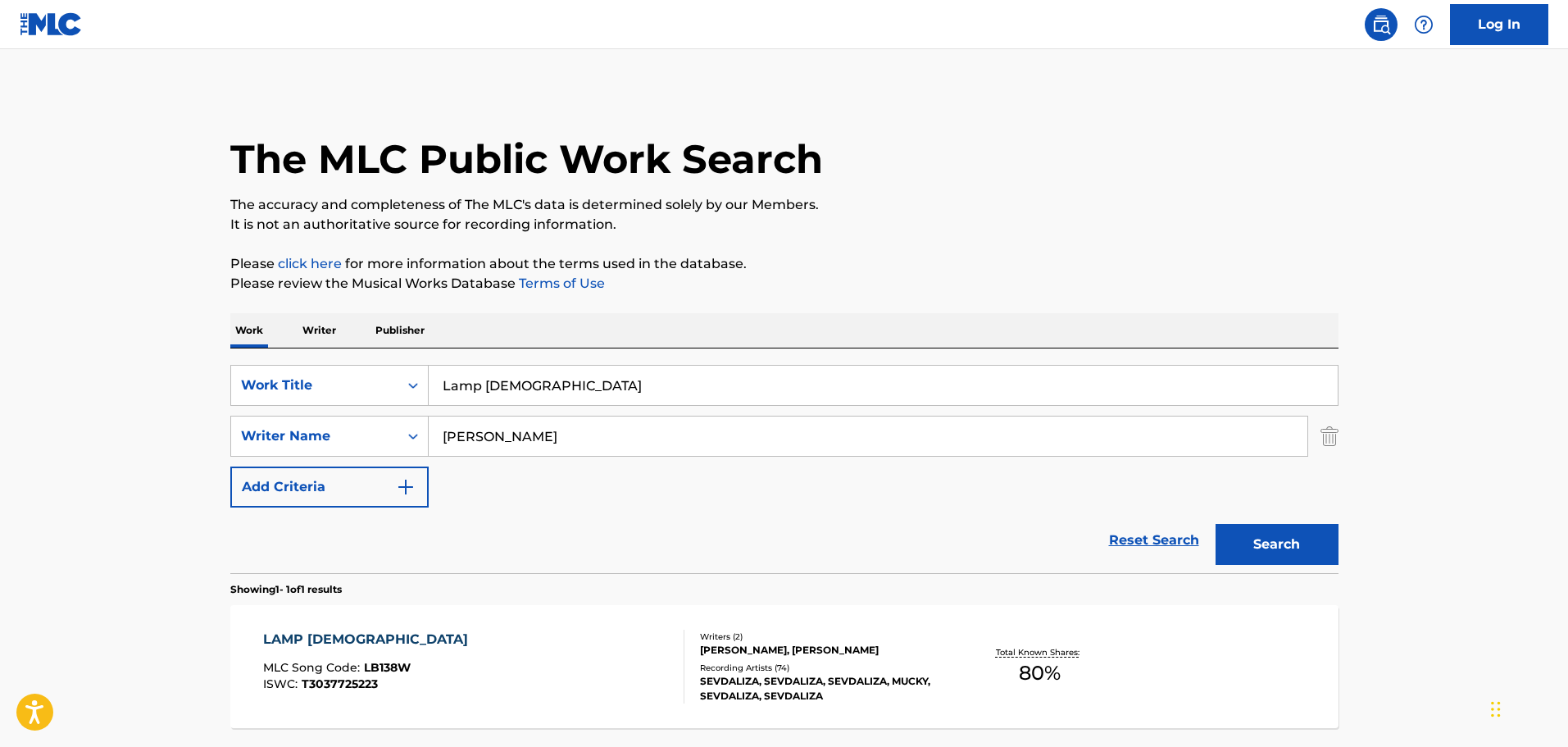
scroll to position [52, 0]
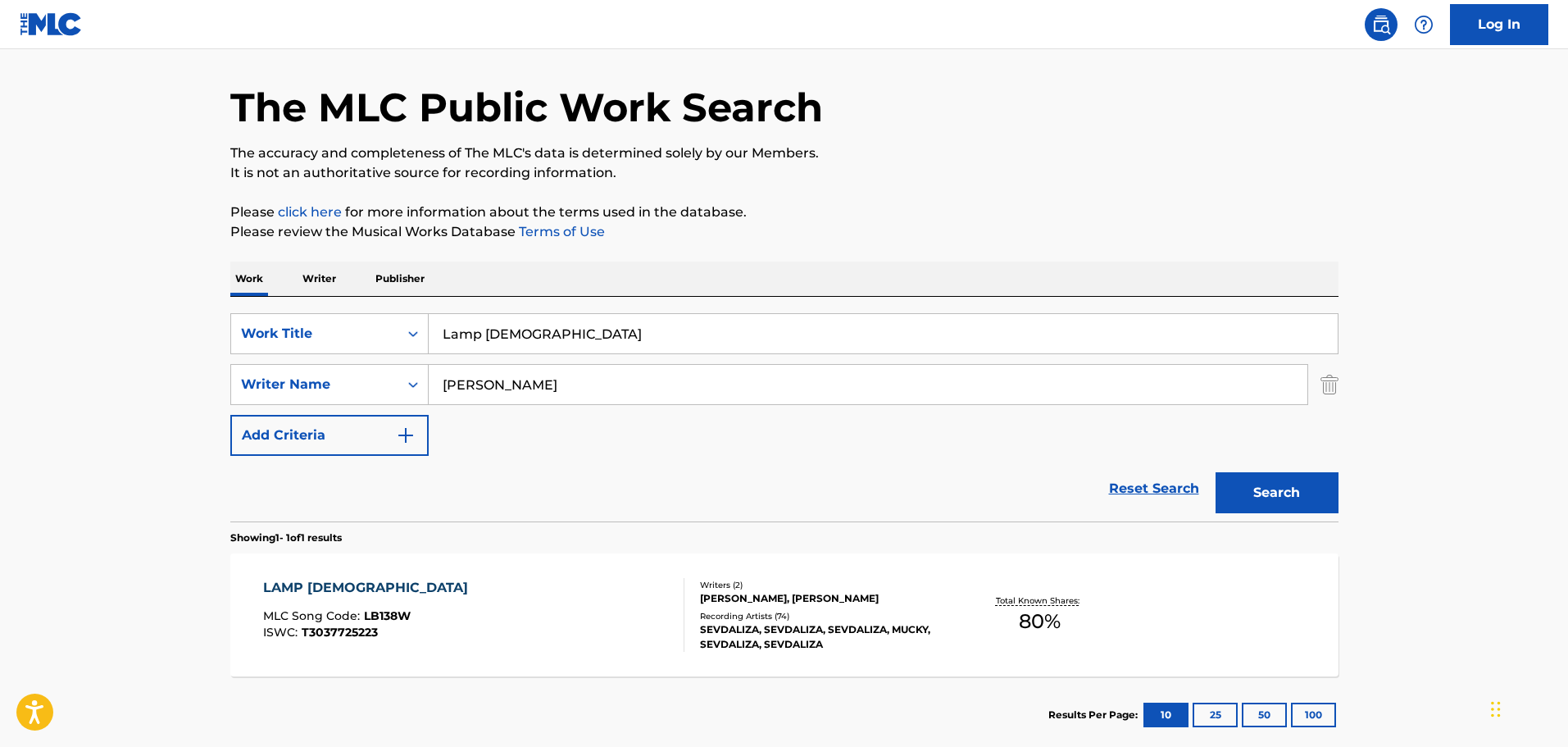
drag, startPoint x: 528, startPoint y: 342, endPoint x: 439, endPoint y: 337, distance: 89.1
click at [439, 337] on input "Lamp [DEMOGRAPHIC_DATA]" at bounding box center [882, 334] width 909 height 39
paste input "ibertine"
type input "Libertine"
click at [1294, 489] on button "Search" at bounding box center [1277, 492] width 123 height 41
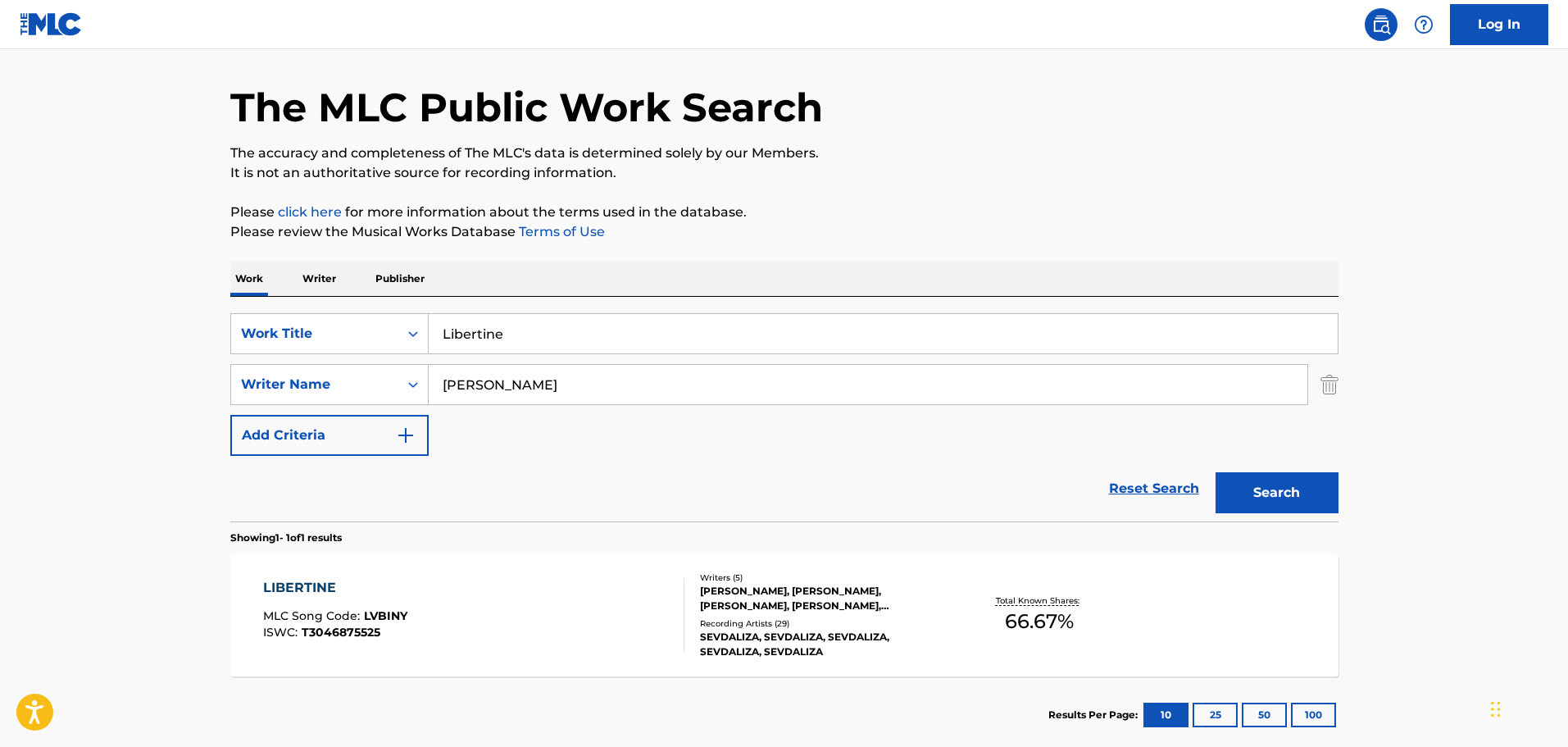
click at [779, 604] on div "[PERSON_NAME], [PERSON_NAME], [PERSON_NAME], [PERSON_NAME], [PERSON_NAME]" at bounding box center [824, 598] width 248 height 30
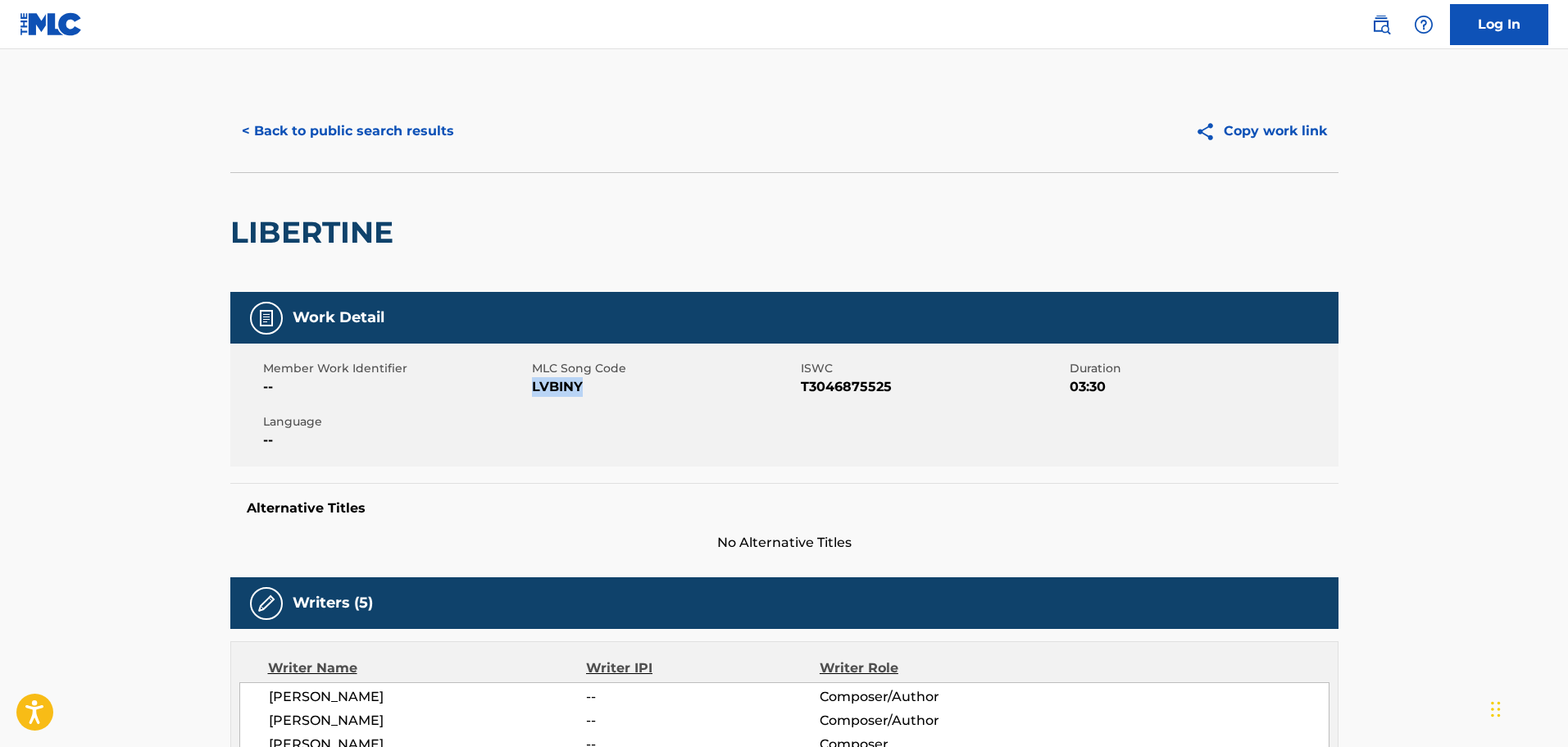
drag, startPoint x: 580, startPoint y: 391, endPoint x: 534, endPoint y: 386, distance: 46.3
click at [534, 386] on span "LVBINY" at bounding box center [664, 386] width 265 height 20
copy span "LVBINY"
